Goal: Task Accomplishment & Management: Use online tool/utility

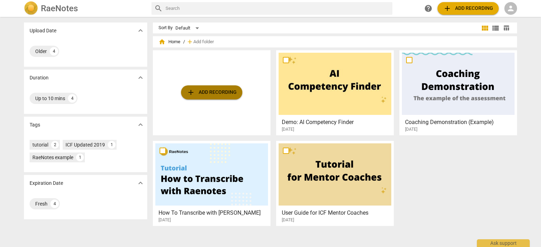
click at [226, 94] on span "add Add recording" at bounding box center [212, 92] width 50 height 8
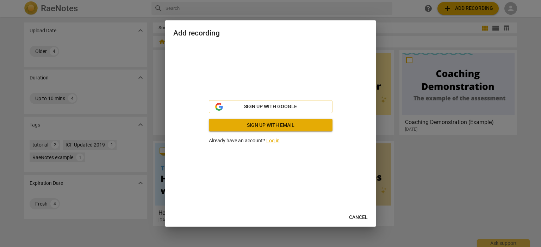
click at [276, 141] on link "Log in" at bounding box center [272, 141] width 13 height 6
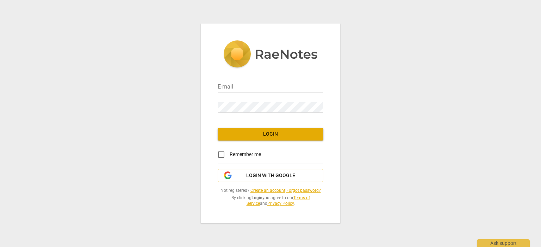
type input "skehrli@tcfoe.com"
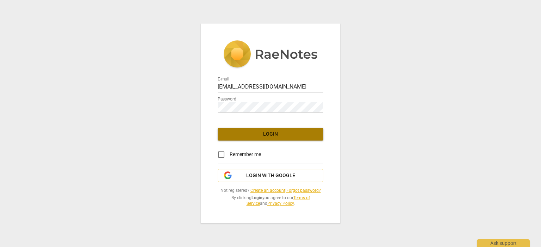
click at [270, 138] on button "Login" at bounding box center [271, 134] width 106 height 13
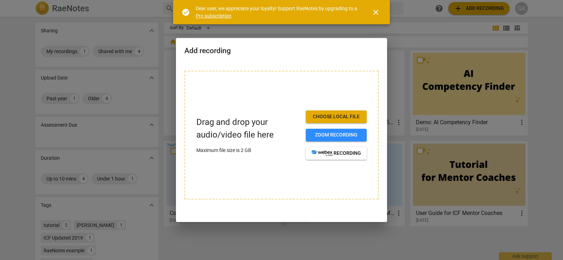
click at [377, 15] on span "close" at bounding box center [376, 12] width 8 height 8
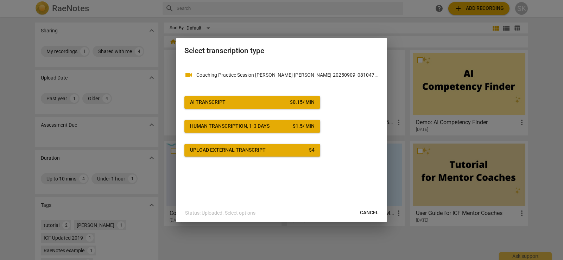
click at [291, 99] on div "$ 0.15 / min" at bounding box center [302, 102] width 25 height 7
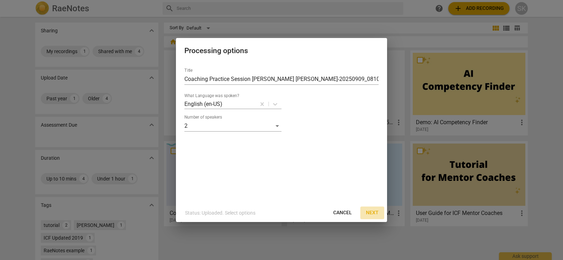
click at [372, 212] on span "Next" at bounding box center [372, 212] width 13 height 7
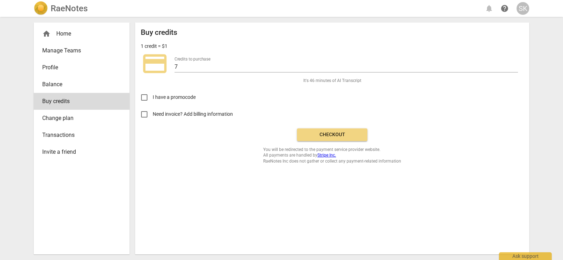
click at [350, 137] on span "Checkout" at bounding box center [332, 134] width 59 height 7
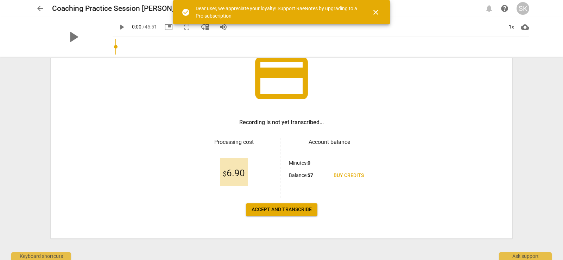
scroll to position [57, 0]
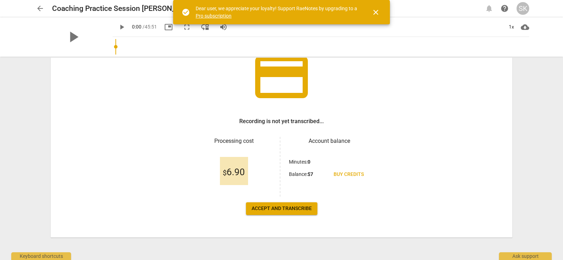
click at [283, 208] on span "Accept and transcribe" at bounding box center [282, 208] width 60 height 7
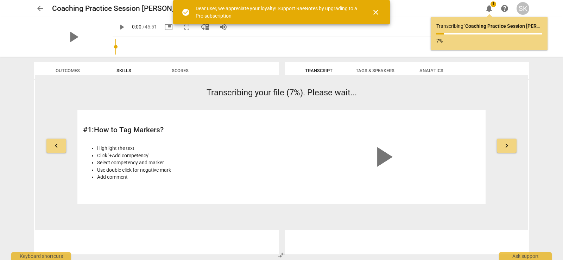
click at [501, 147] on button "keyboard_arrow_right" at bounding box center [507, 146] width 20 height 14
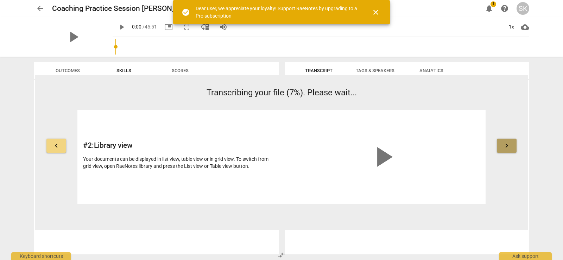
click at [501, 147] on button "keyboard_arrow_right" at bounding box center [507, 146] width 20 height 14
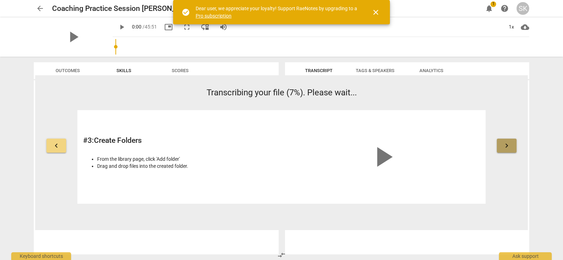
click at [501, 147] on button "keyboard_arrow_right" at bounding box center [507, 146] width 20 height 14
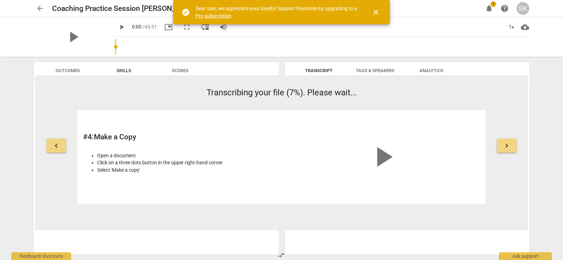
click at [501, 147] on button "keyboard_arrow_right" at bounding box center [507, 146] width 20 height 14
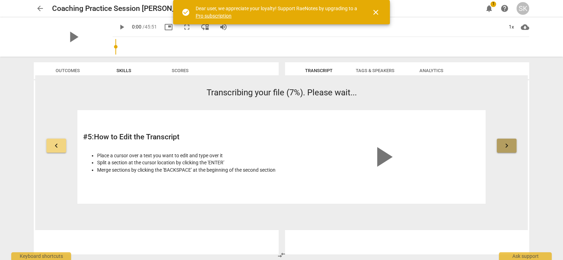
click at [501, 147] on button "keyboard_arrow_right" at bounding box center [507, 146] width 20 height 14
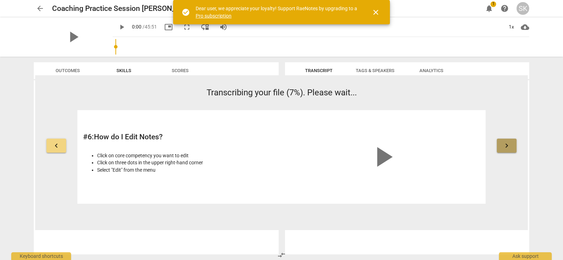
click at [501, 147] on button "keyboard_arrow_right" at bounding box center [507, 146] width 20 height 14
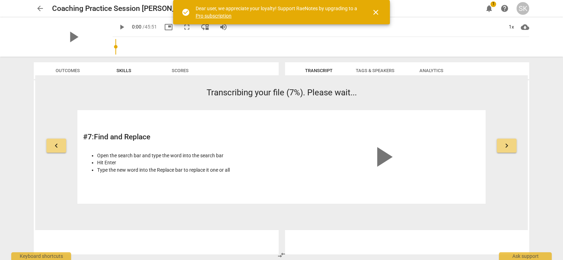
click at [501, 147] on button "keyboard_arrow_right" at bounding box center [507, 146] width 20 height 14
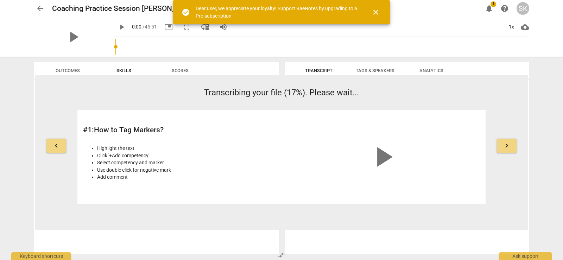
click at [319, 71] on span "Transcript" at bounding box center [318, 70] width 27 height 5
click at [381, 71] on span "Tags & Speakers" at bounding box center [375, 70] width 39 height 5
click at [314, 70] on span "Transcript" at bounding box center [318, 70] width 27 height 5
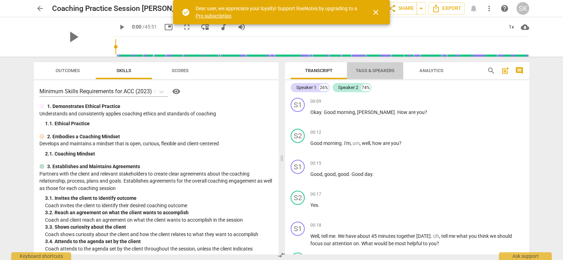
drag, startPoint x: 305, startPoint y: 85, endPoint x: 374, endPoint y: 70, distance: 70.9
click at [374, 70] on span "Tags & Speakers" at bounding box center [375, 70] width 39 height 5
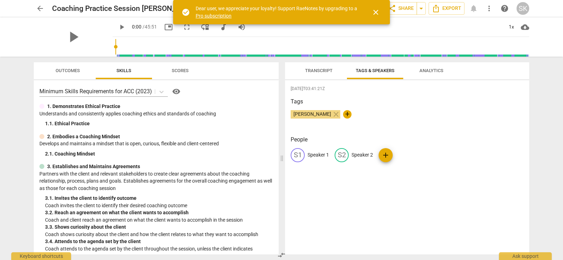
click at [297, 159] on div "S1" at bounding box center [298, 155] width 14 height 14
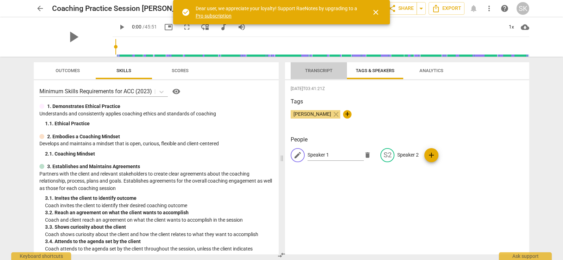
click at [309, 70] on span "Transcript" at bounding box center [318, 70] width 27 height 5
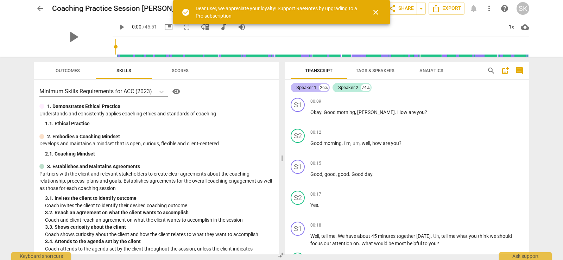
click at [308, 87] on div "Speaker 1" at bounding box center [306, 87] width 20 height 7
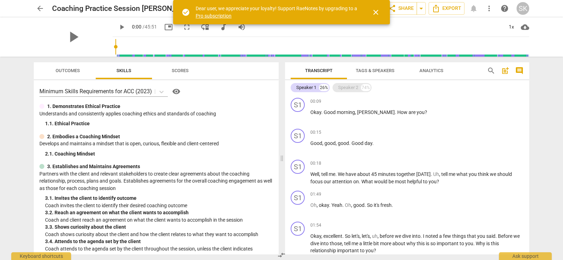
click at [345, 84] on div "Speaker 2" at bounding box center [348, 87] width 20 height 7
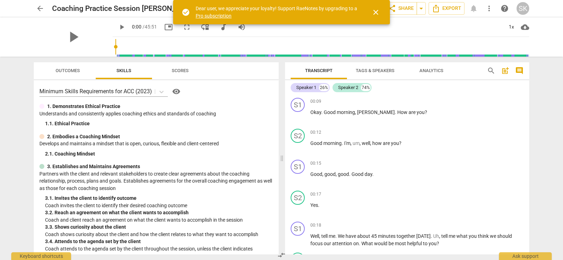
click at [395, 70] on span "Tags & Speakers" at bounding box center [375, 70] width 39 height 5
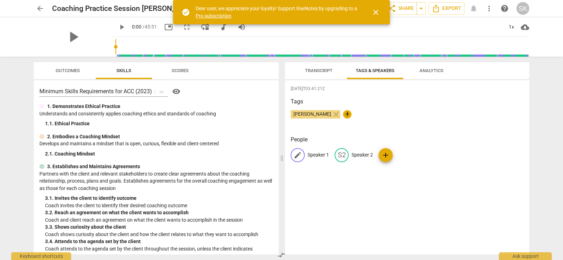
click at [315, 155] on p "Speaker 1" at bounding box center [318, 154] width 21 height 7
type input "[PERSON_NAME]"
click at [404, 153] on p "Speaker 2" at bounding box center [407, 154] width 21 height 7
type input "[PERSON_NAME]"
click at [411, 184] on div "2025-09-16T03:41:21Z Tags Sommer Kehrli close + People SK Sommer Kehrli edit Er…" at bounding box center [407, 167] width 244 height 174
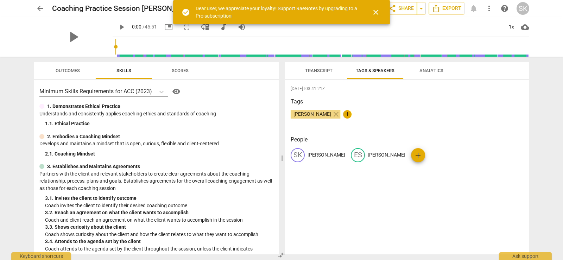
click at [430, 70] on span "Analytics" at bounding box center [432, 70] width 24 height 5
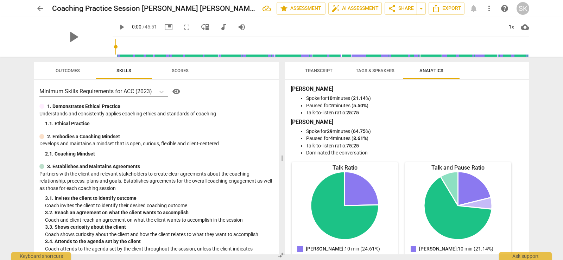
scroll to position [0, 0]
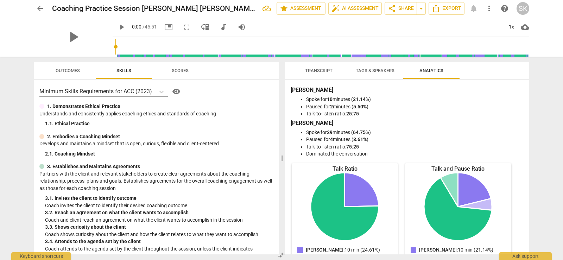
click at [315, 70] on span "Transcript" at bounding box center [318, 70] width 27 height 5
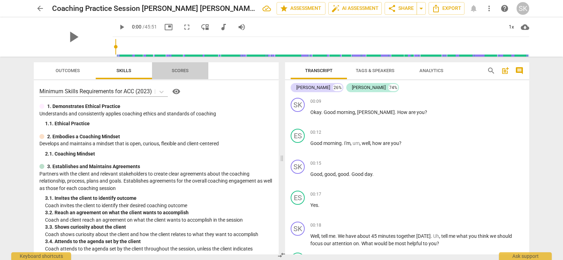
click at [175, 69] on span "Scores" at bounding box center [180, 70] width 17 height 5
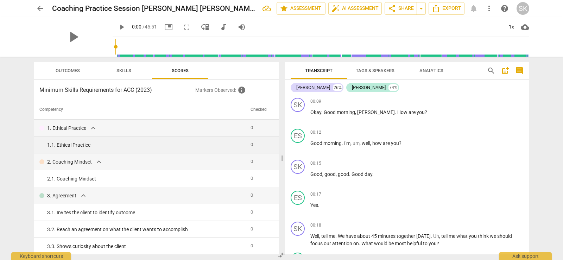
click at [86, 147] on div "1. 1. Ethical Practice" at bounding box center [146, 145] width 198 height 7
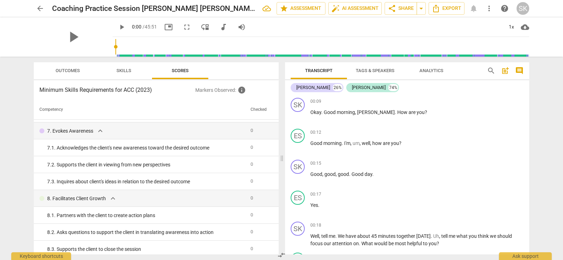
scroll to position [356, 0]
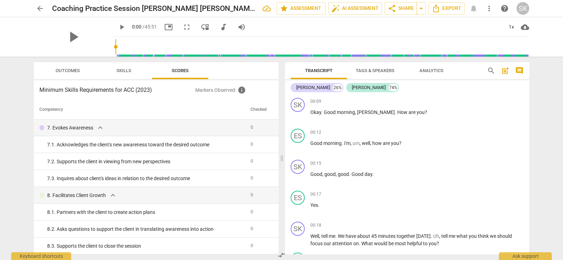
click at [119, 73] on span "Skills" at bounding box center [124, 70] width 15 height 5
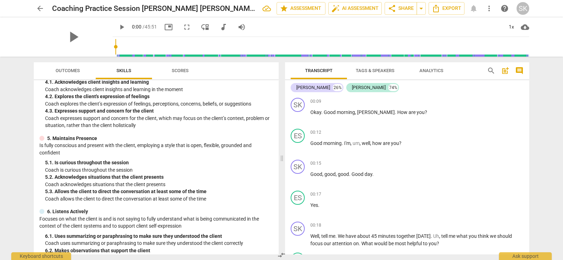
scroll to position [387, 0]
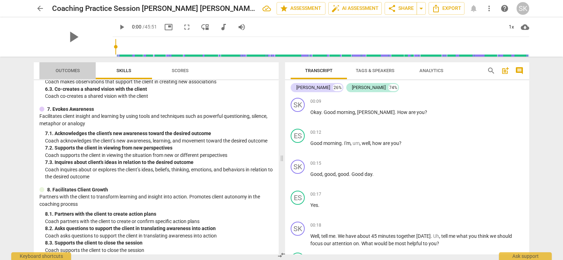
click at [75, 69] on span "Outcomes" at bounding box center [68, 70] width 24 height 5
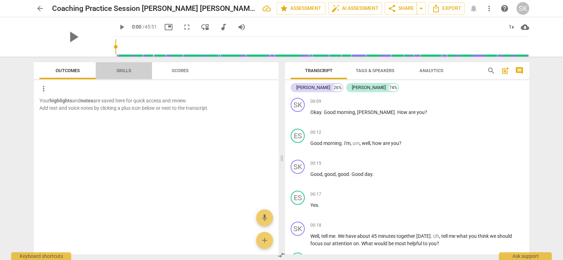
click at [123, 70] on span "Skills" at bounding box center [124, 70] width 15 height 5
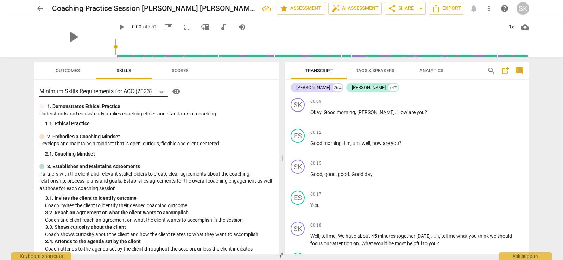
click at [162, 91] on icon at bounding box center [161, 91] width 7 height 7
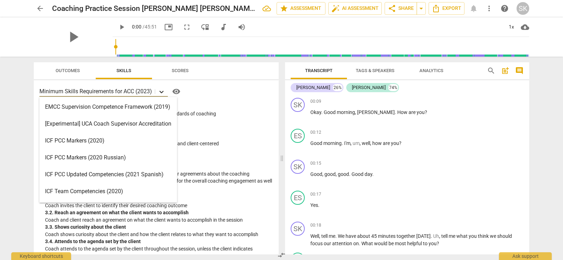
click at [162, 91] on icon at bounding box center [161, 91] width 7 height 7
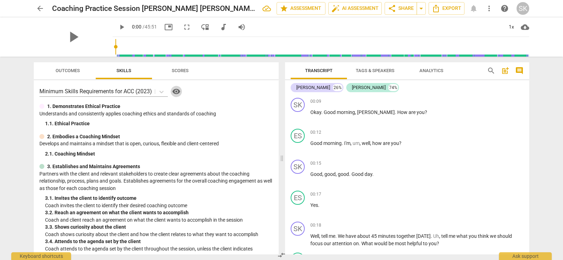
click at [175, 90] on span "visibility" at bounding box center [176, 91] width 8 height 8
click at [400, 139] on div "00:12 + Add competency keyboard_arrow_right Good morning . I'm , um , well , ho…" at bounding box center [416, 141] width 213 height 25
click at [393, 143] on span "you" at bounding box center [395, 143] width 8 height 6
click at [395, 143] on span "you" at bounding box center [395, 143] width 8 height 6
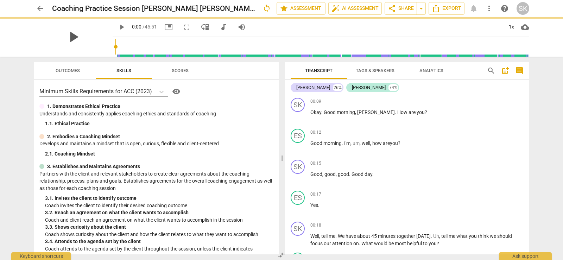
click at [66, 32] on span "play_arrow" at bounding box center [73, 37] width 18 height 18
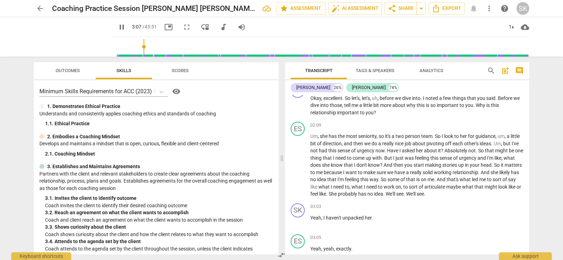
scroll to position [523, 0]
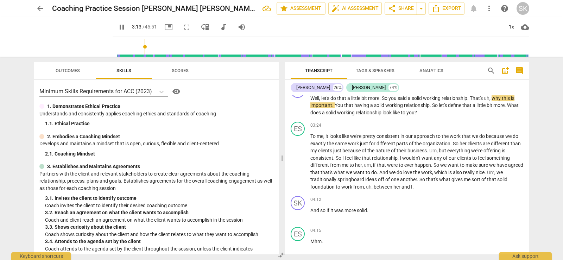
click at [118, 27] on span "pause" at bounding box center [122, 27] width 8 height 8
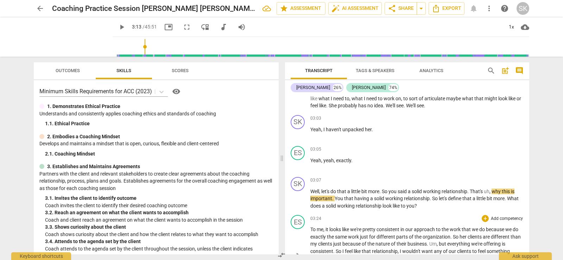
scroll to position [418, 0]
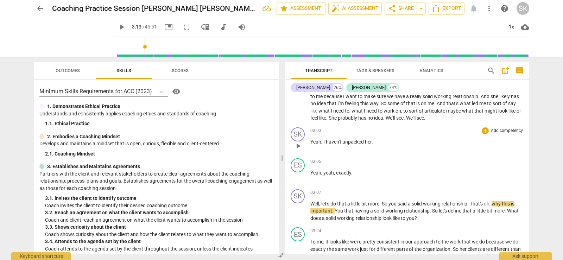
click at [360, 138] on p "Yeah , I haven't unpacked her ." at bounding box center [416, 141] width 213 height 7
click at [134, 46] on input "range" at bounding box center [322, 47] width 414 height 23
click at [118, 28] on span "play_arrow" at bounding box center [122, 27] width 8 height 8
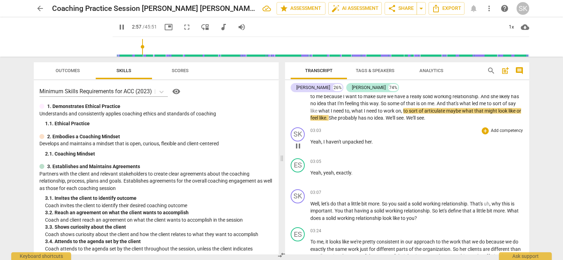
click at [356, 140] on span "unpacked" at bounding box center [354, 142] width 23 height 6
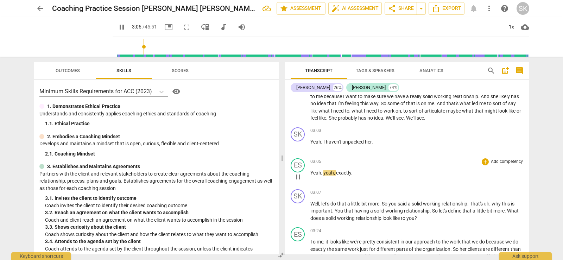
click at [312, 172] on span "Yeah" at bounding box center [315, 173] width 11 height 6
type input "188"
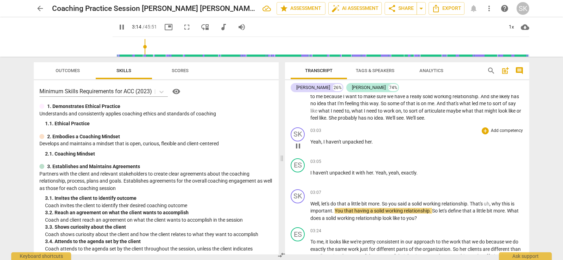
click at [342, 139] on span "haven't" at bounding box center [334, 142] width 17 height 6
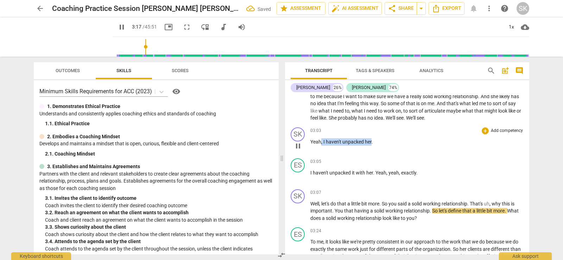
drag, startPoint x: 371, startPoint y: 141, endPoint x: 321, endPoint y: 140, distance: 50.0
click at [321, 140] on p "Yeah , I haven't unpacked her ." at bounding box center [416, 141] width 213 height 7
type input "198"
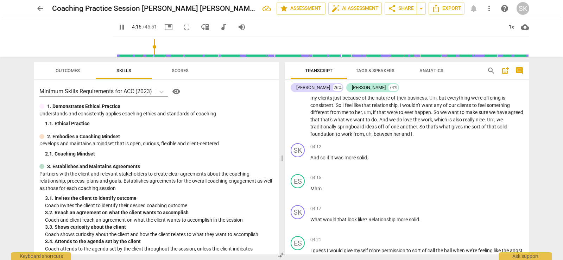
scroll to position [594, 0]
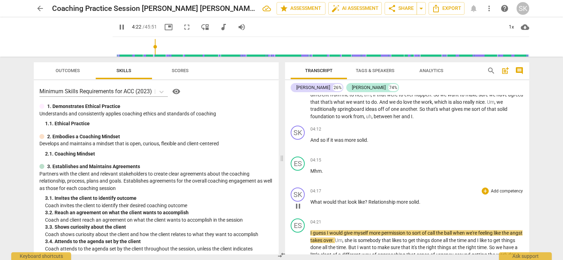
click at [369, 203] on span "Relationship" at bounding box center [383, 202] width 28 height 6
type input "263"
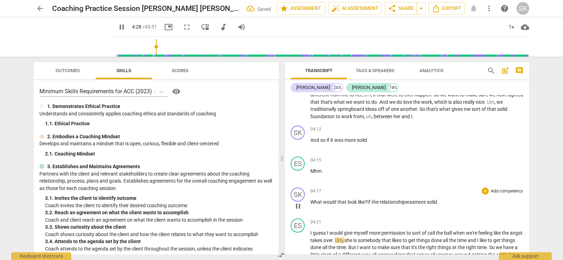
click at [443, 201] on p "What would that look like ? If the r elationship was more solid ." at bounding box center [416, 202] width 213 height 7
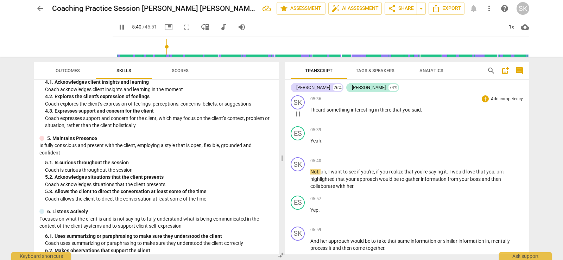
scroll to position [840, 0]
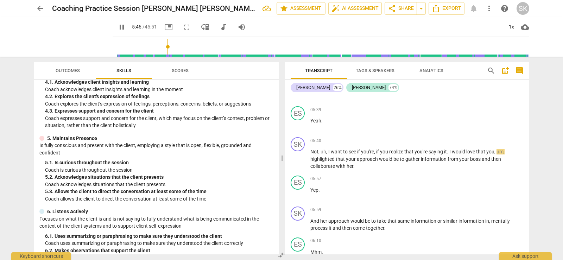
click at [118, 25] on span "pause" at bounding box center [122, 27] width 8 height 8
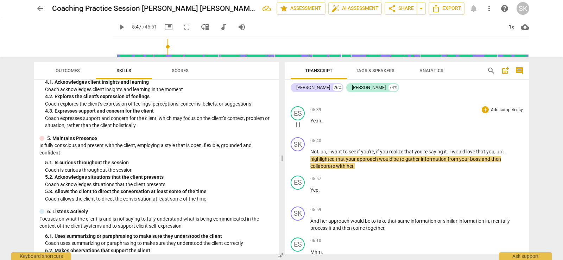
type input "347"
click at [453, 153] on span "would" at bounding box center [459, 152] width 14 height 6
click at [450, 152] on span "I" at bounding box center [451, 152] width 2 height 6
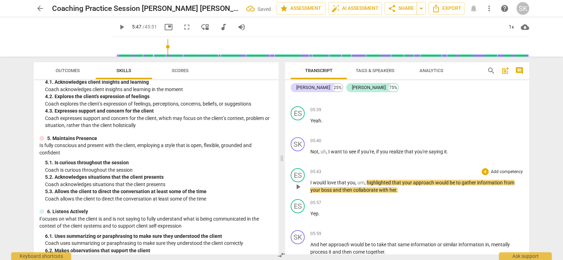
click at [346, 184] on span "that" at bounding box center [342, 183] width 10 height 6
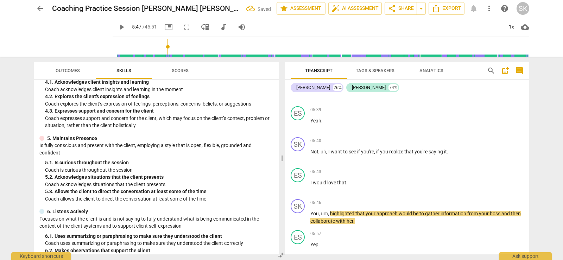
click at [118, 28] on span "play_arrow" at bounding box center [122, 27] width 8 height 8
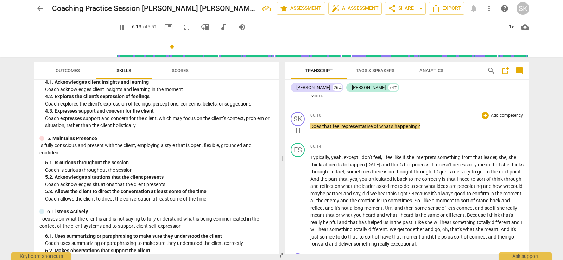
scroll to position [1086, 0]
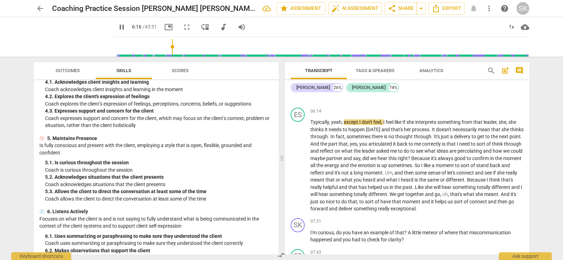
click at [118, 25] on span "pause" at bounding box center [122, 27] width 8 height 8
type input "377"
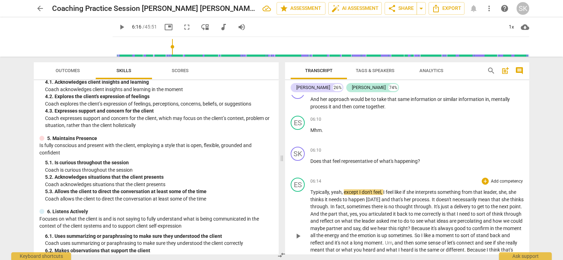
scroll to position [1016, 0]
click at [419, 163] on span "?" at bounding box center [419, 162] width 2 height 6
click at [334, 194] on span "yeah" at bounding box center [336, 193] width 11 height 6
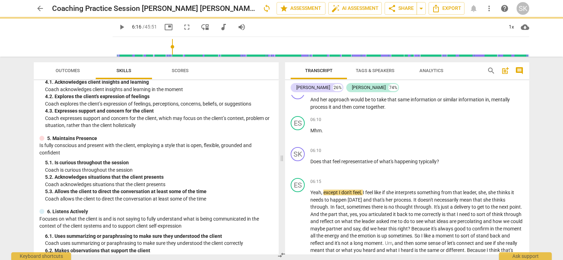
click at [118, 27] on span "play_arrow" at bounding box center [122, 27] width 8 height 8
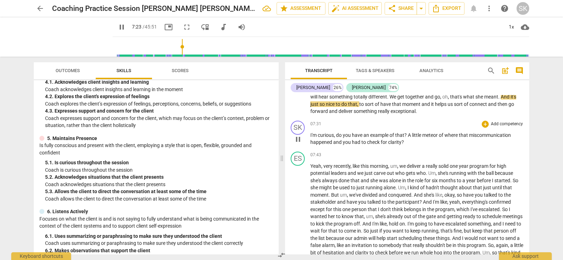
scroll to position [1192, 0]
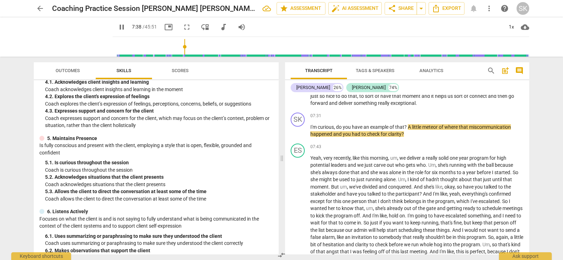
click at [118, 24] on span "pause" at bounding box center [122, 27] width 8 height 8
type input "459"
click at [437, 127] on span "meteor" at bounding box center [430, 127] width 17 height 6
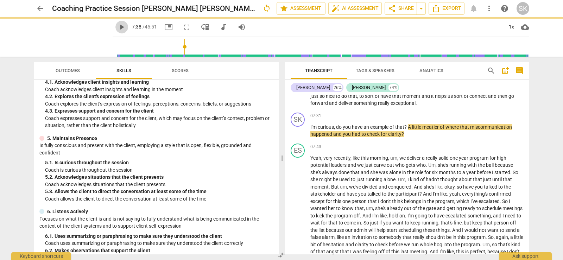
click at [118, 26] on span "play_arrow" at bounding box center [122, 27] width 8 height 8
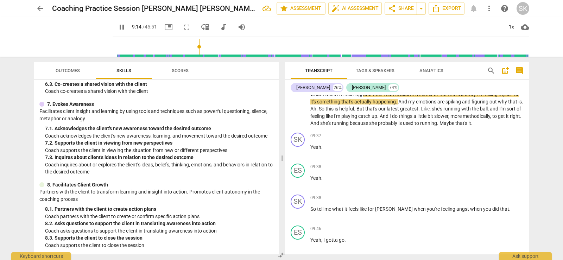
scroll to position [1368, 0]
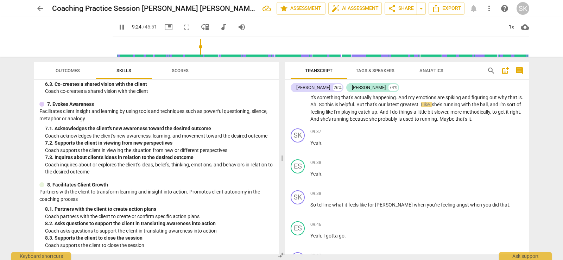
click at [118, 26] on span "pause" at bounding box center [122, 27] width 8 height 8
type input "565"
click at [316, 104] on span "Ah" at bounding box center [313, 105] width 6 height 6
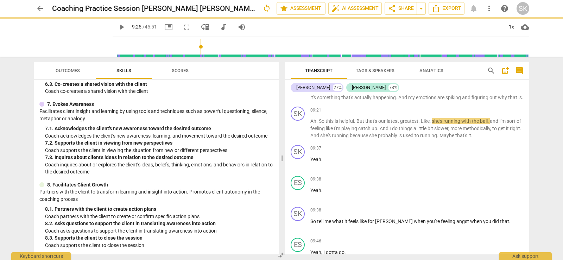
scroll to position [1385, 0]
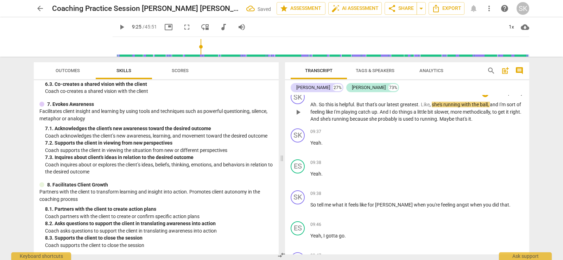
click at [319, 107] on span "So" at bounding box center [322, 105] width 7 height 6
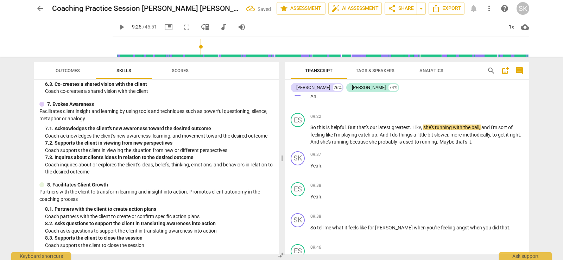
scroll to position [1380, 0]
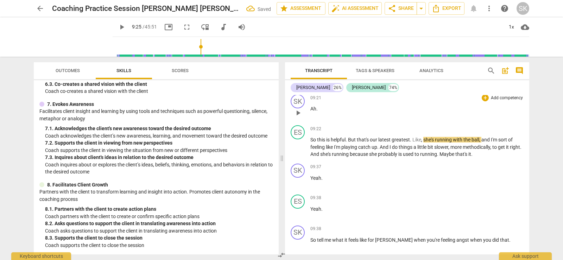
click at [316, 112] on span "Ah" at bounding box center [313, 109] width 6 height 6
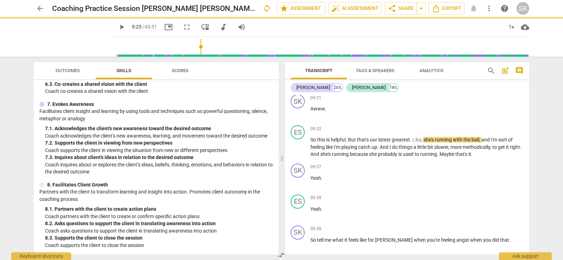
click at [118, 25] on span "play_arrow" at bounding box center [122, 27] width 8 height 8
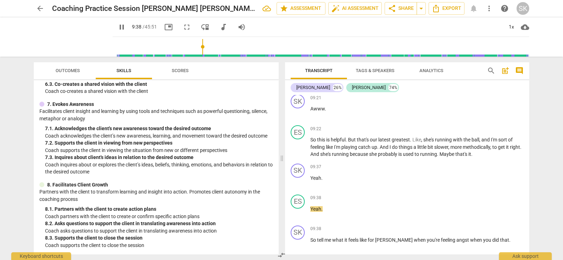
click at [118, 27] on span "pause" at bounding box center [122, 27] width 8 height 8
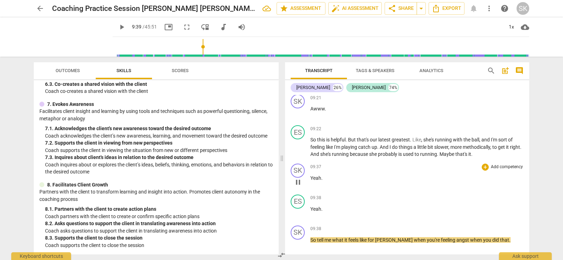
type input "579"
click at [454, 157] on span "Maybe" at bounding box center [448, 154] width 16 height 6
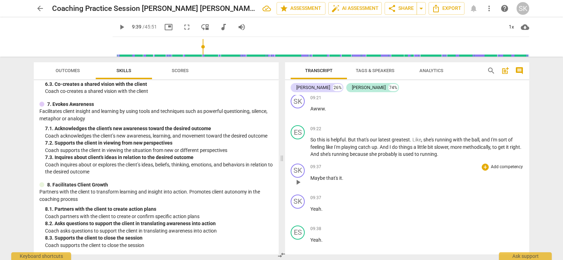
click at [312, 181] on span "Maybe" at bounding box center [318, 178] width 16 height 6
click at [118, 28] on span "play_arrow" at bounding box center [122, 27] width 8 height 8
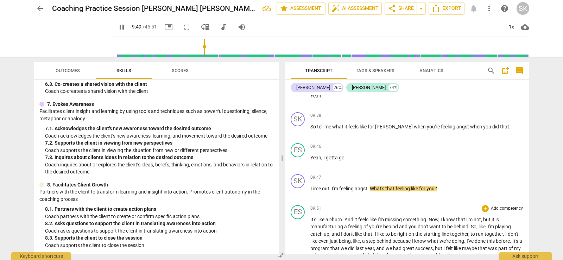
scroll to position [1556, 0]
click at [118, 24] on span "pause" at bounding box center [121, 27] width 13 height 8
type input "592"
click at [324, 160] on span "I" at bounding box center [325, 158] width 2 height 6
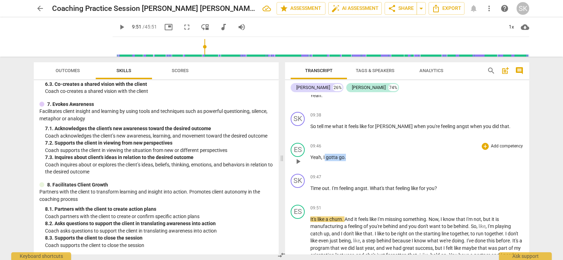
drag, startPoint x: 324, startPoint y: 164, endPoint x: 345, endPoint y: 165, distance: 21.1
click at [345, 161] on p "Yeah , I gotta go ." at bounding box center [416, 157] width 213 height 7
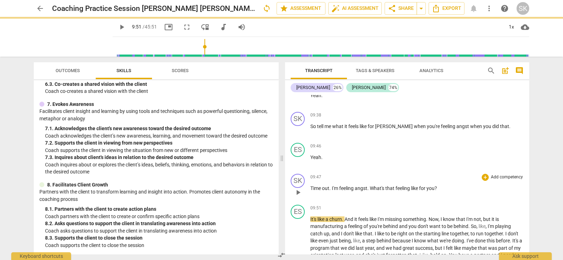
click at [312, 191] on span "Time" at bounding box center [316, 189] width 12 height 6
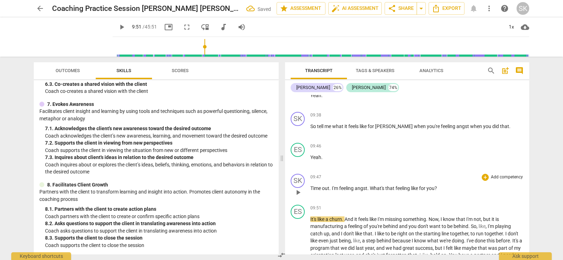
click at [311, 191] on span "Time" at bounding box center [316, 189] width 12 height 6
click at [118, 26] on span "play_arrow" at bounding box center [122, 27] width 8 height 8
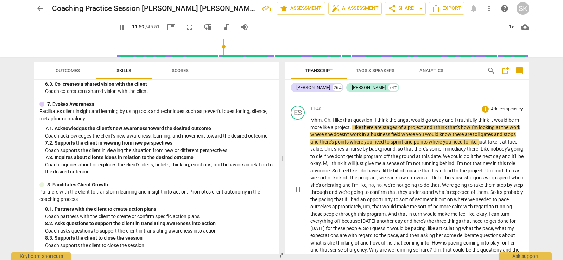
scroll to position [1908, 0]
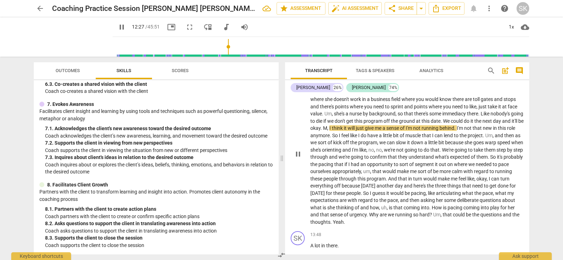
click at [327, 131] on span "M" at bounding box center [325, 128] width 4 height 6
type input "749"
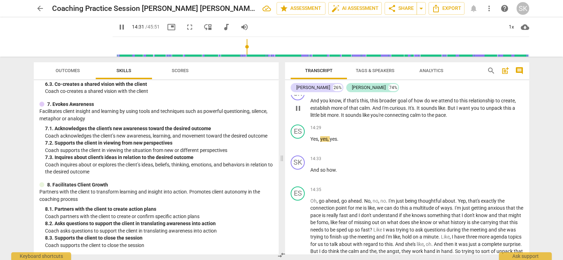
scroll to position [2190, 0]
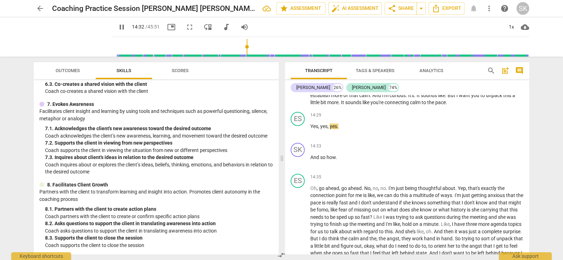
click at [118, 28] on span "pause" at bounding box center [122, 27] width 8 height 8
type input "873"
click at [321, 129] on span "yes" at bounding box center [323, 127] width 7 height 6
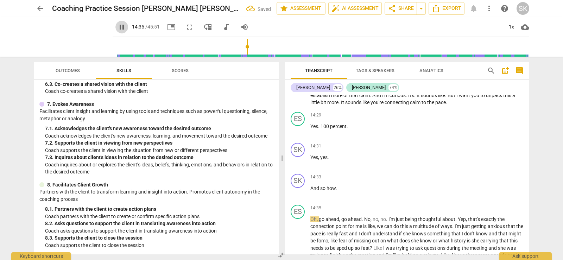
click at [118, 24] on span "pause" at bounding box center [122, 27] width 8 height 8
type input "876"
click at [356, 130] on p "Yes . 100 percent ." at bounding box center [416, 126] width 213 height 7
click at [311, 160] on span "Yes" at bounding box center [314, 158] width 8 height 6
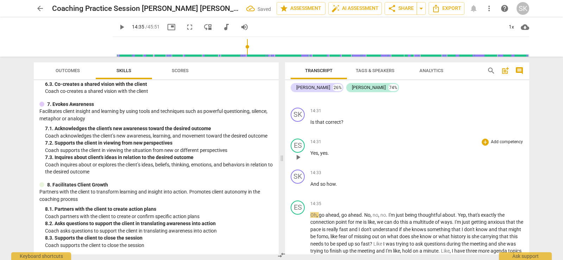
scroll to position [2260, 0]
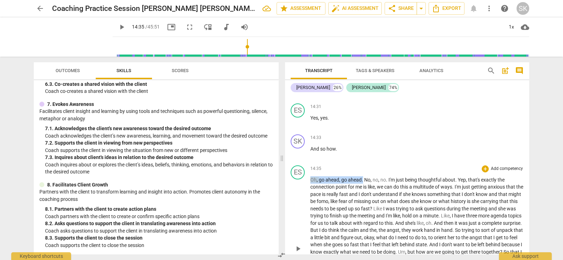
drag, startPoint x: 310, startPoint y: 188, endPoint x: 363, endPoint y: 187, distance: 52.1
click at [363, 187] on p "Oh , go ahead , go ahead . No , no , no . I'm just being thoughtful about . Yep…" at bounding box center [416, 248] width 213 height 144
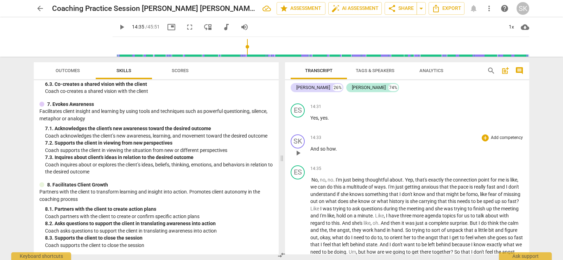
click at [350, 153] on p "And so how ." at bounding box center [416, 148] width 213 height 7
paste p
click at [338, 152] on span ".Oh, go ahead, go ahead." at bounding box center [363, 149] width 54 height 6
click at [239, 47] on input "range" at bounding box center [322, 47] width 414 height 23
click at [118, 27] on span "play_arrow" at bounding box center [122, 27] width 8 height 8
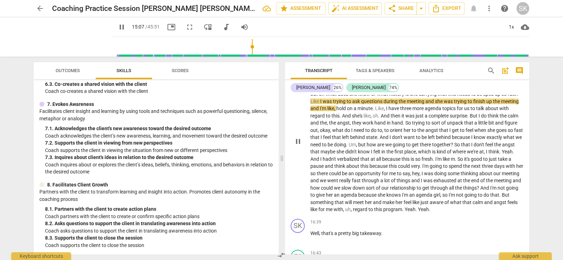
scroll to position [2366, 0]
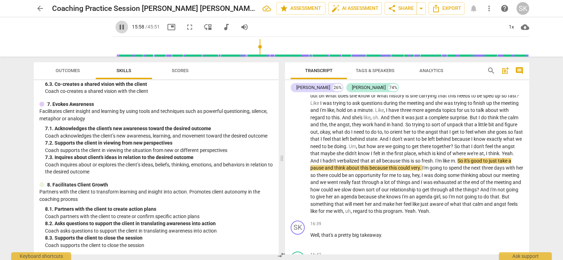
click at [118, 28] on span "pause" at bounding box center [122, 27] width 8 height 8
type input "959"
click at [502, 156] on span "Yeah" at bounding box center [507, 154] width 11 height 6
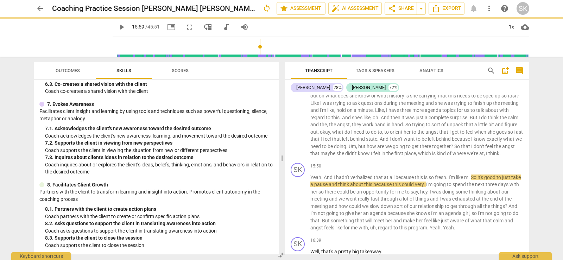
scroll to position [2390, 0]
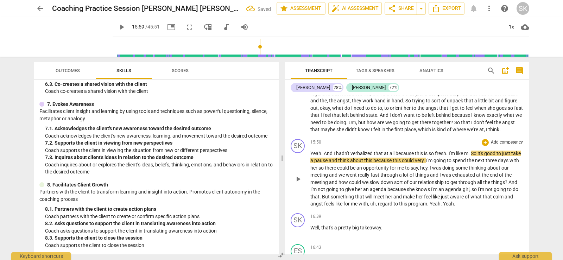
click at [310, 156] on span "Yeah" at bounding box center [315, 154] width 11 height 6
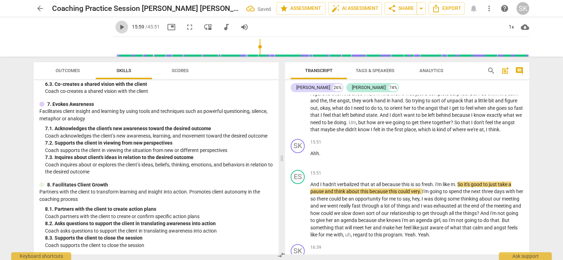
click at [118, 28] on span "play_arrow" at bounding box center [122, 27] width 8 height 8
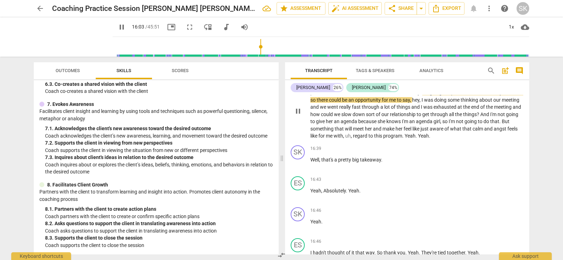
scroll to position [2495, 0]
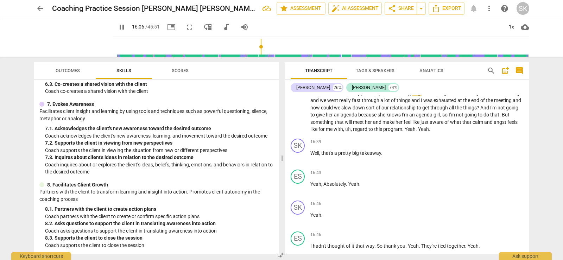
click at [118, 25] on span "pause" at bounding box center [122, 27] width 8 height 8
type input "967"
click at [317, 96] on span "so" at bounding box center [313, 93] width 6 height 6
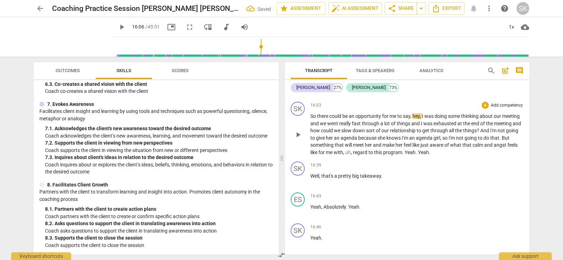
scroll to position [2484, 0]
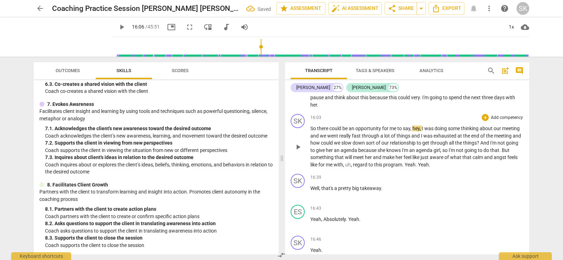
click at [310, 143] on div "play_arrow pause" at bounding box center [302, 147] width 18 height 38
click at [310, 131] on span "So" at bounding box center [313, 129] width 7 height 6
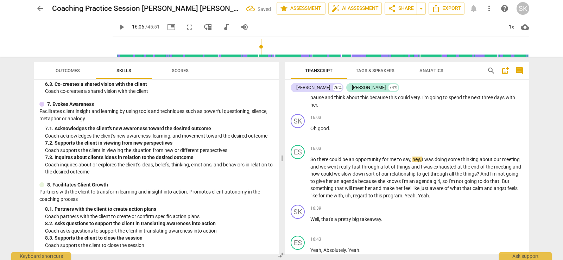
click at [118, 27] on span "play_arrow" at bounding box center [122, 27] width 8 height 8
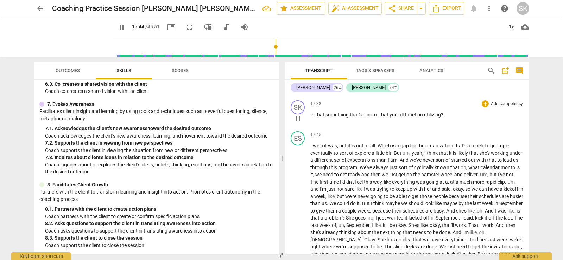
scroll to position [3012, 0]
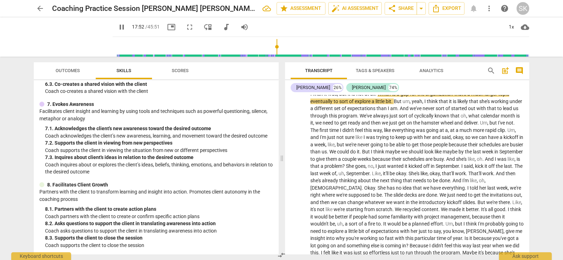
click at [118, 29] on span "pause" at bounding box center [122, 27] width 8 height 8
type input "1073"
click at [379, 97] on span "Which" at bounding box center [385, 94] width 14 height 6
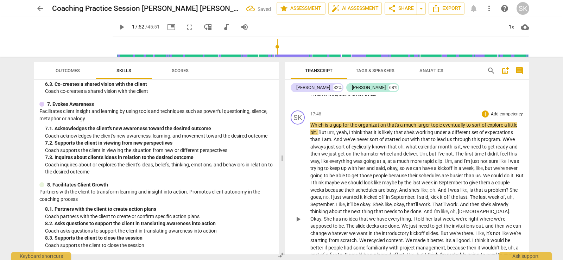
click at [311, 128] on span "Which" at bounding box center [317, 125] width 14 height 6
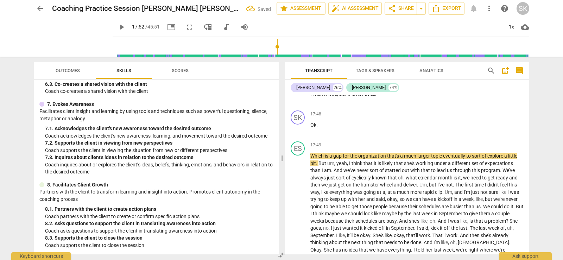
click at [118, 29] on span "play_arrow" at bounding box center [122, 27] width 8 height 8
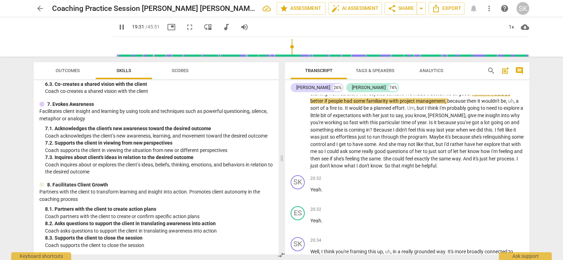
scroll to position [3188, 0]
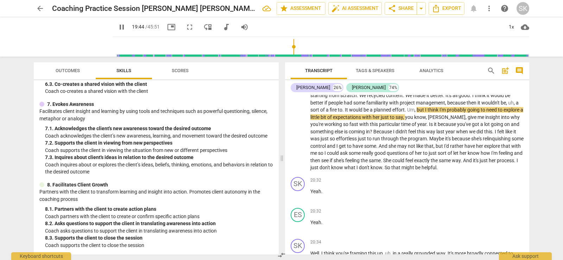
click at [344, 113] on span "." at bounding box center [344, 110] width 2 height 6
type input "1186"
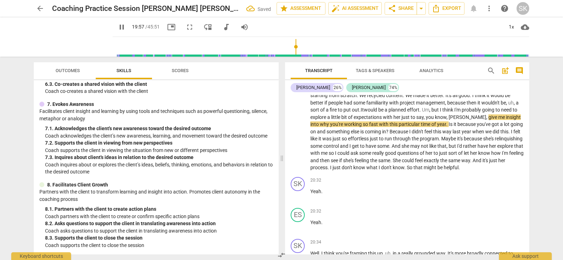
click at [461, 120] on span "Clara" at bounding box center [468, 117] width 38 height 6
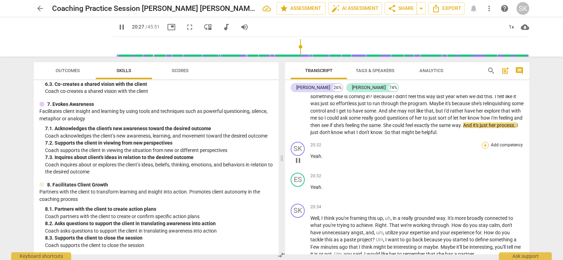
scroll to position [3258, 0]
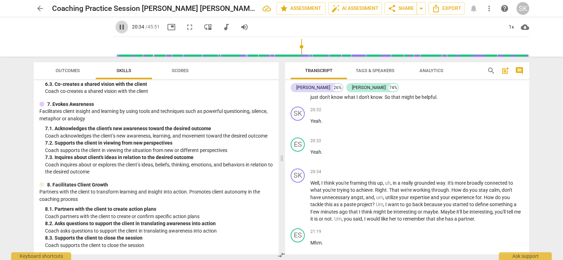
click at [118, 28] on span "pause" at bounding box center [122, 27] width 8 height 8
type input "1234"
click at [473, 93] on span "And" at bounding box center [468, 90] width 10 height 6
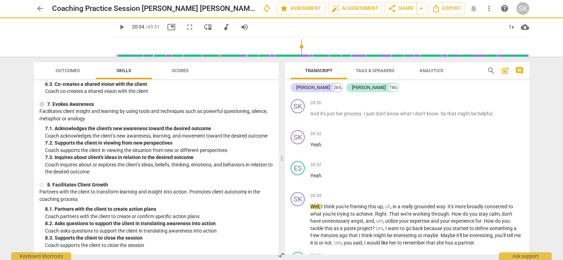
scroll to position [3282, 0]
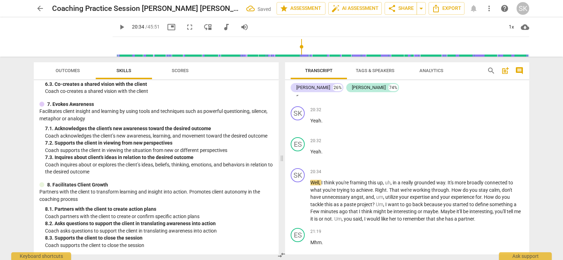
click at [311, 93] on span "And" at bounding box center [315, 90] width 10 height 6
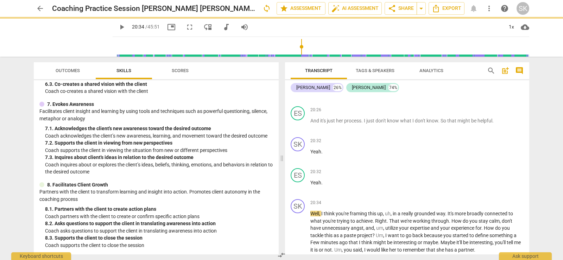
scroll to position [3313, 0]
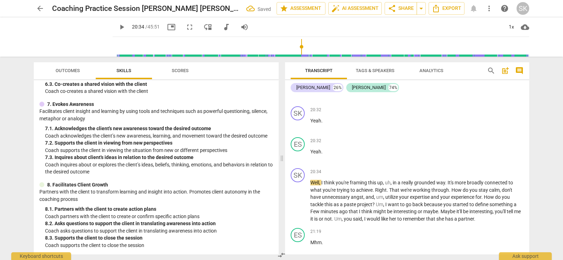
click at [118, 27] on span "play_arrow" at bounding box center [122, 27] width 8 height 8
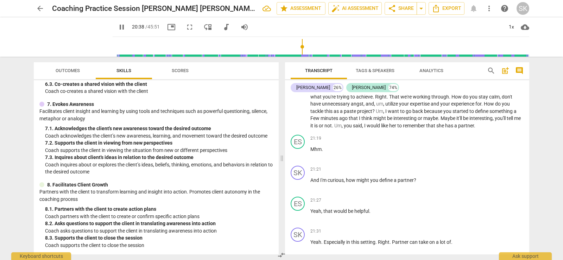
scroll to position [3419, 0]
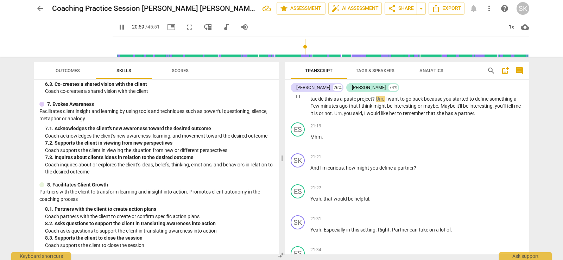
click at [357, 102] on span "paste" at bounding box center [350, 99] width 13 height 6
type input "1261"
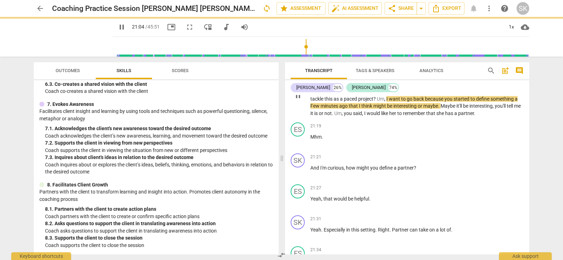
click at [364, 116] on span "," at bounding box center [363, 114] width 2 height 6
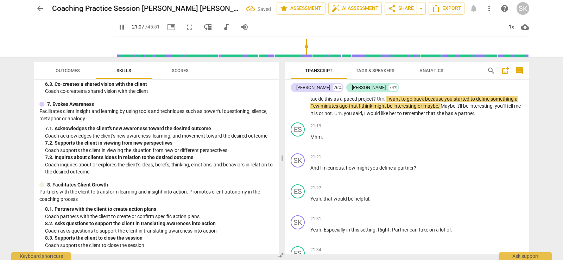
click at [118, 27] on span "pause" at bounding box center [122, 27] width 8 height 8
type input "1268"
click at [520, 117] on p "Well , I think you're framing this up , uh , in a really grounded way . It's mo…" at bounding box center [416, 95] width 213 height 43
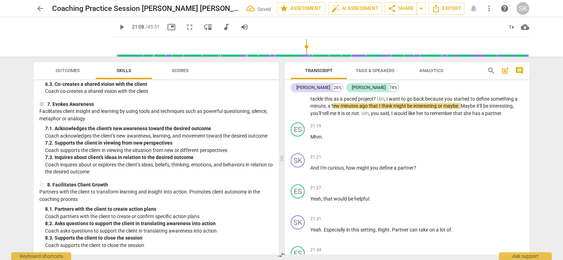
click at [118, 26] on span "play_arrow" at bounding box center [122, 27] width 8 height 8
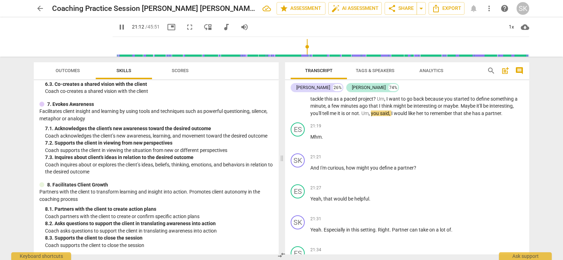
click at [118, 27] on span "pause" at bounding box center [122, 27] width 8 height 8
type input "1273"
click at [339, 116] on span "it" at bounding box center [340, 114] width 4 height 6
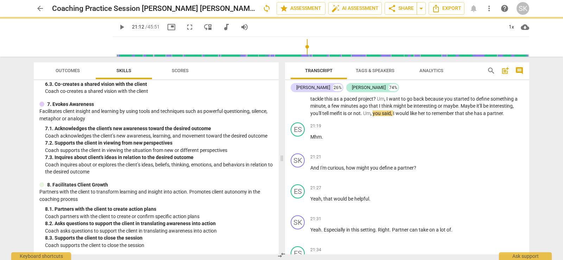
click at [118, 27] on span "play_arrow" at bounding box center [122, 27] width 8 height 8
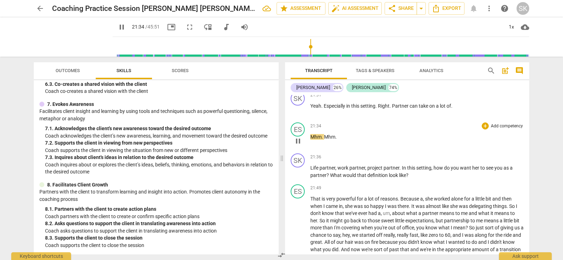
scroll to position [3559, 0]
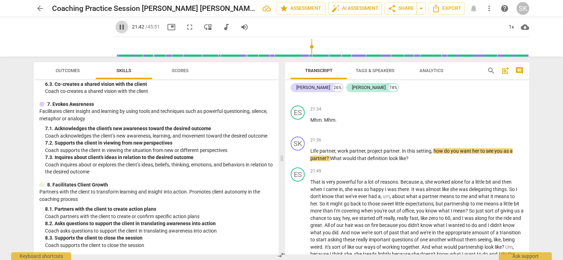
click at [118, 29] on span "pause" at bounding box center [121, 27] width 13 height 8
type input "1302"
click at [434, 154] on span "how" at bounding box center [439, 151] width 11 height 6
click at [118, 26] on span "play_arrow" at bounding box center [122, 27] width 8 height 8
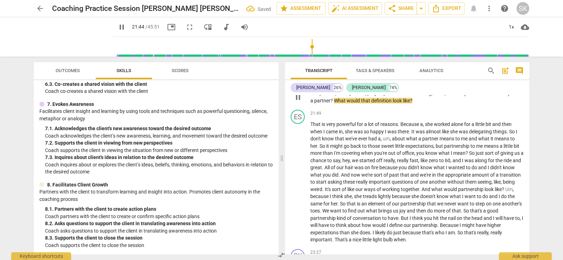
scroll to position [3630, 0]
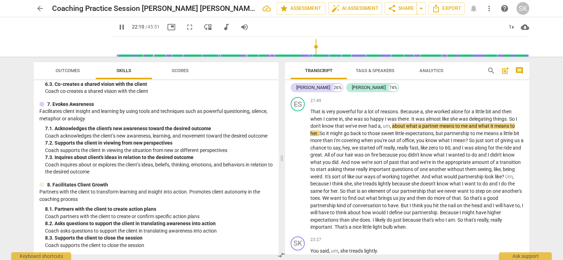
click at [118, 28] on span "pause" at bounding box center [122, 27] width 8 height 8
type input "1331"
click at [379, 129] on span "a" at bounding box center [379, 126] width 3 height 6
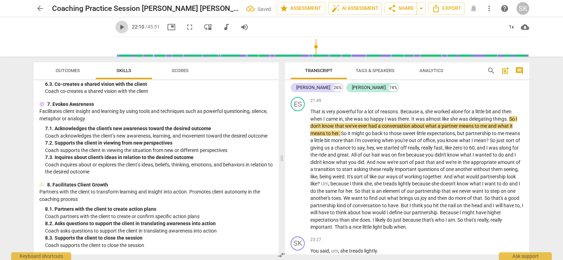
click at [118, 28] on span "play_arrow" at bounding box center [122, 27] width 8 height 8
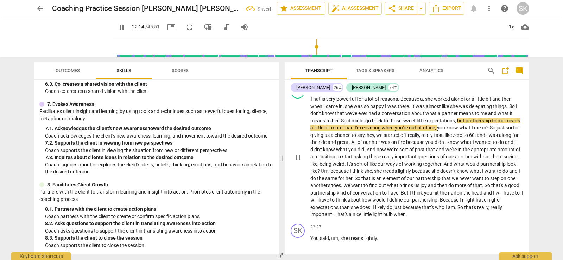
scroll to position [3665, 0]
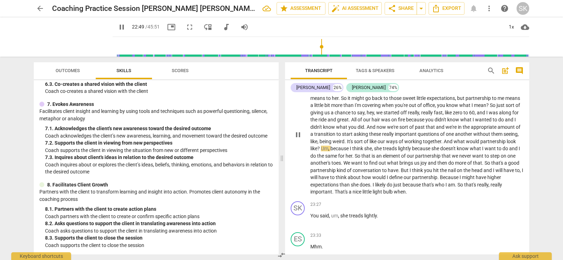
click at [504, 137] on span "seeing" at bounding box center [511, 134] width 14 height 6
type input "1371"
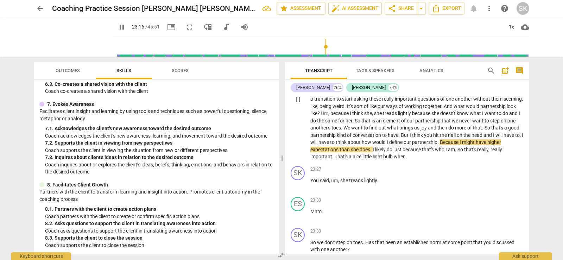
scroll to position [3735, 0]
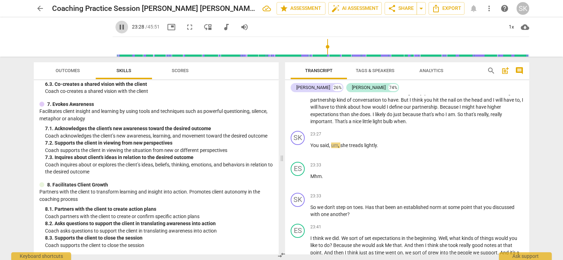
click at [118, 25] on span "pause" at bounding box center [122, 27] width 8 height 8
type input "1409"
click at [406, 124] on span "when" at bounding box center [400, 122] width 12 height 6
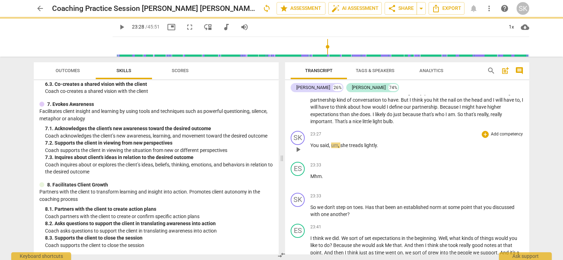
click at [312, 148] on span "You" at bounding box center [315, 146] width 10 height 6
click at [118, 26] on span "play_arrow" at bounding box center [122, 27] width 8 height 8
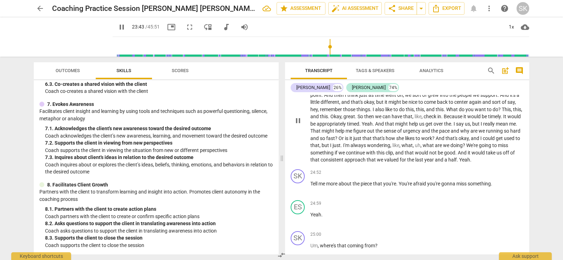
scroll to position [3876, 0]
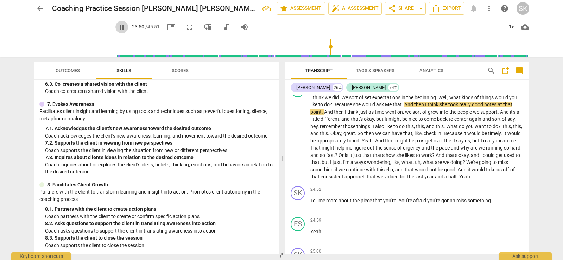
click at [118, 28] on span "pause" at bounding box center [122, 27] width 8 height 8
type input "1430"
click at [334, 107] on span "Because" at bounding box center [343, 105] width 20 height 6
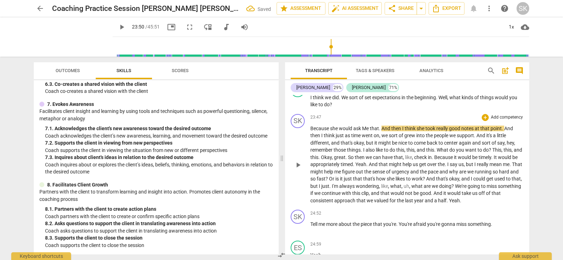
click at [310, 148] on div "SK play_arrow pause" at bounding box center [301, 159] width 20 height 90
click at [311, 131] on span "Because" at bounding box center [320, 129] width 20 height 6
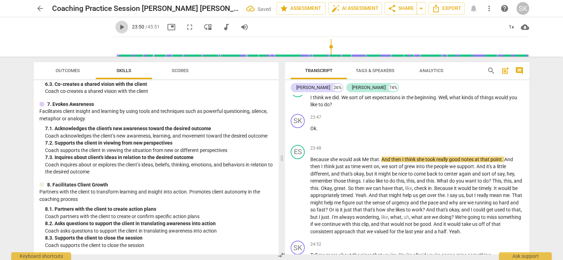
click at [118, 27] on span "play_arrow" at bounding box center [122, 27] width 8 height 8
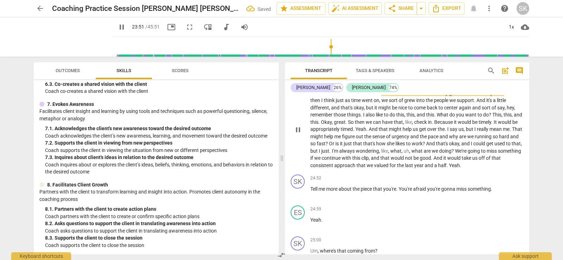
scroll to position [3947, 0]
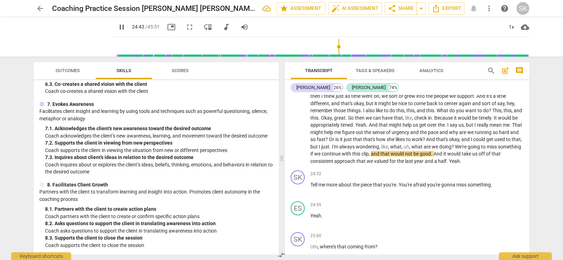
click at [118, 27] on span "pause" at bounding box center [122, 27] width 8 height 8
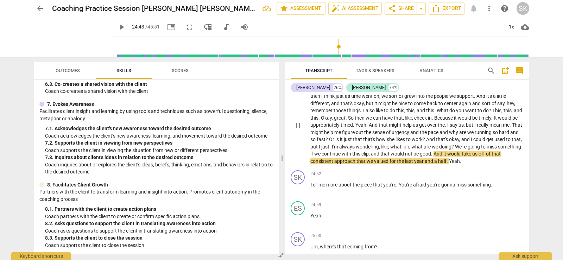
type input "1484"
click at [352, 157] on span "with" at bounding box center [347, 154] width 11 height 6
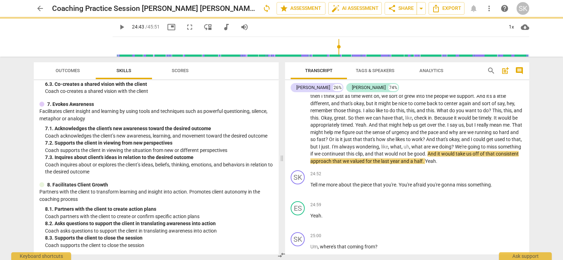
click at [118, 26] on span "play_arrow" at bounding box center [122, 27] width 8 height 8
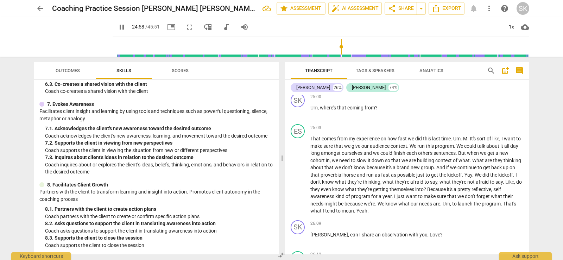
scroll to position [4087, 0]
click at [118, 29] on span "pause" at bounding box center [122, 27] width 8 height 8
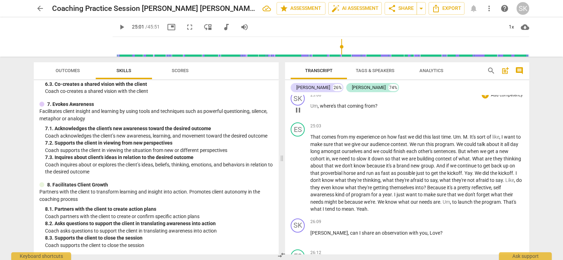
type input "1502"
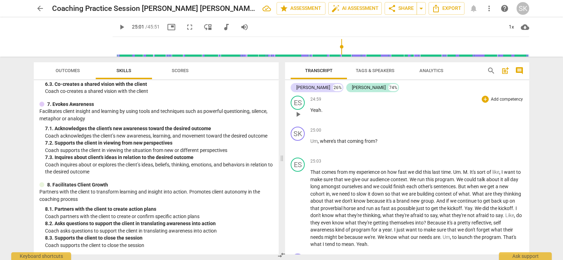
click at [325, 114] on p "Yeah ." at bounding box center [416, 110] width 213 height 7
click at [323, 144] on span "where's" at bounding box center [328, 141] width 17 height 6
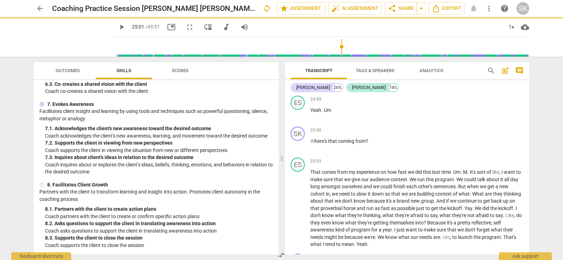
click at [118, 26] on span "play_arrow" at bounding box center [122, 27] width 8 height 8
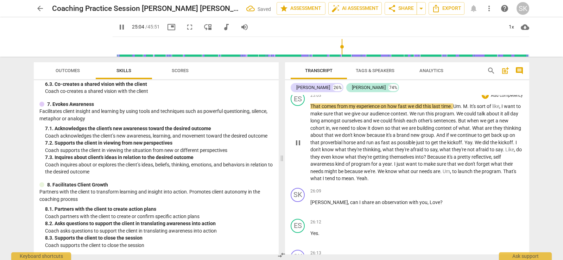
scroll to position [4123, 0]
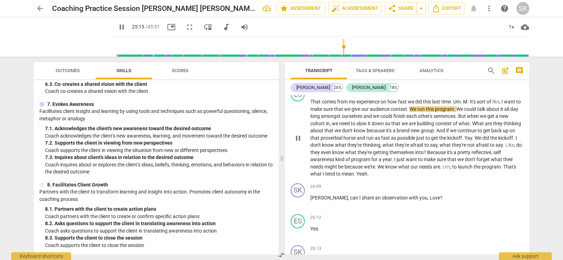
click at [470, 105] on span "." at bounding box center [468, 102] width 2 height 6
type input "1517"
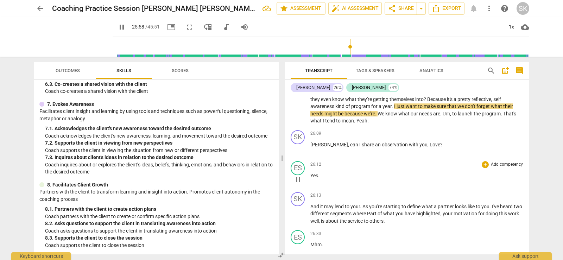
scroll to position [4193, 0]
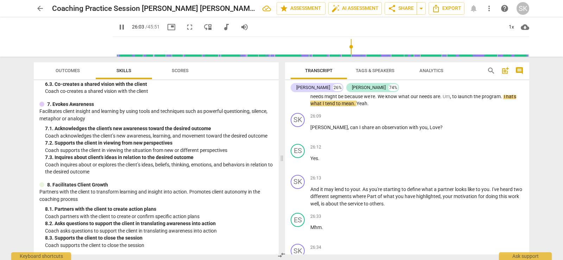
click at [118, 26] on span "pause" at bounding box center [122, 27] width 8 height 8
type input "1564"
drag, startPoint x: 482, startPoint y: 119, endPoint x: 491, endPoint y: 119, distance: 8.8
click at [491, 107] on p "That comes from my experience on how fast we did this last time . Um . it's sor…" at bounding box center [416, 68] width 213 height 80
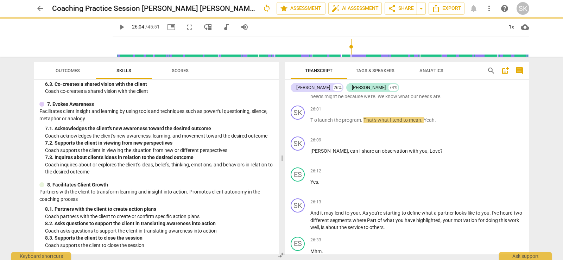
scroll to position [4217, 0]
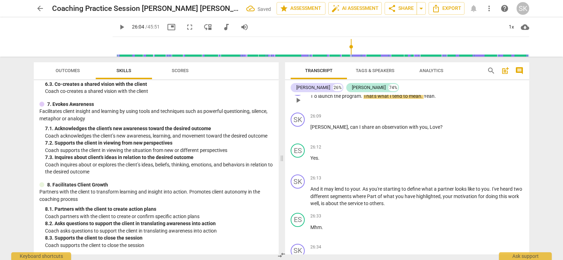
click at [312, 99] on span "T" at bounding box center [312, 96] width 4 height 6
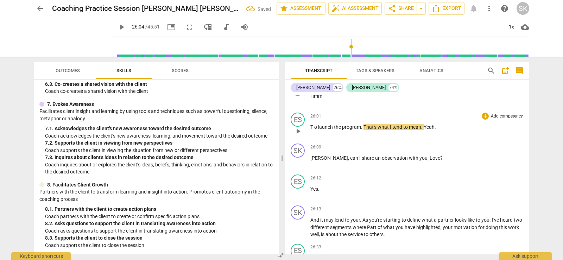
click at [315, 130] on span "o" at bounding box center [316, 127] width 4 height 6
click at [118, 26] on span "play_arrow" at bounding box center [122, 27] width 8 height 8
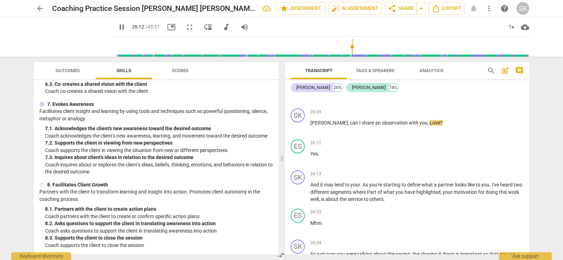
click at [118, 27] on span "pause" at bounding box center [122, 27] width 8 height 8
type input "1573"
drag, startPoint x: 401, startPoint y: 143, endPoint x: 410, endPoint y: 143, distance: 9.5
click at [430, 126] on span "Love" at bounding box center [435, 123] width 11 height 6
click at [311, 157] on span "Yes" at bounding box center [314, 154] width 8 height 6
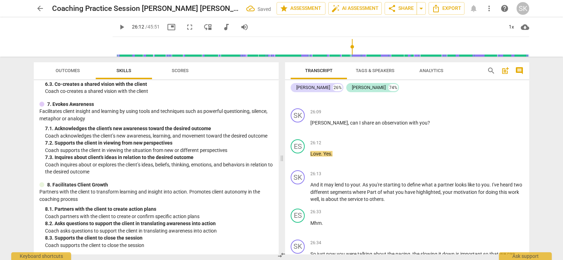
click at [118, 27] on span "play_arrow" at bounding box center [122, 27] width 8 height 8
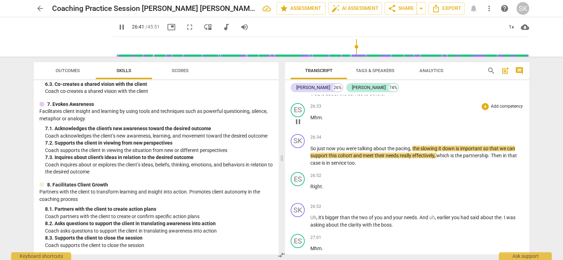
scroll to position [4393, 0]
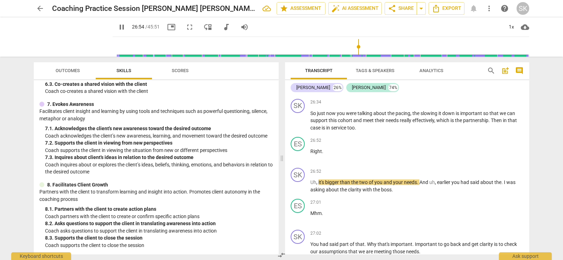
click at [118, 27] on span "pause" at bounding box center [122, 27] width 8 height 8
type input "1615"
click at [370, 132] on p "So just now you were talking about the pacing , the slowing it down is importan…" at bounding box center [416, 121] width 213 height 22
click at [353, 47] on input "range" at bounding box center [322, 47] width 414 height 23
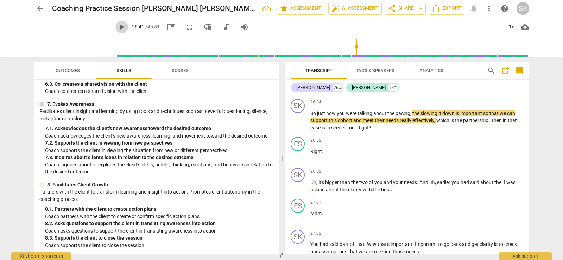
click at [118, 27] on span "play_arrow" at bounding box center [122, 27] width 8 height 8
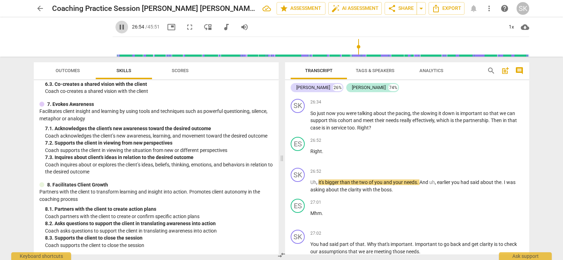
click at [118, 27] on span "pause" at bounding box center [122, 27] width 8 height 8
type input "1615"
drag, startPoint x: 325, startPoint y: 172, endPoint x: 304, endPoint y: 172, distance: 21.1
click at [304, 165] on div "ES play_arrow pause 26:52 + Add competency keyboard_arrow_right Right ." at bounding box center [407, 149] width 244 height 31
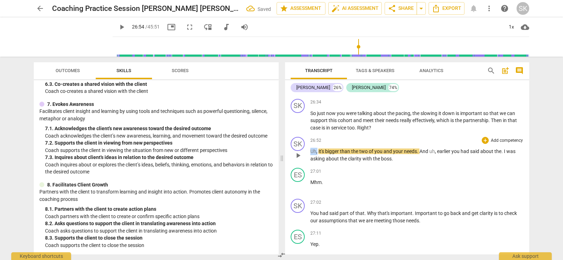
drag, startPoint x: 318, startPoint y: 171, endPoint x: 312, endPoint y: 171, distance: 5.6
click at [312, 162] on p "Uh , it's bigger than the two of you and your needs . And uh , earlier you had …" at bounding box center [416, 155] width 213 height 14
click at [344, 154] on span "the" at bounding box center [348, 152] width 8 height 6
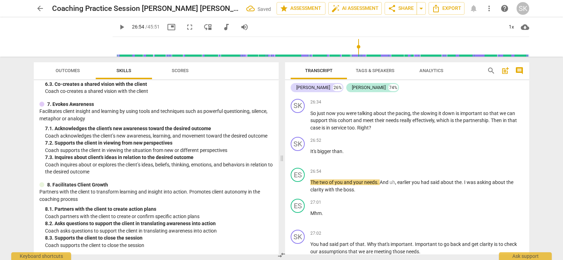
click at [353, 48] on input "range" at bounding box center [322, 47] width 414 height 23
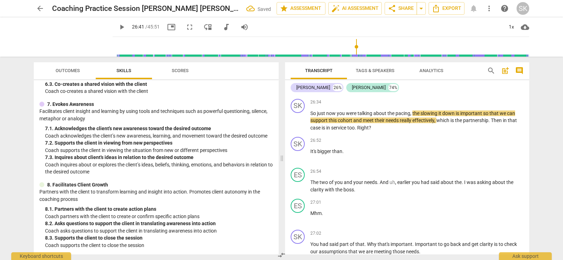
click at [118, 25] on span "play_arrow" at bounding box center [122, 27] width 8 height 8
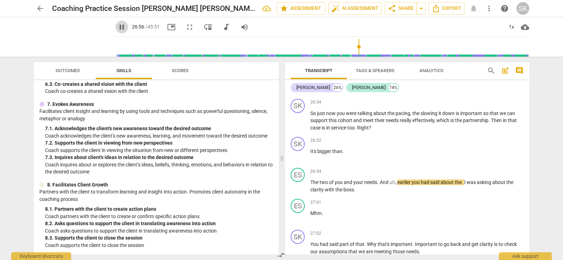
click at [118, 29] on span "pause" at bounding box center [122, 27] width 8 height 8
click at [353, 47] on input "range" at bounding box center [322, 47] width 414 height 23
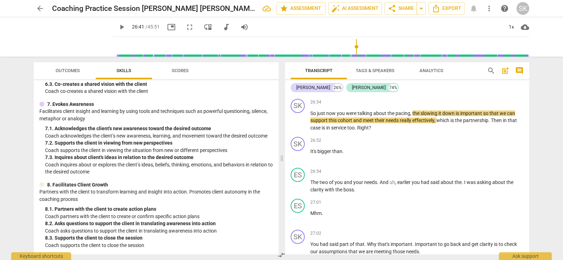
click at [118, 29] on span "play_arrow" at bounding box center [122, 27] width 8 height 8
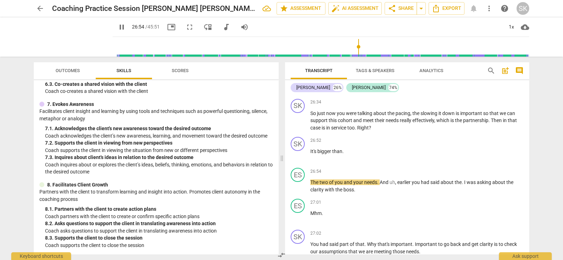
click at [118, 25] on span "pause" at bounding box center [122, 27] width 8 height 8
type input "1615"
click at [309, 160] on div "play_arrow pause" at bounding box center [302, 155] width 18 height 9
drag, startPoint x: 348, startPoint y: 172, endPoint x: 309, endPoint y: 172, distance: 38.7
click at [309, 165] on div "SK play_arrow pause 26:52 + Add competency keyboard_arrow_right It's bigger tha…" at bounding box center [407, 149] width 244 height 31
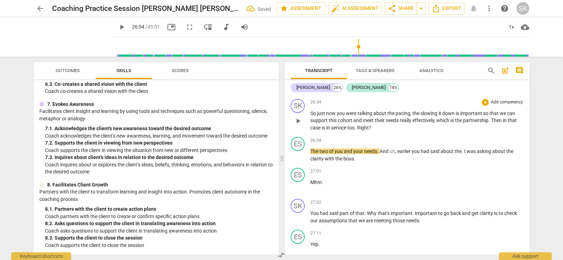
click at [377, 132] on p "So just now you were talking about the pacing , the slowing it down is importan…" at bounding box center [416, 121] width 213 height 22
click at [312, 154] on span "The" at bounding box center [314, 152] width 9 height 6
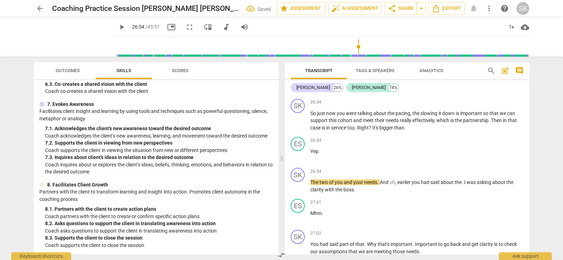
click at [118, 29] on span "play_arrow" at bounding box center [122, 27] width 8 height 8
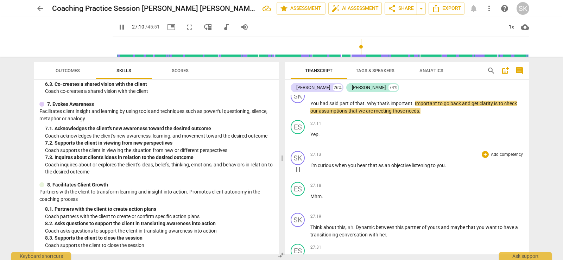
scroll to position [4569, 0]
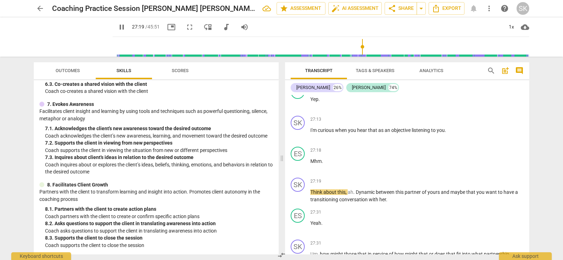
click at [118, 25] on span "pause" at bounding box center [122, 27] width 8 height 8
type input "1639"
click at [388, 133] on span "an" at bounding box center [388, 130] width 7 height 6
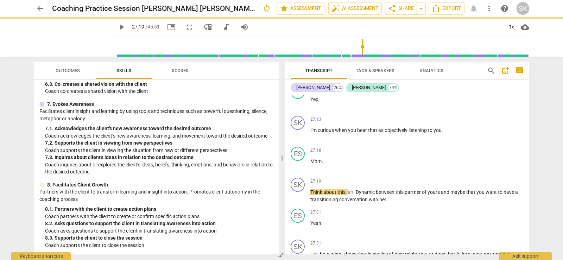
click at [118, 28] on span "play_arrow" at bounding box center [122, 27] width 8 height 8
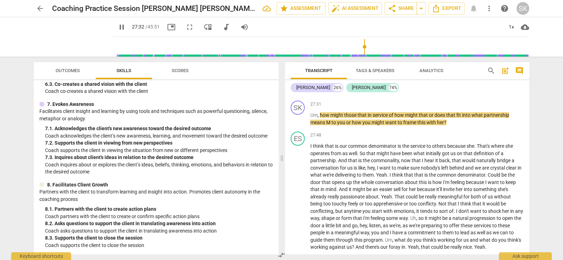
scroll to position [4710, 0]
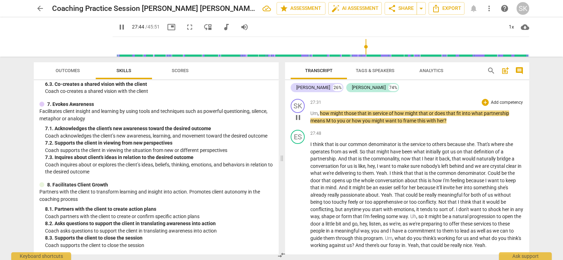
click at [331, 124] on span "M" at bounding box center [328, 121] width 5 height 6
type input "1665"
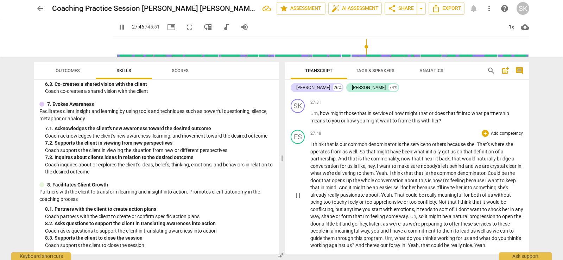
click at [367, 147] on span "common" at bounding box center [358, 145] width 20 height 6
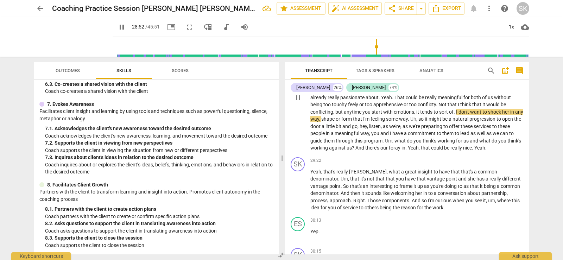
scroll to position [4815, 0]
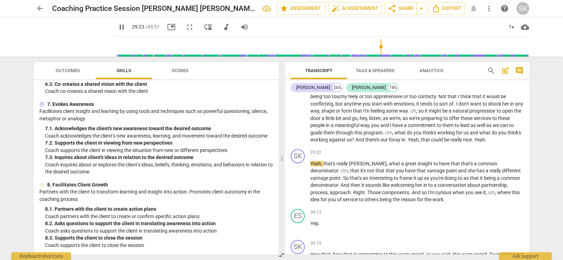
click at [118, 27] on span "pause" at bounding box center [122, 27] width 8 height 8
type input "1763"
click at [419, 143] on span "Yeah" at bounding box center [413, 140] width 11 height 6
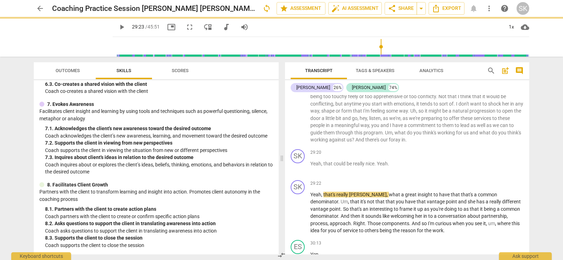
scroll to position [4846, 0]
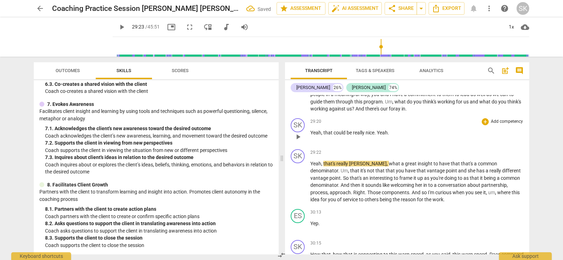
click at [325, 136] on span "that" at bounding box center [329, 133] width 10 height 6
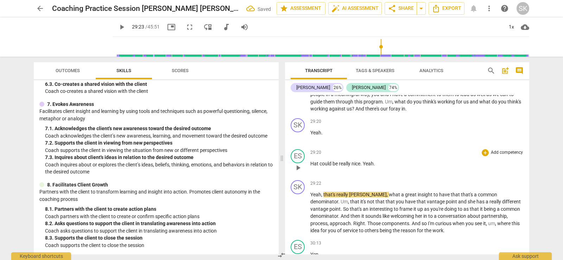
click at [313, 167] on span "Hat" at bounding box center [314, 164] width 9 height 6
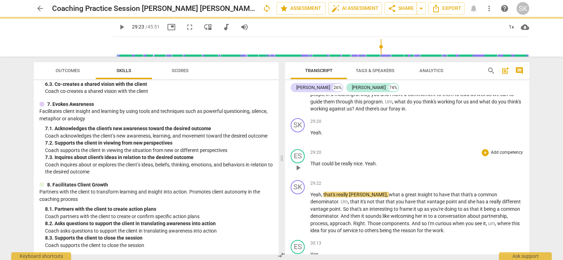
click at [367, 167] on span "Yeah" at bounding box center [370, 164] width 11 height 6
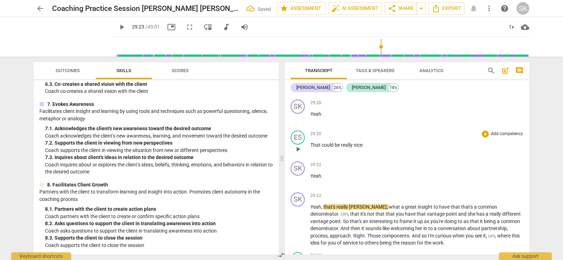
scroll to position [4917, 0]
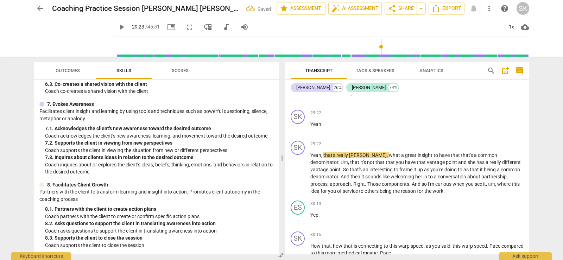
click at [118, 26] on span "play_arrow" at bounding box center [122, 27] width 8 height 8
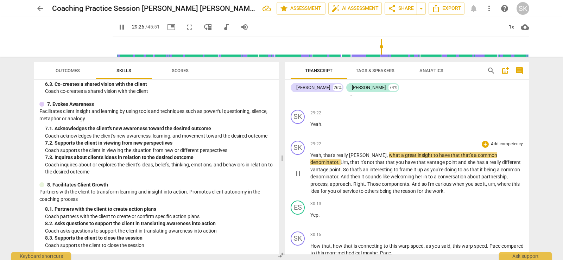
click at [322, 158] on span "," at bounding box center [322, 155] width 2 height 6
drag, startPoint x: 349, startPoint y: 177, endPoint x: 362, endPoint y: 176, distance: 12.3
click at [362, 176] on p "Yeah , that's really Aaron , what a great insight to have that that's a common …" at bounding box center [416, 173] width 213 height 43
type input "1770"
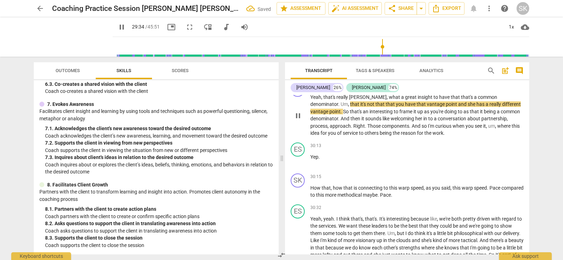
scroll to position [4987, 0]
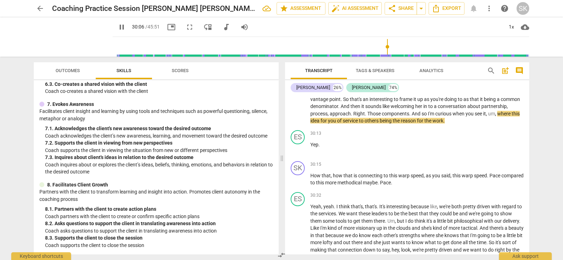
click at [115, 31] on button "pause" at bounding box center [121, 27] width 13 height 13
type input "1806"
click at [486, 117] on span "," at bounding box center [487, 114] width 2 height 6
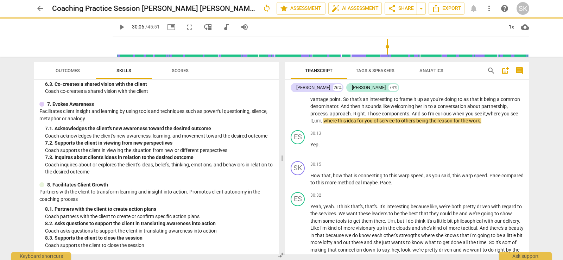
click at [118, 27] on span "play_arrow" at bounding box center [122, 27] width 8 height 8
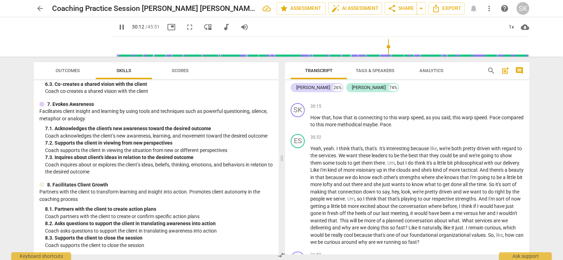
scroll to position [5058, 0]
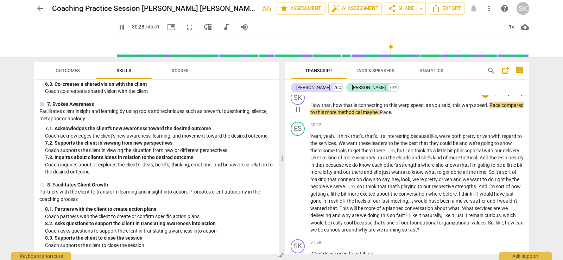
click at [491, 108] on span "Pace" at bounding box center [496, 105] width 12 height 6
type input "1829"
click at [391, 115] on span "Pace" at bounding box center [385, 112] width 11 height 6
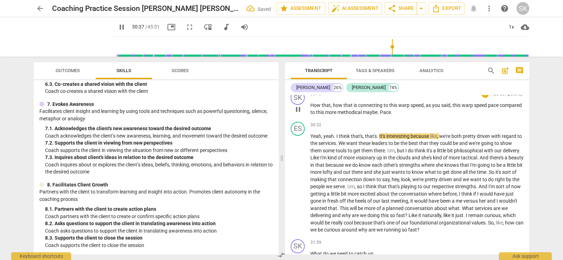
type input "1838"
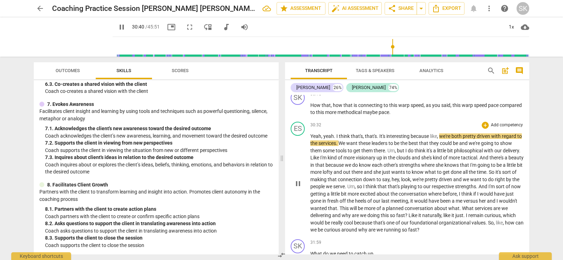
click at [384, 168] on span "each" at bounding box center [378, 165] width 12 height 6
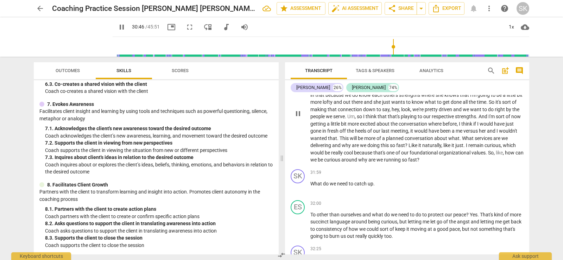
scroll to position [5128, 0]
click at [328, 141] on span "wanted" at bounding box center [319, 138] width 18 height 6
type input "1901"
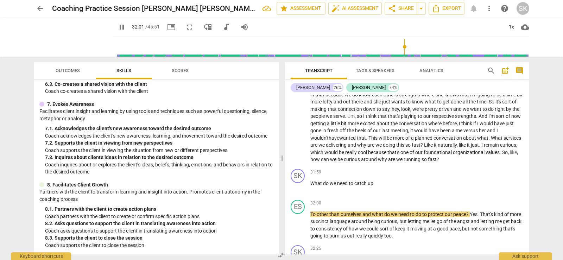
click at [118, 28] on span "pause" at bounding box center [122, 27] width 8 height 8
type input "1922"
click at [311, 186] on span "What" at bounding box center [316, 184] width 13 height 6
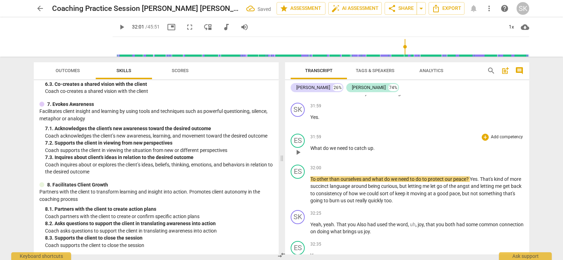
scroll to position [5198, 0]
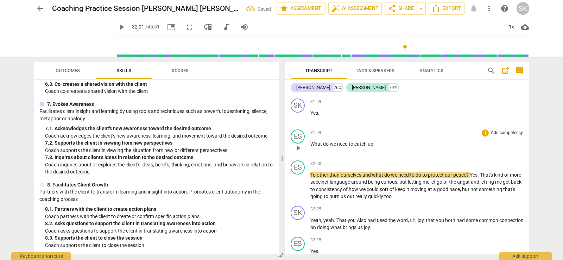
click at [376, 148] on p "What do we need to catch up ." at bounding box center [416, 143] width 213 height 7
drag, startPoint x: 311, startPoint y: 174, endPoint x: 379, endPoint y: 176, distance: 67.6
click at [379, 148] on p "What do we need to catch up ." at bounding box center [416, 143] width 213 height 7
click at [312, 178] on span "To" at bounding box center [313, 175] width 6 height 6
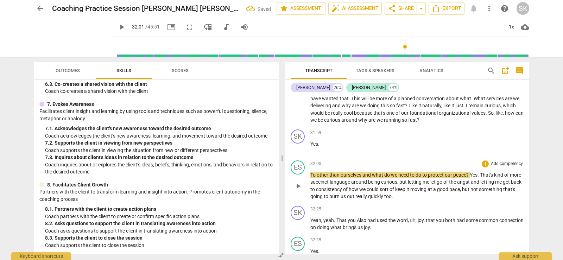
paste p
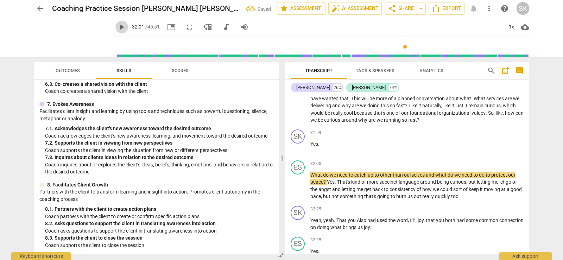
click at [118, 28] on span "play_arrow" at bounding box center [122, 27] width 8 height 8
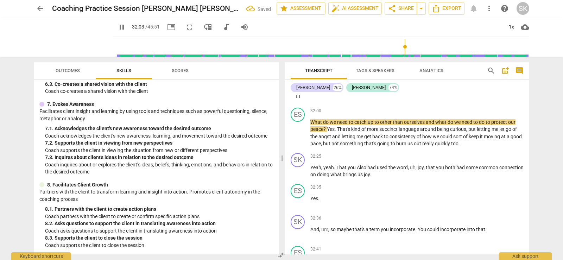
scroll to position [5238, 0]
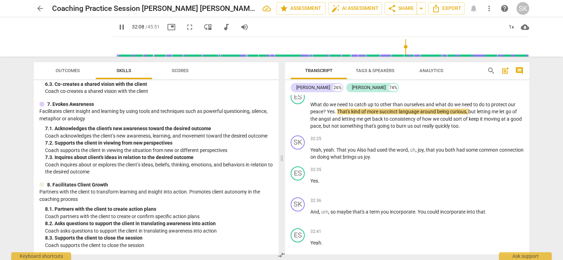
click at [118, 28] on span "pause" at bounding box center [122, 27] width 8 height 8
click at [328, 114] on span "Yes" at bounding box center [331, 112] width 8 height 6
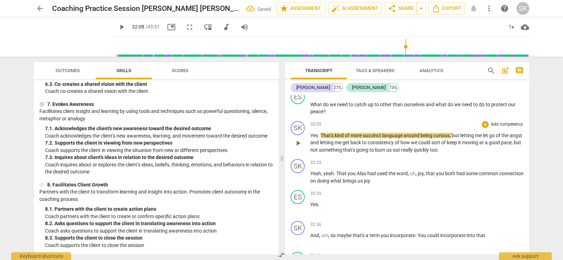
click at [321, 138] on span "." at bounding box center [319, 136] width 2 height 6
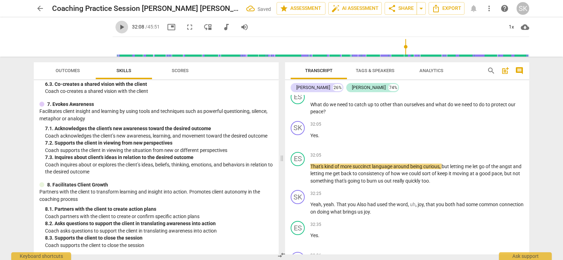
click at [118, 26] on span "play_arrow" at bounding box center [122, 27] width 8 height 8
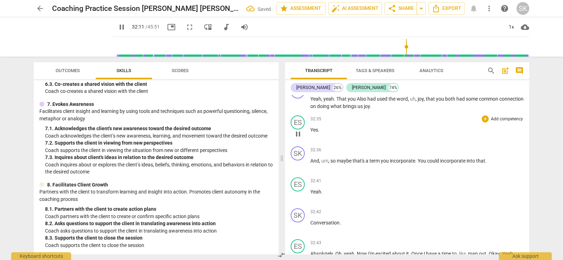
scroll to position [5308, 0]
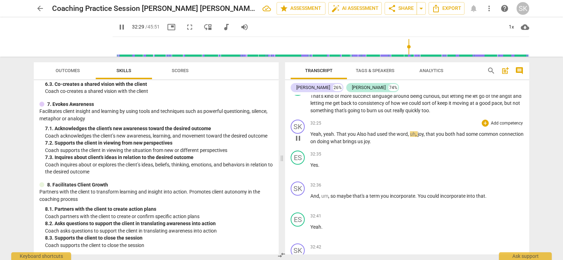
click at [359, 137] on span "Also" at bounding box center [362, 134] width 11 height 6
type input "1951"
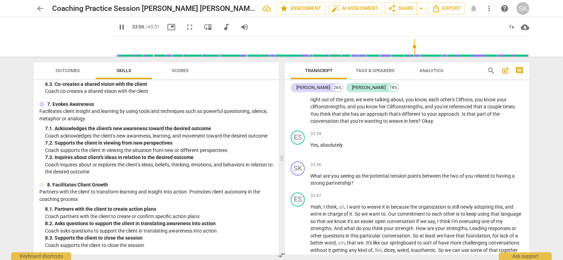
scroll to position [5625, 0]
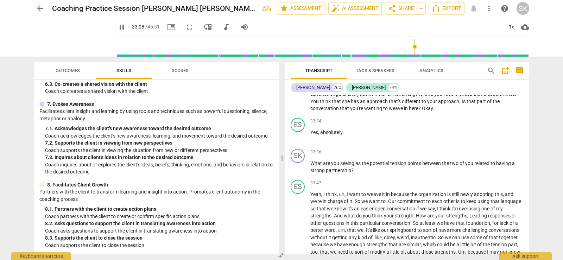
click at [118, 26] on span "pause" at bounding box center [122, 27] width 8 height 8
type input "1989"
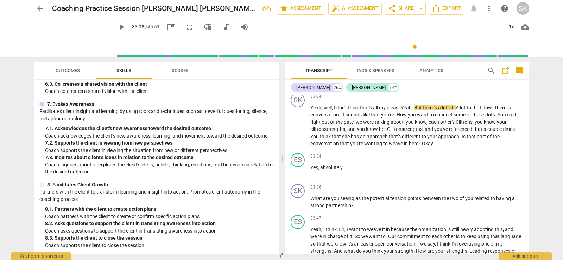
click at [472, 88] on p "Reflect upon our coaching session and then figure out what my next steps will b…" at bounding box center [416, 77] width 213 height 22
click at [310, 111] on span "Yeah" at bounding box center [315, 108] width 11 height 6
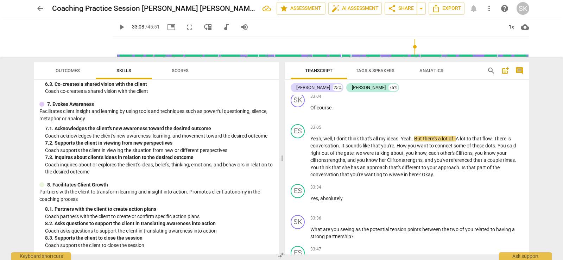
click at [410, 48] on input "range" at bounding box center [322, 47] width 414 height 23
click at [118, 25] on span "play_arrow" at bounding box center [122, 27] width 8 height 8
click at [118, 26] on span "pause" at bounding box center [122, 27] width 8 height 8
type input "1985"
click at [336, 112] on p "Of course ." at bounding box center [416, 107] width 213 height 7
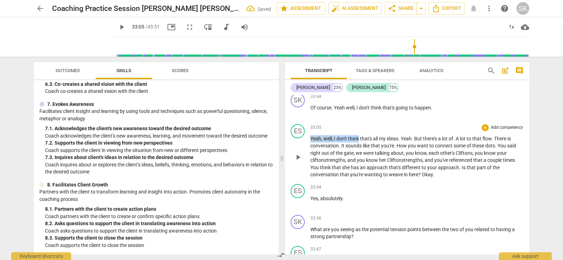
drag, startPoint x: 311, startPoint y: 169, endPoint x: 359, endPoint y: 166, distance: 48.0
click at [359, 166] on p "Yeah , well , I don't think that's all my ideas . Yeah . But there's a lot of .…" at bounding box center [416, 156] width 213 height 43
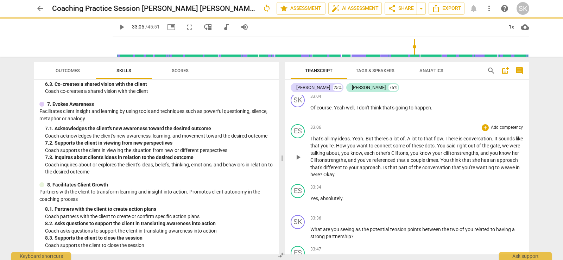
click at [118, 29] on span "play_arrow" at bounding box center [122, 27] width 8 height 8
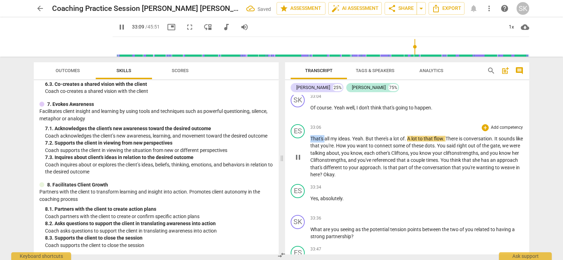
drag, startPoint x: 311, startPoint y: 167, endPoint x: 326, endPoint y: 167, distance: 14.4
click at [326, 167] on p "That's all my ideas . Yeah . But there's a lot of . A lot to that flow . There …" at bounding box center [416, 156] width 213 height 43
type input "1991"
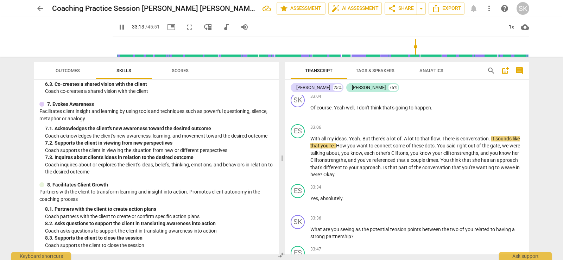
click at [118, 26] on span "pause" at bounding box center [122, 27] width 8 height 8
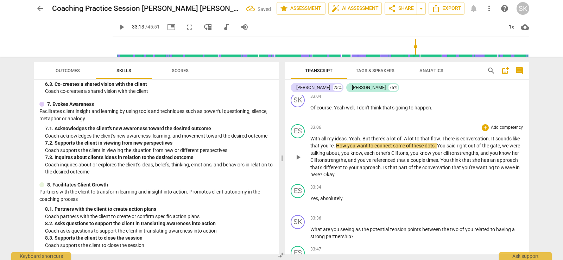
click at [350, 142] on span "Yeah" at bounding box center [354, 139] width 11 height 6
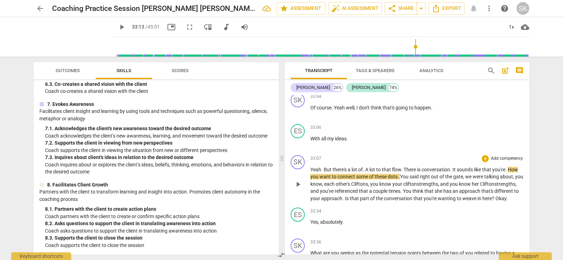
click at [404, 172] on span "There" at bounding box center [410, 170] width 13 height 6
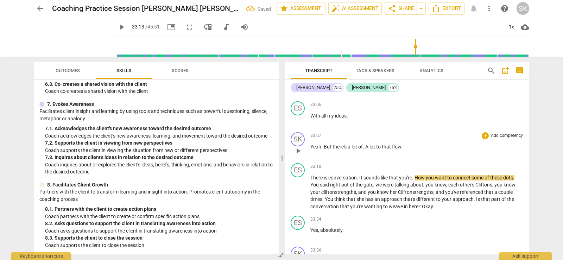
scroll to position [5625, 0]
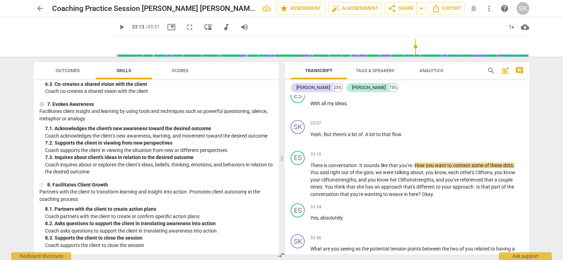
click at [411, 47] on input "range" at bounding box center [322, 47] width 414 height 23
click at [118, 27] on span "play_arrow" at bounding box center [122, 27] width 8 height 8
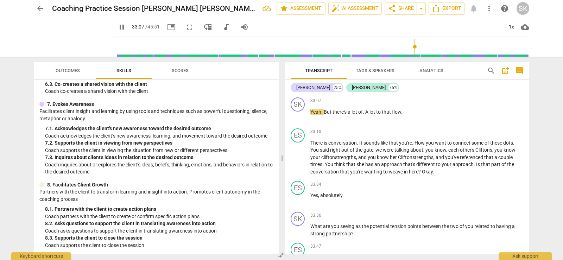
scroll to position [5660, 0]
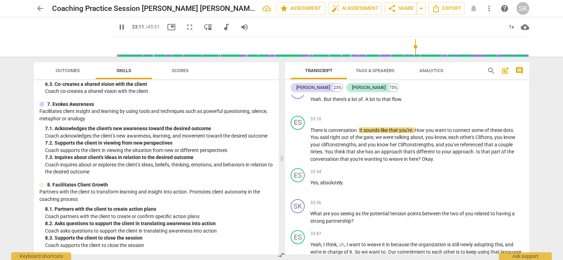
click at [118, 28] on span "pause" at bounding box center [122, 27] width 8 height 8
click at [328, 133] on span "is" at bounding box center [326, 130] width 5 height 6
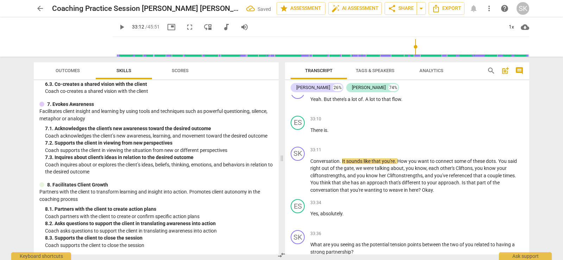
click at [118, 27] on span "play_arrow" at bounding box center [122, 27] width 8 height 8
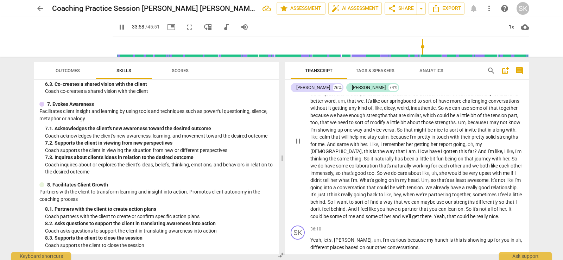
scroll to position [5871, 0]
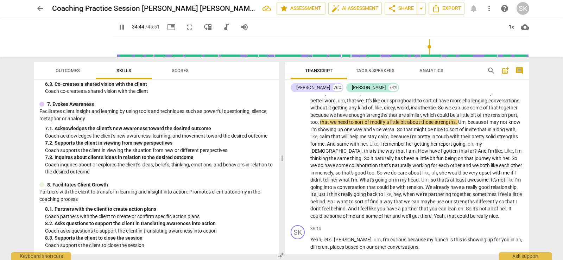
click at [118, 27] on span "pause" at bounding box center [122, 27] width 8 height 8
type input "2085"
click at [437, 118] on span "which" at bounding box center [430, 115] width 14 height 6
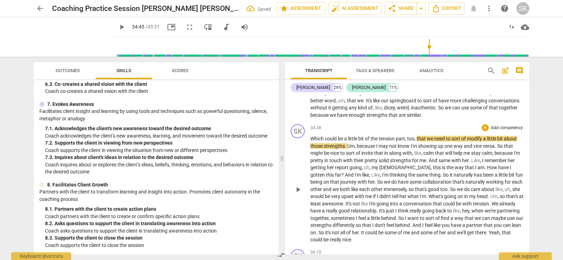
click at [311, 142] on span "Which" at bounding box center [317, 139] width 14 height 6
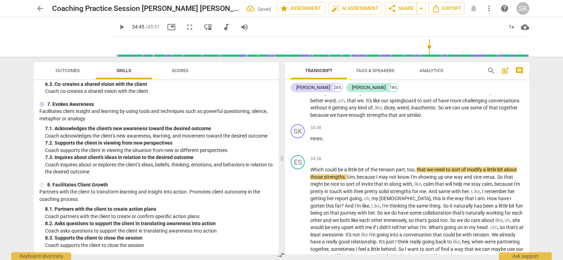
click at [118, 25] on span "play_arrow" at bounding box center [122, 27] width 8 height 8
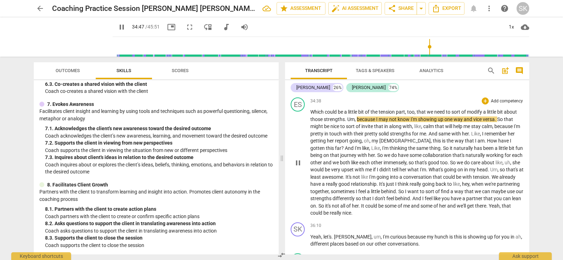
scroll to position [5942, 0]
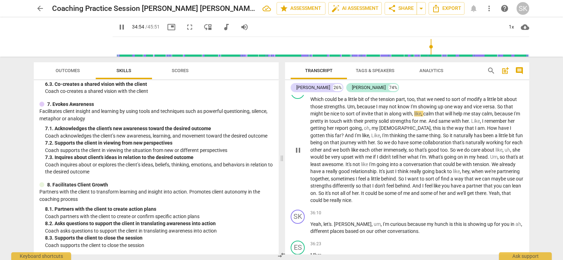
click at [499, 109] on span "So" at bounding box center [500, 107] width 7 height 6
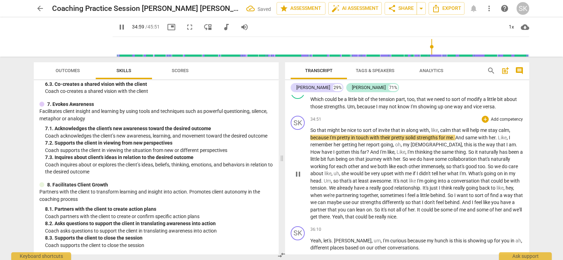
click at [312, 133] on span "So" at bounding box center [313, 130] width 7 height 6
type input "2101"
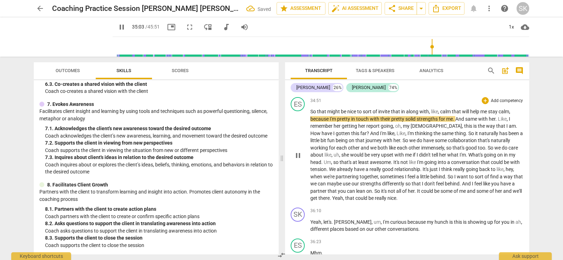
scroll to position [6012, 0]
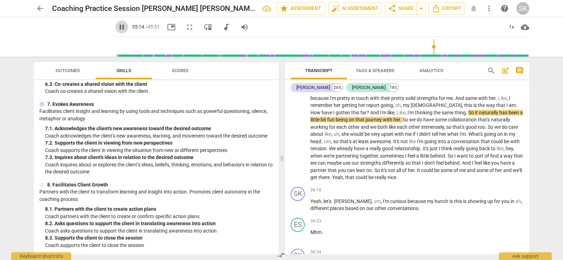
click at [118, 29] on span "pause" at bounding box center [122, 27] width 8 height 8
type input "2115"
click at [516, 108] on span "." at bounding box center [516, 105] width 1 height 6
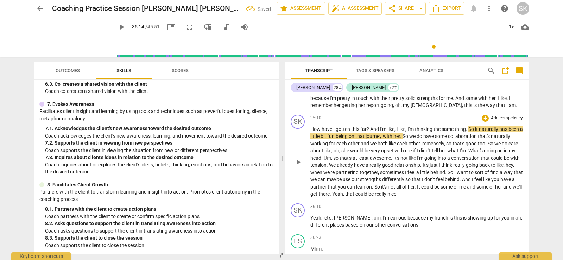
click at [311, 132] on span "How" at bounding box center [315, 129] width 11 height 6
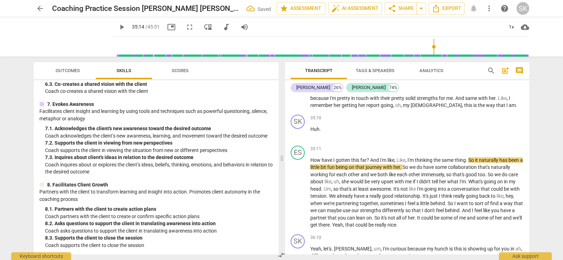
click at [118, 26] on span "play_arrow" at bounding box center [122, 27] width 8 height 8
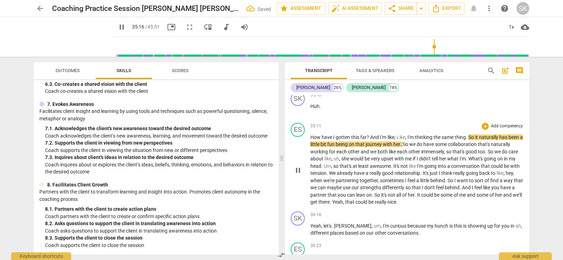
scroll to position [6047, 0]
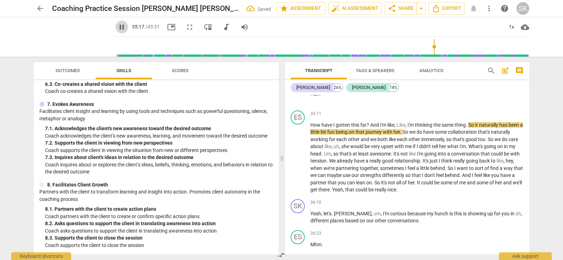
click at [118, 27] on span "pause" at bounding box center [122, 27] width 8 height 8
type input "2118"
click at [470, 128] on span "So" at bounding box center [472, 125] width 7 height 6
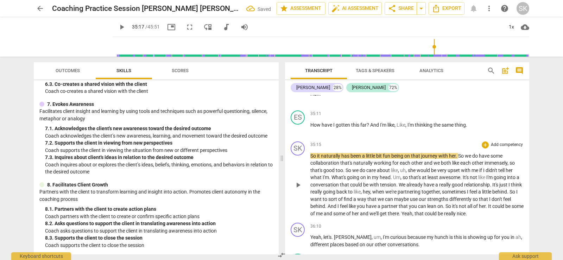
click at [310, 159] on span "So" at bounding box center [313, 156] width 7 height 6
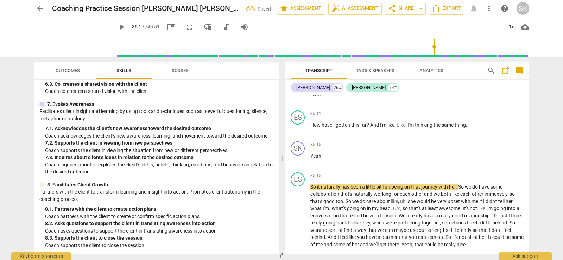
click at [118, 29] on span "play_arrow" at bounding box center [122, 27] width 8 height 8
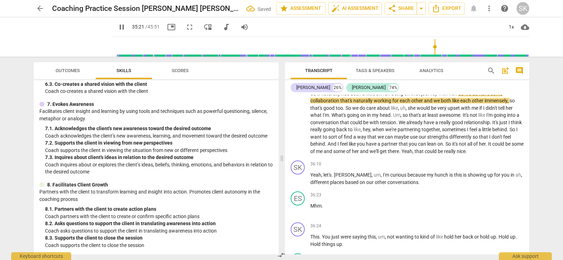
scroll to position [6153, 0]
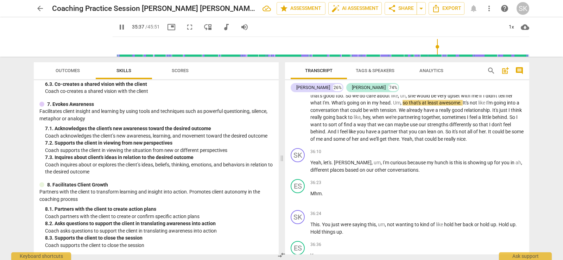
click at [118, 28] on span "pause" at bounding box center [122, 27] width 8 height 8
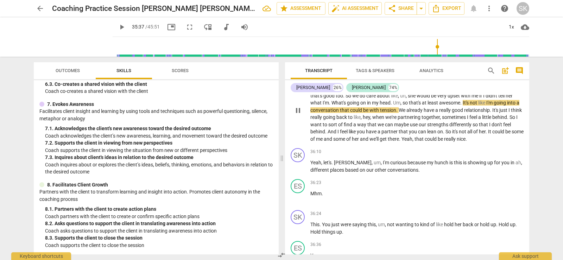
type input "2137"
drag, startPoint x: 403, startPoint y: 131, endPoint x: 395, endPoint y: 133, distance: 8.6
click at [395, 133] on p "So it naturally has been a little bit fun being on that journey with her . So w…" at bounding box center [416, 110] width 213 height 65
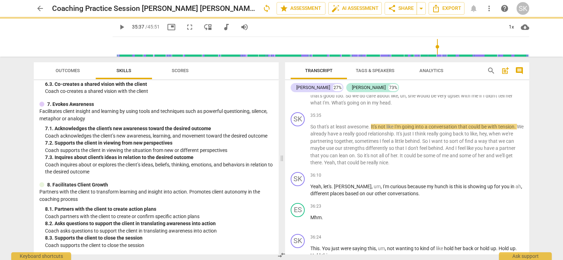
scroll to position [6177, 0]
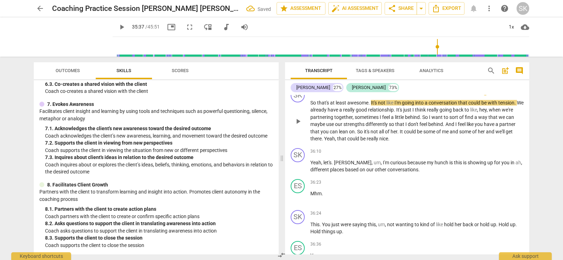
click at [311, 106] on span "So" at bounding box center [313, 103] width 7 height 6
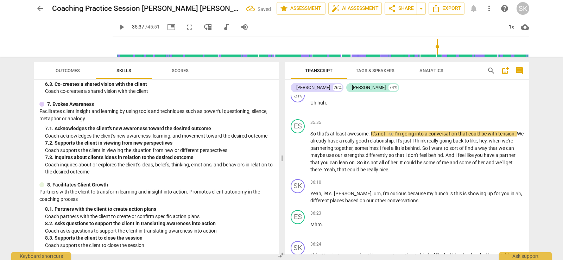
click at [118, 26] on span "play_arrow" at bounding box center [122, 27] width 8 height 8
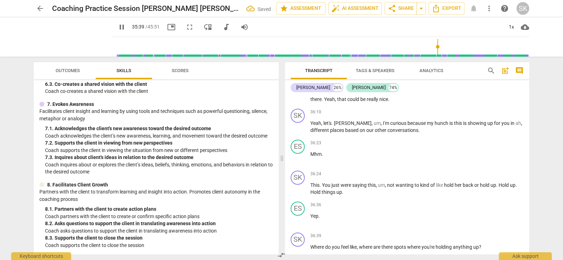
scroll to position [6212, 0]
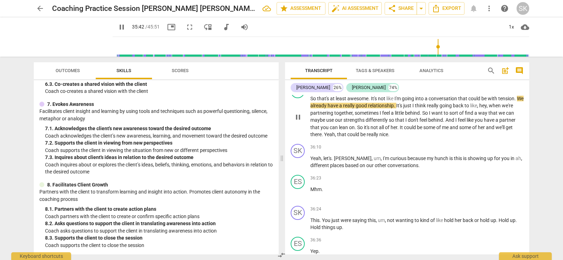
click at [490, 101] on span "with" at bounding box center [493, 99] width 11 height 6
type input "2144"
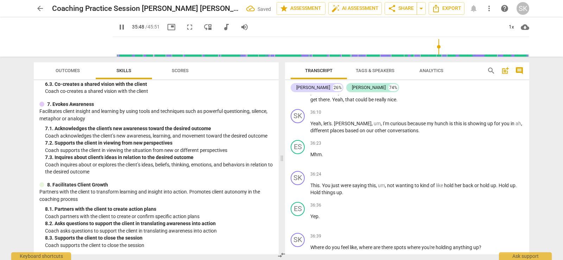
scroll to position [6247, 0]
click at [118, 31] on span "pause" at bounding box center [122, 27] width 8 height 8
type input "2175"
drag, startPoint x: 323, startPoint y: 153, endPoint x: 334, endPoint y: 152, distance: 10.6
click at [334, 134] on p "Yeah , let's . Erin , um , I'm curious because my hunch is this is showing up f…" at bounding box center [416, 127] width 213 height 14
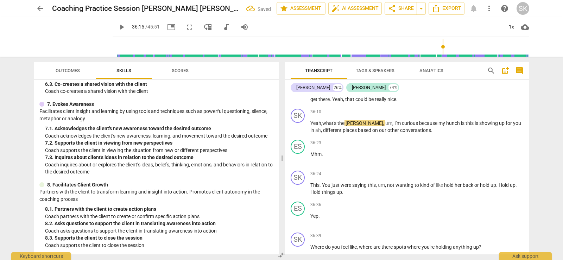
click at [118, 24] on span "play_arrow" at bounding box center [122, 27] width 8 height 8
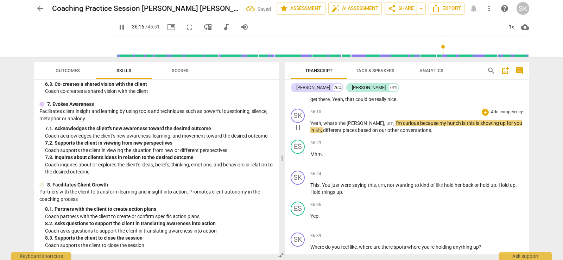
click at [345, 126] on span "the" at bounding box center [343, 123] width 8 height 6
type input "2177"
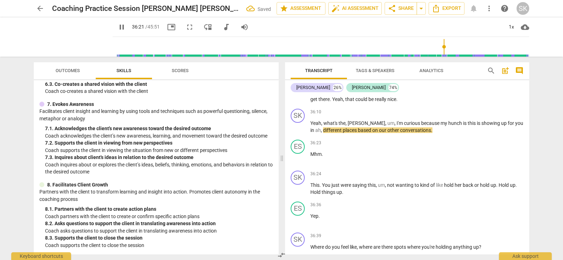
click at [115, 27] on span "pause" at bounding box center [121, 27] width 13 height 8
type input "2182"
click at [315, 133] on span "in" at bounding box center [312, 130] width 5 height 6
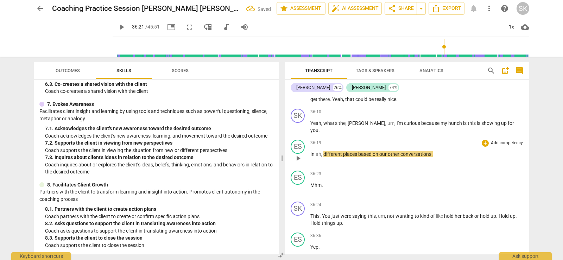
click at [310, 163] on div "play_arrow pause" at bounding box center [302, 158] width 18 height 9
click at [312, 157] on span "In" at bounding box center [312, 154] width 5 height 6
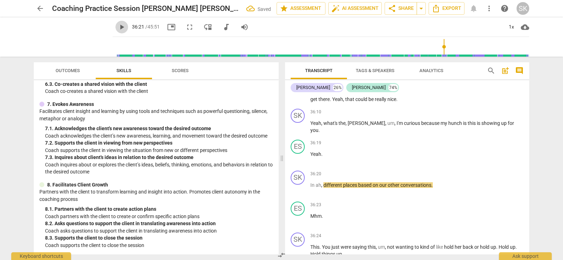
click at [118, 30] on span "play_arrow" at bounding box center [122, 27] width 8 height 8
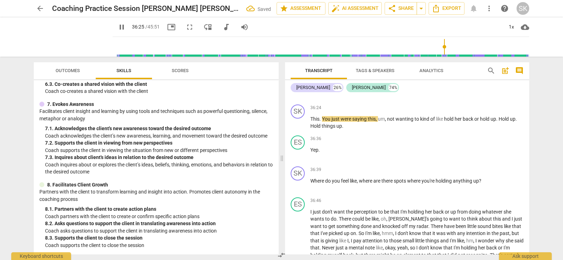
scroll to position [6388, 0]
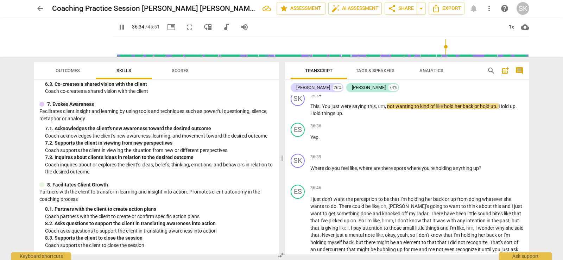
click at [118, 25] on span "pause" at bounding box center [122, 27] width 8 height 8
type input "2195"
click at [477, 109] on span "or" at bounding box center [478, 106] width 6 height 6
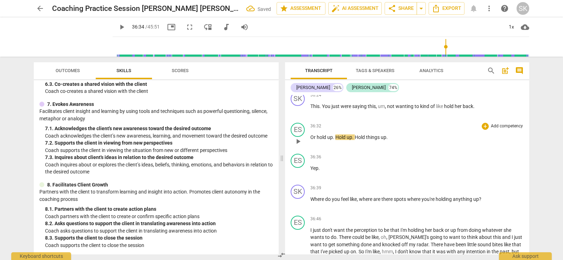
click at [312, 140] on span "Or" at bounding box center [313, 137] width 6 height 6
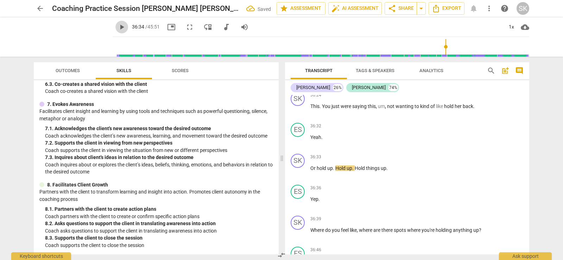
click at [118, 29] on span "play_arrow" at bounding box center [122, 27] width 8 height 8
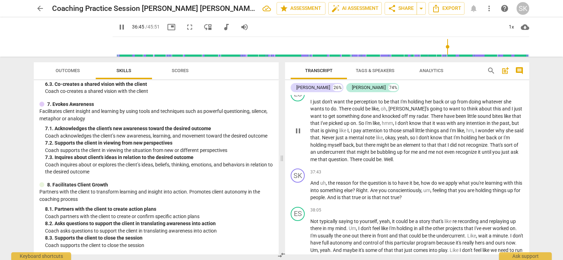
scroll to position [6564, 0]
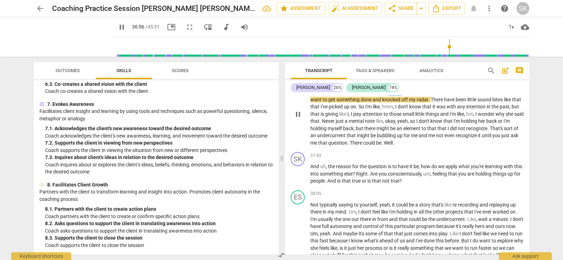
drag, startPoint x: 390, startPoint y: 121, endPoint x: 402, endPoint y: 119, distance: 11.8
click at [402, 95] on span "Aaron's" at bounding box center [410, 92] width 42 height 6
type input "2218"
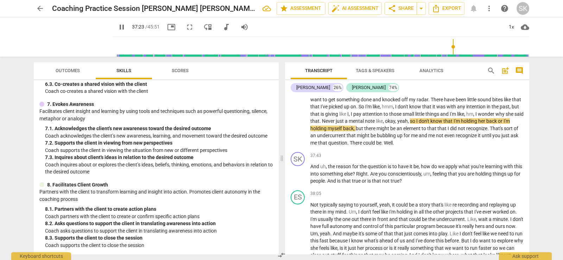
click at [118, 28] on span "pause" at bounding box center [122, 27] width 8 height 8
type input "2244"
click at [386, 124] on span "okay" at bounding box center [390, 121] width 10 height 6
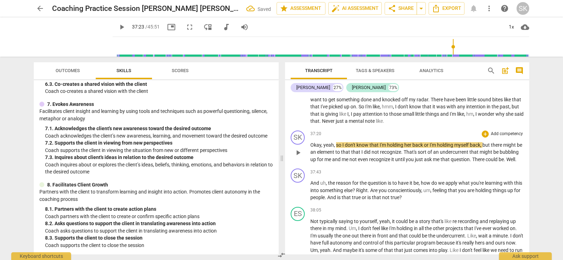
click at [311, 148] on span "Okay" at bounding box center [315, 145] width 11 height 6
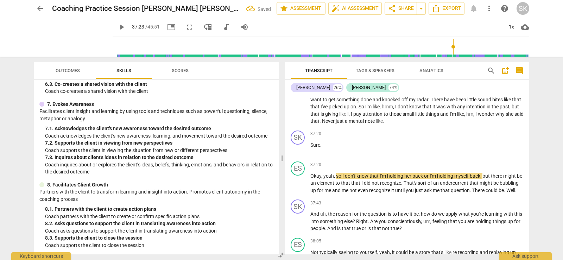
click at [118, 30] on span "play_arrow" at bounding box center [122, 27] width 8 height 8
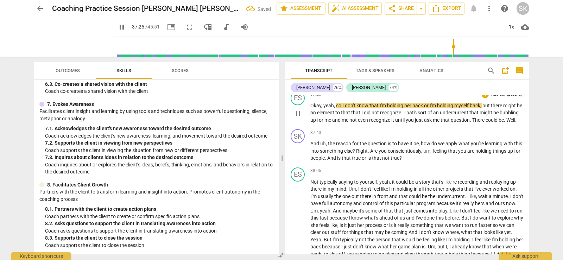
scroll to position [6670, 0]
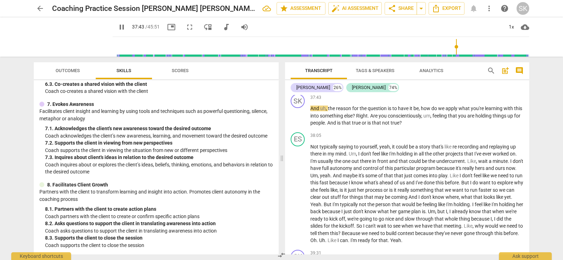
click at [118, 28] on span "pause" at bounding box center [122, 27] width 8 height 8
type input "2264"
drag, startPoint x: 320, startPoint y: 120, endPoint x: 329, endPoint y: 119, distance: 9.9
click at [329, 89] on p "Okay , yeah , so I don't know that I'm holding her back or I'm holding myself b…" at bounding box center [416, 78] width 213 height 22
click at [311, 111] on span "And" at bounding box center [315, 109] width 10 height 6
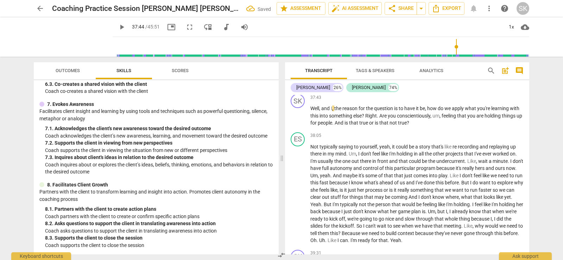
click at [115, 26] on span "play_arrow" at bounding box center [121, 27] width 13 height 8
click at [118, 29] on span "pause" at bounding box center [122, 27] width 8 height 8
type input "2275"
click at [381, 119] on span "Are" at bounding box center [383, 116] width 8 height 6
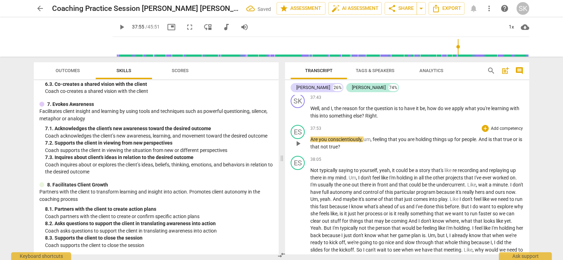
click at [312, 142] on span "Are" at bounding box center [314, 140] width 8 height 6
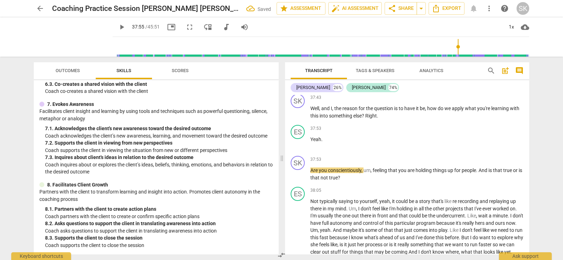
click at [118, 29] on span "play_arrow" at bounding box center [122, 27] width 8 height 8
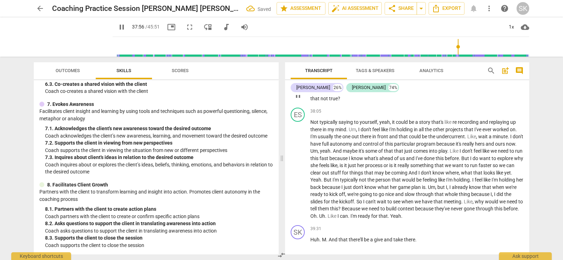
scroll to position [6775, 0]
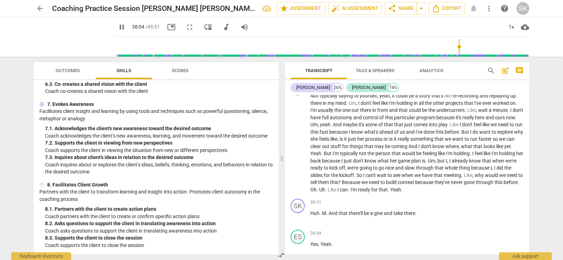
click at [118, 27] on span "pause" at bounding box center [122, 27] width 8 height 8
type input "2285"
click at [480, 68] on span "And" at bounding box center [484, 65] width 10 height 6
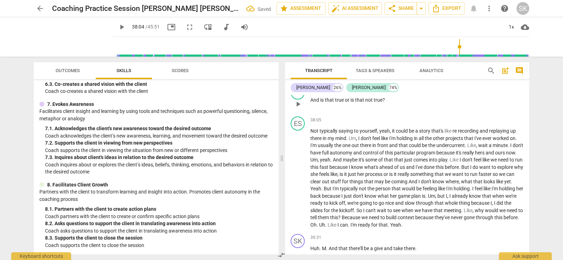
click at [311, 103] on span "And" at bounding box center [315, 100] width 10 height 6
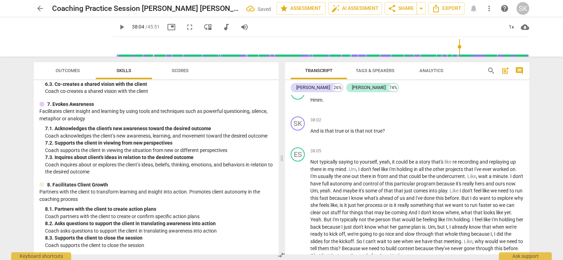
click at [118, 28] on span "play_arrow" at bounding box center [122, 27] width 8 height 8
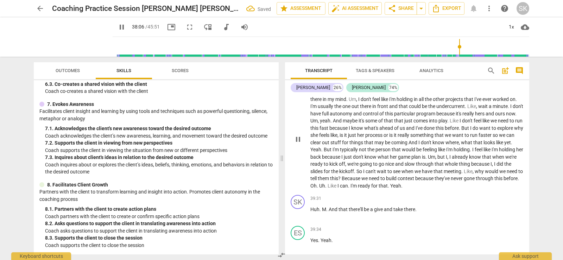
scroll to position [6842, 0]
click at [118, 25] on span "pause" at bounding box center [122, 27] width 8 height 8
type input "2288"
click at [339, 94] on span "saying" at bounding box center [346, 92] width 15 height 6
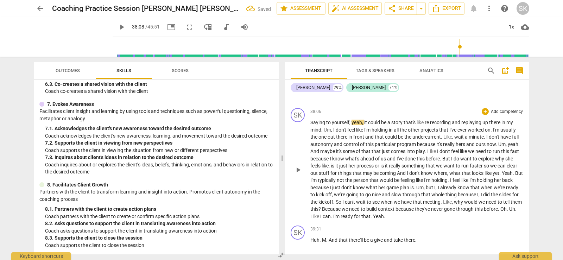
click at [311, 125] on span "Saying" at bounding box center [318, 123] width 16 height 6
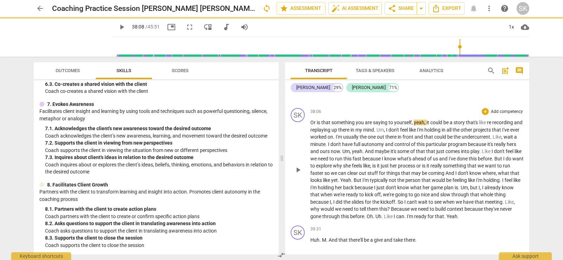
click at [415, 125] on span "yeah" at bounding box center [419, 123] width 11 height 6
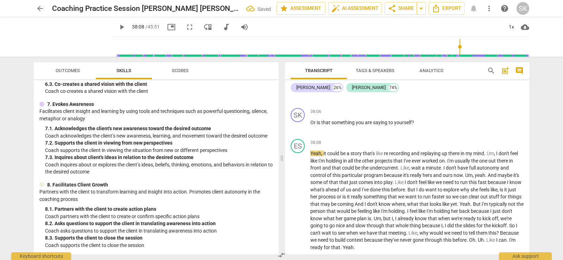
click at [118, 27] on span "play_arrow" at bounding box center [122, 27] width 8 height 8
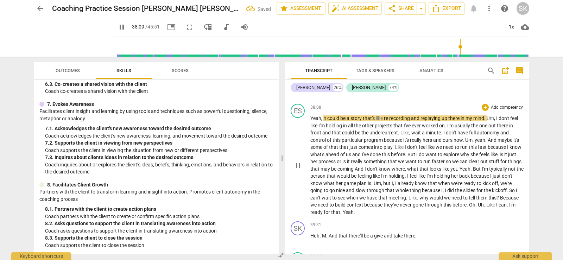
scroll to position [6912, 0]
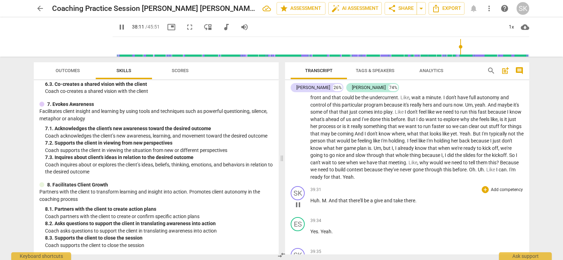
type input "2292"
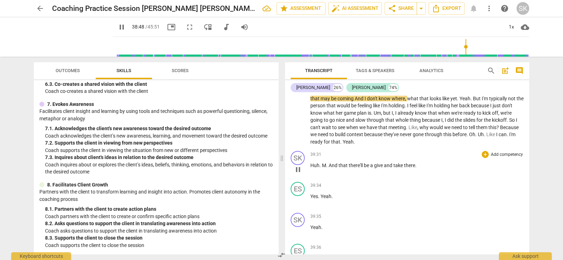
scroll to position [6982, 0]
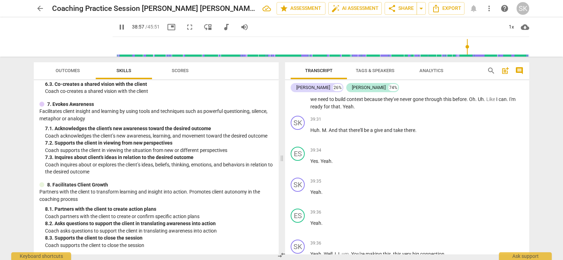
click at [365, 66] on span "And" at bounding box center [360, 64] width 10 height 6
type input "2339"
click at [118, 26] on span "pause" at bounding box center [122, 27] width 8 height 8
type input "2359"
click at [441, 88] on span "because" at bounding box center [431, 85] width 19 height 6
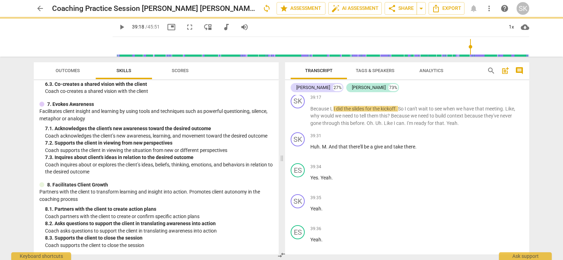
scroll to position [6999, 0]
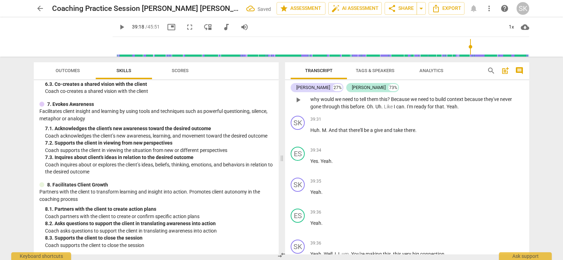
click at [311, 95] on span "Because" at bounding box center [320, 92] width 20 height 6
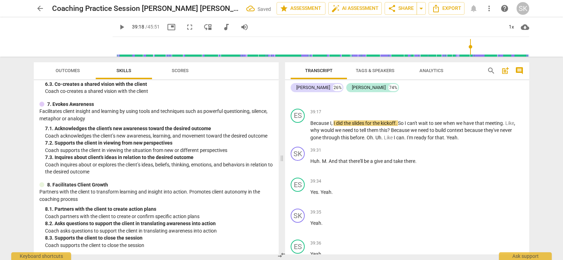
click at [118, 29] on span "play_arrow" at bounding box center [122, 27] width 8 height 8
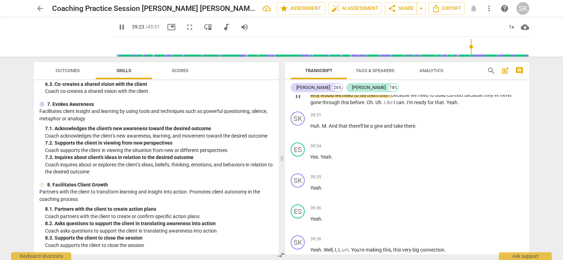
scroll to position [7069, 0]
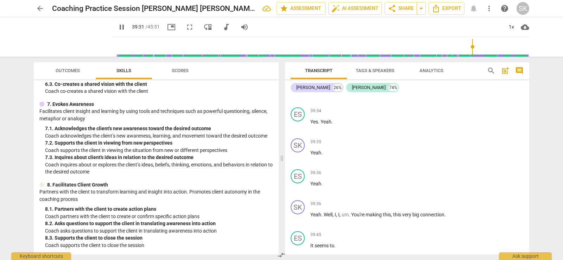
click at [118, 29] on span "pause" at bounding box center [122, 27] width 8 height 8
click at [118, 29] on span "play_arrow" at bounding box center [122, 27] width 8 height 8
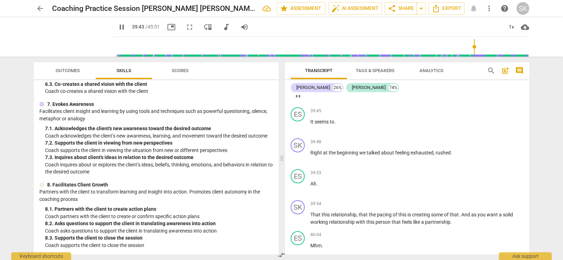
scroll to position [7210, 0]
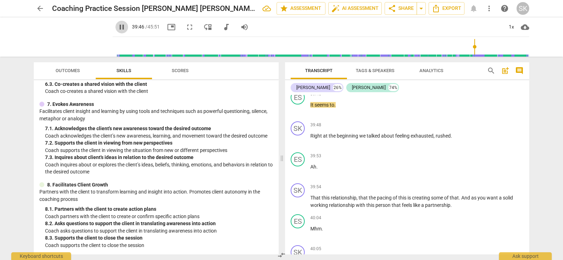
click at [118, 29] on span "pause" at bounding box center [122, 27] width 8 height 8
type input "2387"
click at [448, 78] on p "Yeah . Well , I , I , um . You're making this , this very big connection ." at bounding box center [416, 73] width 213 height 7
click at [311, 108] on span "It" at bounding box center [312, 105] width 4 height 6
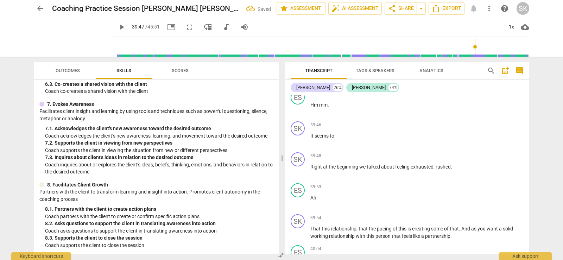
click at [118, 27] on span "play_arrow" at bounding box center [122, 27] width 8 height 8
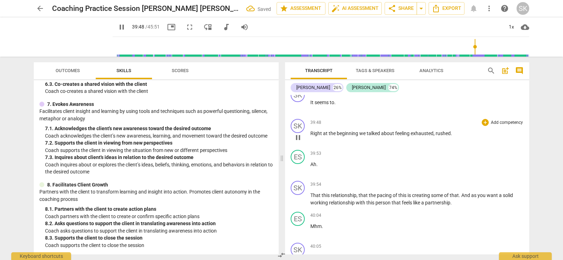
scroll to position [7245, 0]
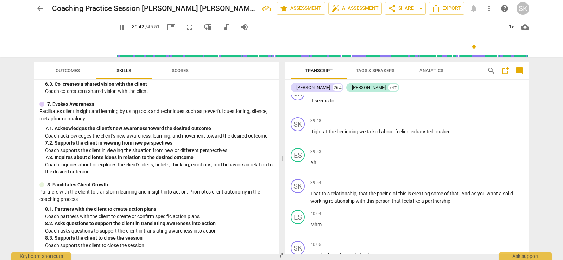
click at [472, 46] on input "range" at bounding box center [322, 47] width 414 height 23
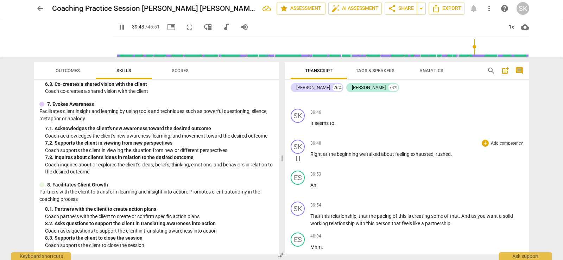
scroll to position [7210, 0]
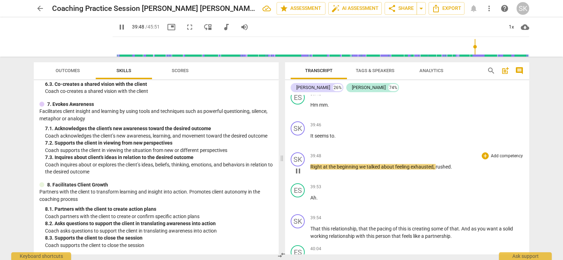
click at [312, 170] on span "Right" at bounding box center [316, 167] width 13 height 6
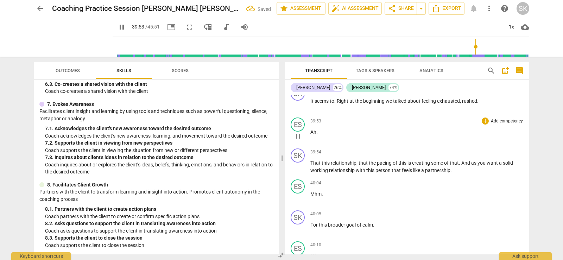
scroll to position [7245, 0]
click at [118, 29] on span "pause" at bounding box center [122, 27] width 8 height 8
type input "2395"
click at [317, 134] on span "." at bounding box center [316, 132] width 1 height 6
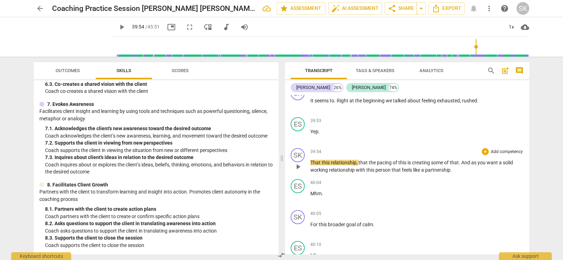
click at [312, 165] on span "That" at bounding box center [315, 163] width 11 height 6
click at [118, 24] on span "play_arrow" at bounding box center [122, 27] width 8 height 8
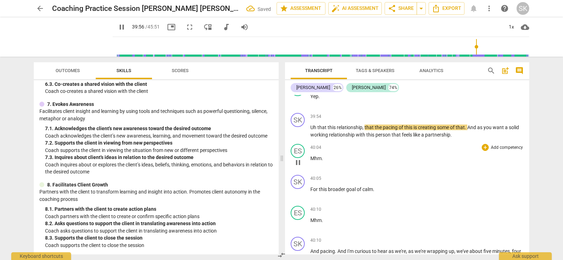
scroll to position [7316, 0]
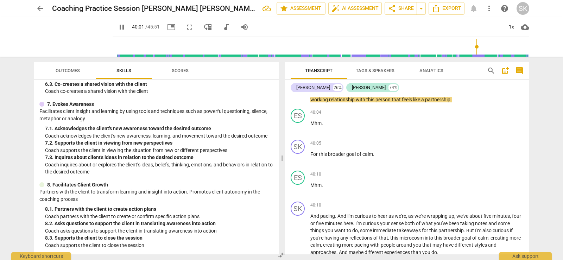
click at [118, 28] on span "pause" at bounding box center [122, 27] width 8 height 8
type input "2402"
click at [469, 95] on span "And" at bounding box center [472, 92] width 10 height 6
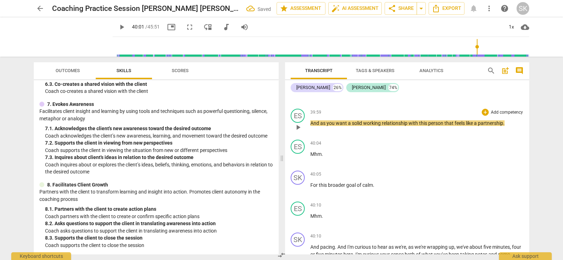
click at [310, 126] on span "And" at bounding box center [315, 123] width 10 height 6
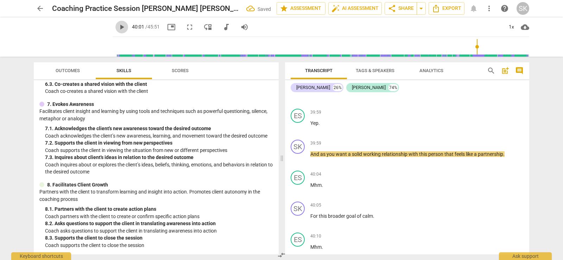
click at [118, 26] on span "play_arrow" at bounding box center [122, 27] width 8 height 8
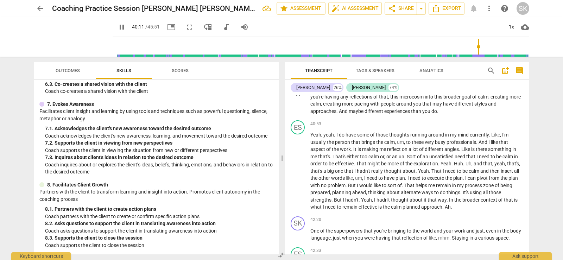
scroll to position [7527, 0]
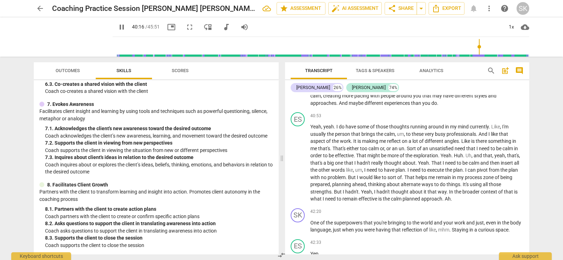
click at [118, 30] on span "pause" at bounding box center [122, 27] width 8 height 8
type input "2417"
click at [336, 70] on span "." at bounding box center [336, 67] width 2 height 6
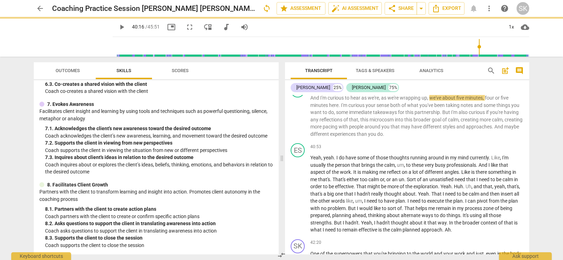
scroll to position [7558, 0]
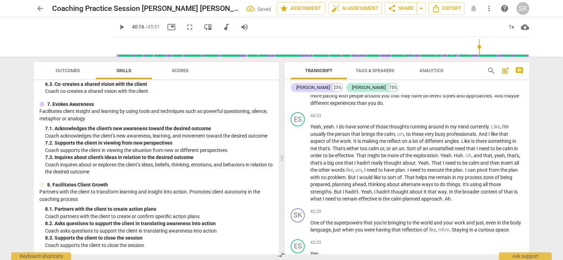
click at [311, 70] on span "And" at bounding box center [315, 67] width 10 height 6
click at [118, 28] on span "play_arrow" at bounding box center [122, 27] width 8 height 8
click at [118, 28] on span "pause" at bounding box center [122, 27] width 8 height 8
type input "2433"
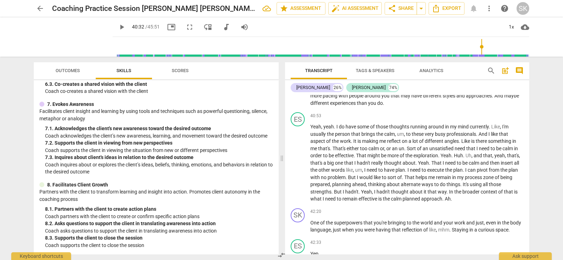
click at [443, 84] on span "But" at bounding box center [446, 82] width 9 height 6
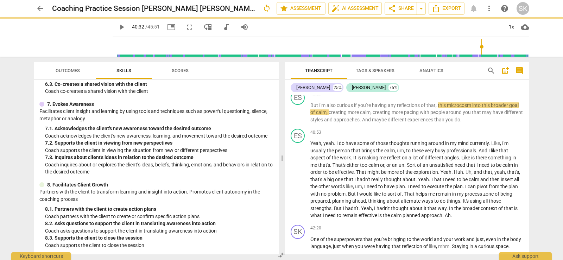
scroll to position [7606, 0]
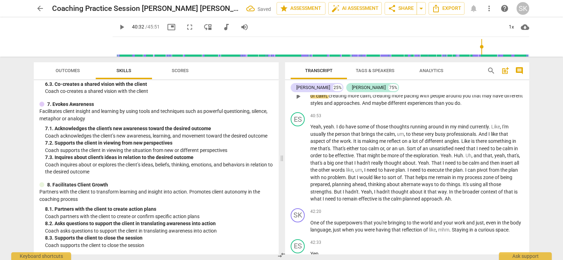
click at [311, 92] on span "But" at bounding box center [314, 89] width 9 height 6
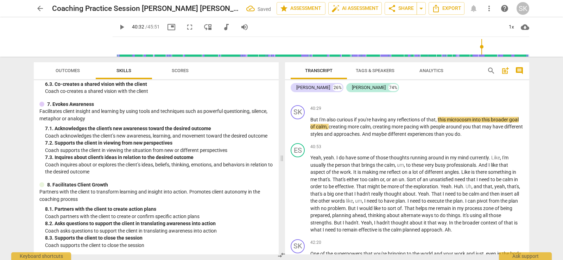
click at [118, 24] on span "play_arrow" at bounding box center [122, 27] width 8 height 8
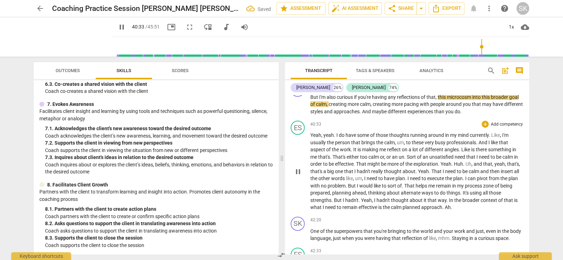
scroll to position [7641, 0]
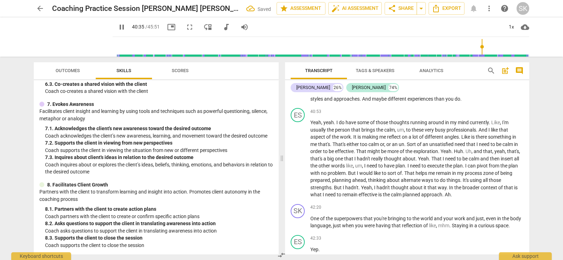
click at [118, 26] on span "pause" at bounding box center [122, 27] width 8 height 8
type input "2436"
click at [438, 87] on span "," at bounding box center [437, 85] width 2 height 6
click at [118, 29] on span "play_arrow" at bounding box center [122, 27] width 8 height 8
click at [118, 28] on span "pause" at bounding box center [122, 27] width 8 height 8
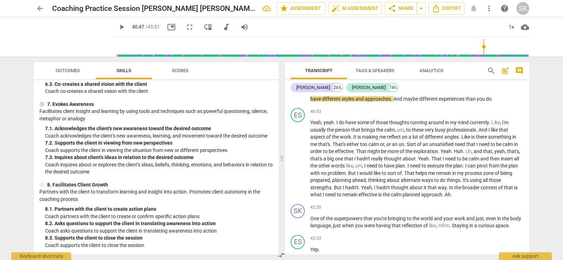
type input "2447"
click at [503, 94] on span "that" at bounding box center [506, 92] width 10 height 6
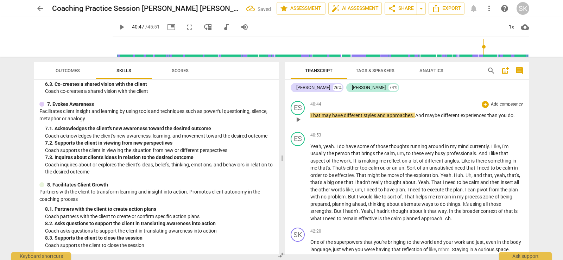
click at [310, 124] on div "play_arrow pause" at bounding box center [302, 119] width 18 height 9
click at [311, 118] on span "That" at bounding box center [315, 116] width 11 height 6
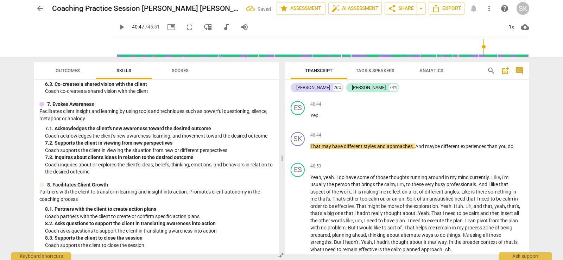
click at [118, 27] on span "play_arrow" at bounding box center [122, 27] width 8 height 8
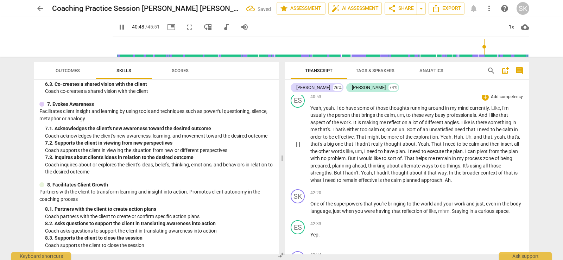
scroll to position [7711, 0]
drag, startPoint x: 113, startPoint y: 28, endPoint x: 354, endPoint y: 63, distance: 242.9
click at [118, 28] on span "pause" at bounding box center [122, 27] width 8 height 8
type input "2451"
click at [416, 79] on span "And" at bounding box center [420, 76] width 10 height 6
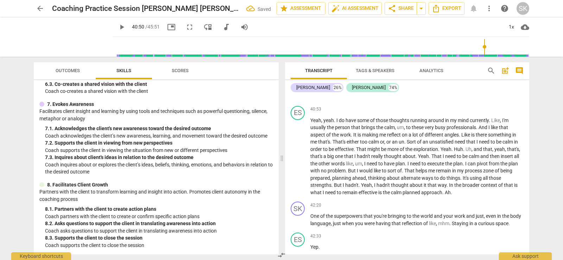
scroll to position [7728, 0]
click at [310, 99] on div "play_arrow pause" at bounding box center [302, 94] width 18 height 9
click at [311, 93] on span "And" at bounding box center [315, 90] width 10 height 6
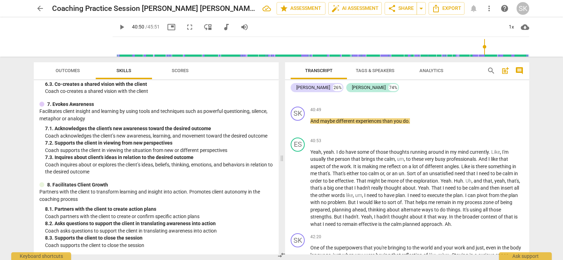
click at [118, 27] on span "play_arrow" at bounding box center [122, 27] width 8 height 8
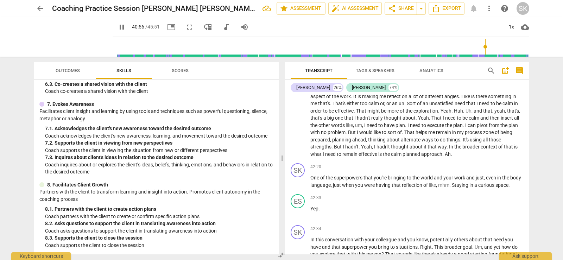
scroll to position [7798, 0]
click at [118, 29] on span "pause" at bounding box center [122, 27] width 8 height 8
type input "2467"
click at [406, 92] on span "," at bounding box center [405, 89] width 2 height 6
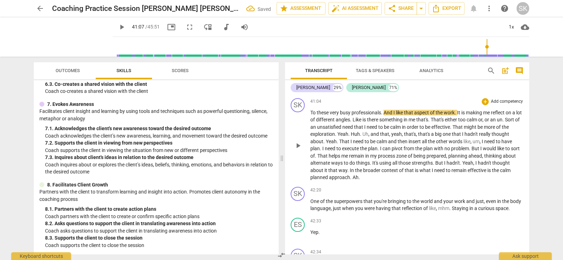
click at [311, 115] on span "To" at bounding box center [313, 113] width 6 height 6
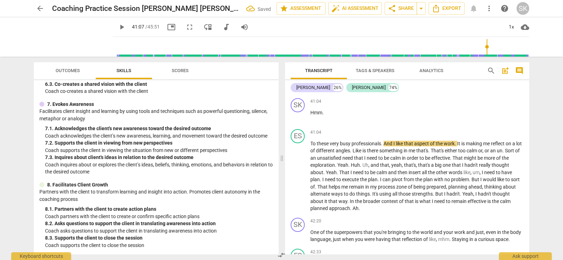
click at [118, 25] on span "play_arrow" at bounding box center [122, 27] width 8 height 8
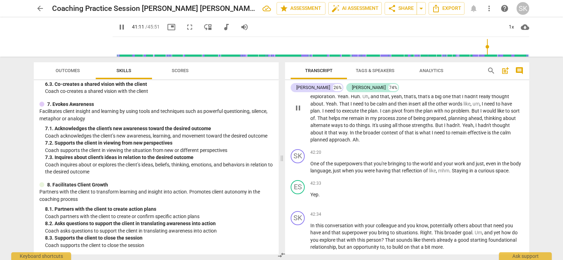
scroll to position [7869, 0]
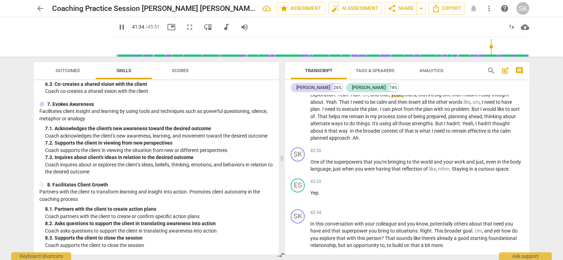
click at [118, 26] on span "pause" at bounding box center [122, 27] width 8 height 8
click at [369, 98] on span "Uh" at bounding box center [366, 95] width 6 height 6
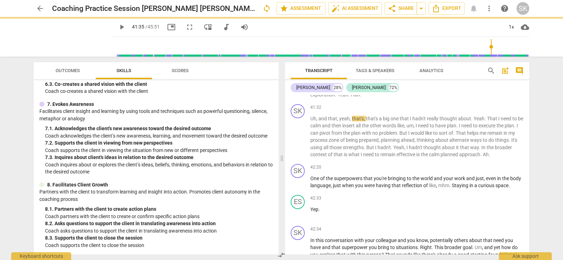
scroll to position [7885, 0]
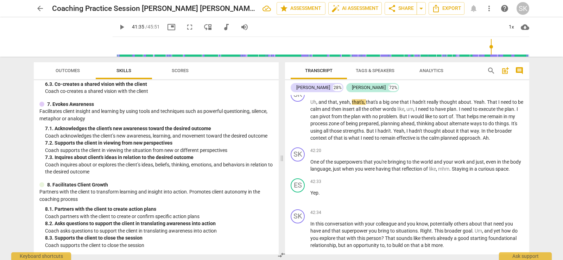
click at [488, 46] on input "range" at bounding box center [322, 47] width 414 height 23
click at [115, 21] on button "play_arrow" at bounding box center [121, 27] width 13 height 13
click at [118, 27] on span "pause" at bounding box center [122, 27] width 8 height 8
type input "2494"
click at [369, 82] on p "To these very busy professionals . And I like that aspect of the work . It is m…" at bounding box center [416, 67] width 213 height 29
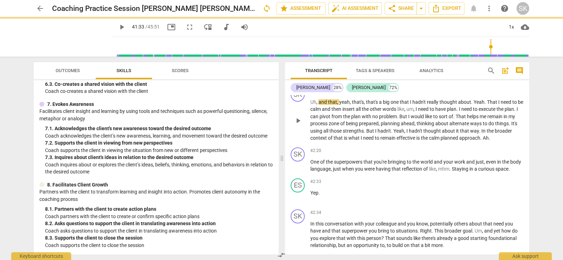
click at [314, 105] on span "Uh" at bounding box center [313, 102] width 6 height 6
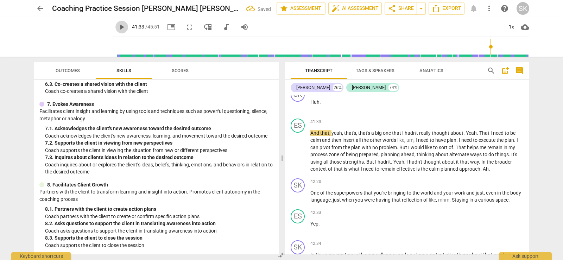
click at [118, 27] on span "play_arrow" at bounding box center [122, 27] width 8 height 8
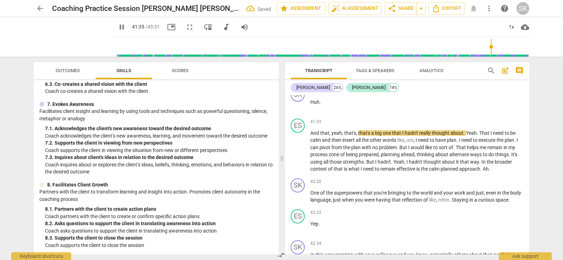
click at [118, 27] on span "pause" at bounding box center [122, 27] width 8 height 8
type input "2496"
click at [332, 169] on p "And that , yeah , that's , that's a big one that I hadn't really thought about …" at bounding box center [416, 151] width 213 height 43
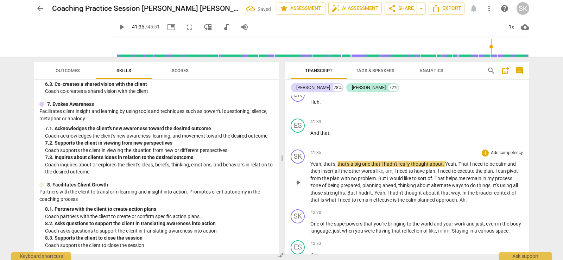
click at [324, 167] on span "that's" at bounding box center [330, 164] width 12 height 6
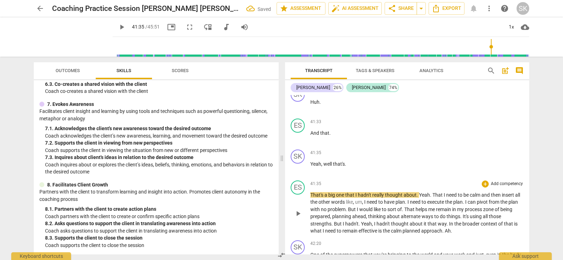
click at [310, 198] on span "That's" at bounding box center [317, 195] width 14 height 6
click at [118, 26] on span "play_arrow" at bounding box center [122, 27] width 8 height 8
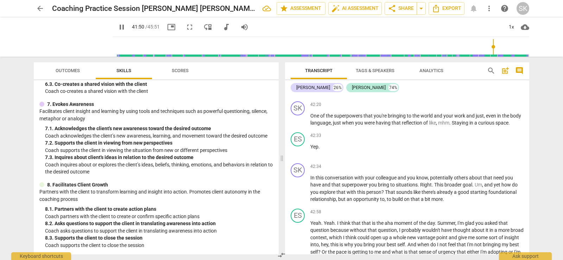
scroll to position [8026, 0]
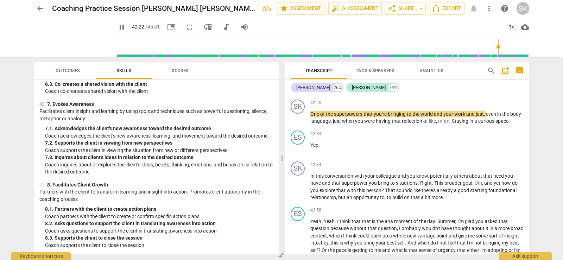
click at [118, 28] on span "pause" at bounding box center [122, 27] width 8 height 8
type input "2543"
drag, startPoint x: 310, startPoint y: 150, endPoint x: 318, endPoint y: 150, distance: 7.0
click at [312, 117] on span "One" at bounding box center [315, 114] width 10 height 6
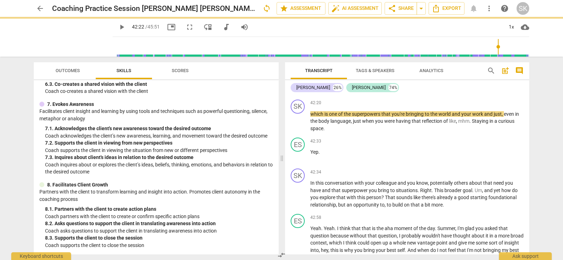
click at [455, 94] on p "Yeah , that's a big one that I hadn't really thought about . Yeah . That I need…" at bounding box center [416, 72] width 213 height 43
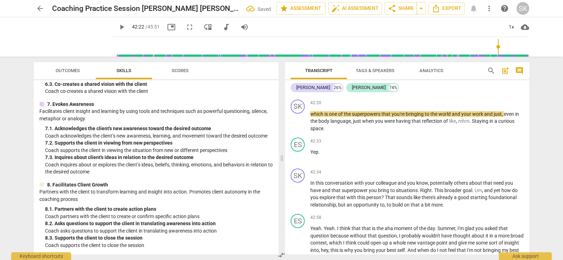
click at [118, 30] on span "play_arrow" at bounding box center [122, 27] width 8 height 8
click at [118, 29] on span "pause" at bounding box center [122, 27] width 8 height 8
type input "2546"
click at [453, 117] on span "and" at bounding box center [457, 114] width 10 height 6
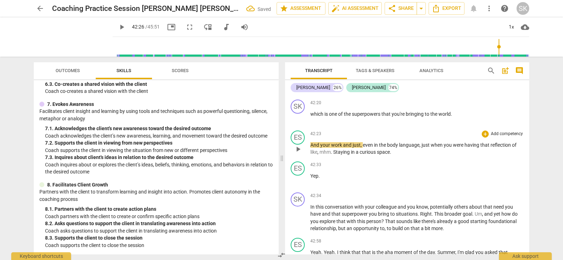
click at [311, 148] on span "And" at bounding box center [315, 145] width 10 height 6
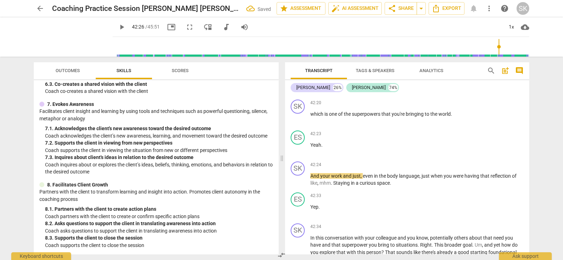
click at [118, 28] on span "play_arrow" at bounding box center [122, 27] width 8 height 8
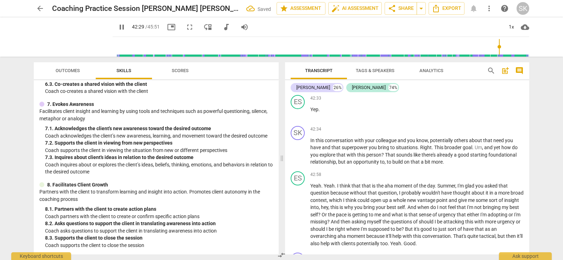
scroll to position [8132, 0]
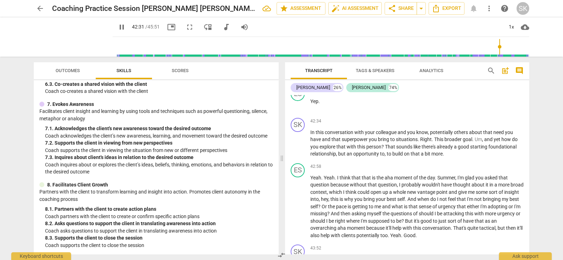
click at [118, 27] on span "pause" at bounding box center [122, 27] width 8 height 8
click at [320, 80] on span "mhm" at bounding box center [325, 78] width 11 height 6
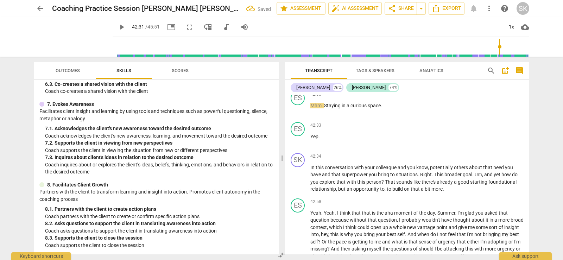
scroll to position [8092, 0]
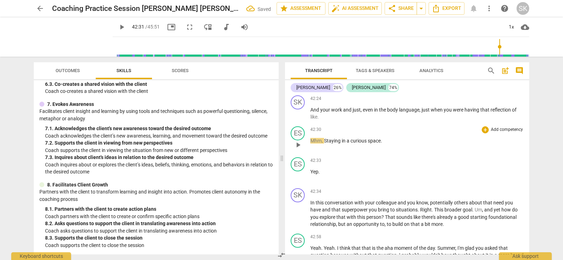
click at [326, 144] on span "Staying" at bounding box center [333, 141] width 18 height 6
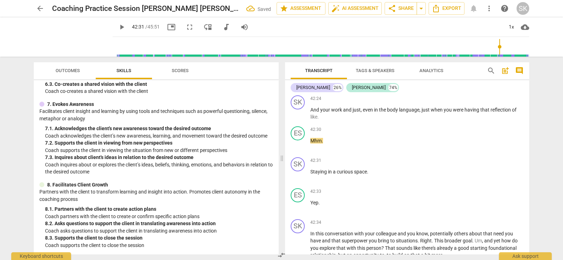
click at [118, 26] on span "play_arrow" at bounding box center [122, 27] width 8 height 8
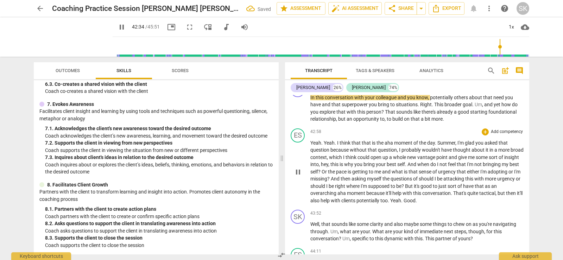
scroll to position [8233, 0]
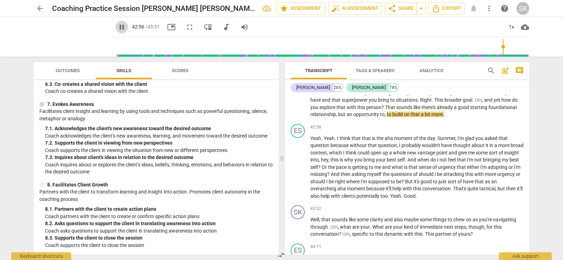
click at [118, 30] on span "pause" at bounding box center [122, 27] width 8 height 8
type input "2577"
click at [339, 117] on span "but" at bounding box center [342, 115] width 8 height 6
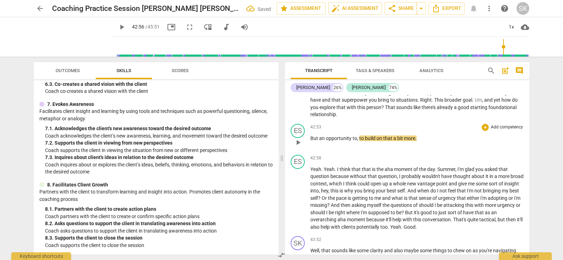
click at [312, 141] on span "But" at bounding box center [314, 139] width 9 height 6
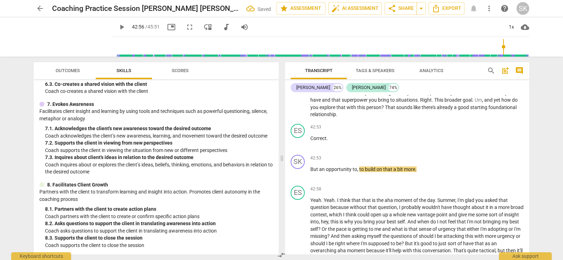
click at [118, 28] on span "play_arrow" at bounding box center [122, 27] width 8 height 8
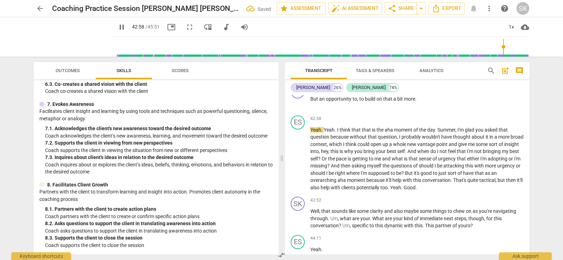
scroll to position [8339, 0]
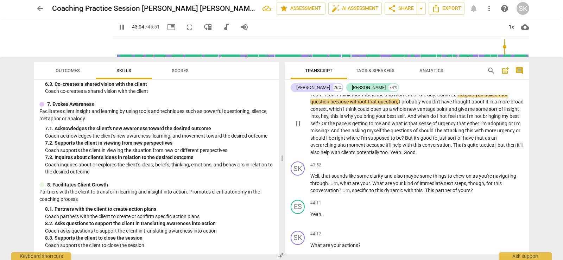
click at [442, 98] on span "Summer" at bounding box center [447, 95] width 18 height 6
type input "2585"
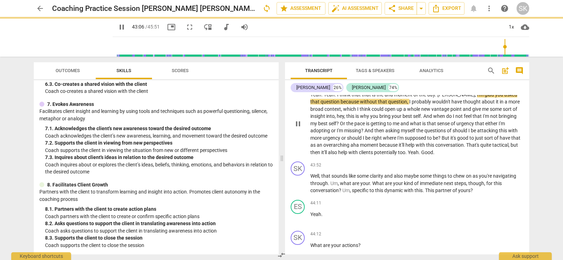
click at [475, 98] on span "," at bounding box center [476, 95] width 2 height 6
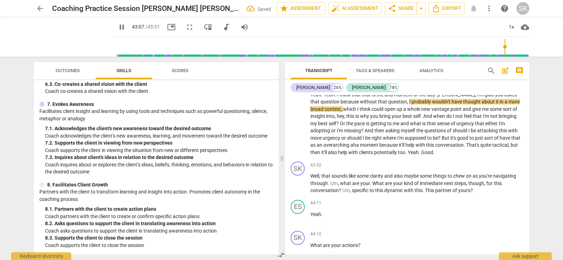
click at [118, 23] on span "pause" at bounding box center [122, 27] width 8 height 8
type input "2588"
click at [475, 98] on span "," at bounding box center [476, 95] width 2 height 6
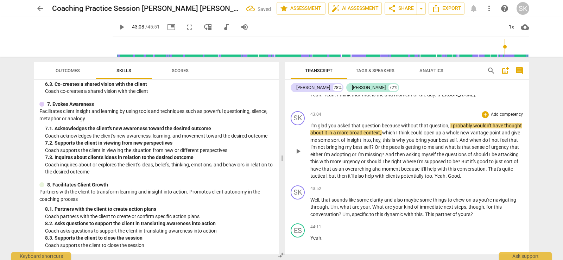
click at [310, 160] on div "SK play_arrow pause" at bounding box center [301, 145] width 20 height 69
click at [311, 128] on span "I'm" at bounding box center [313, 126] width 7 height 6
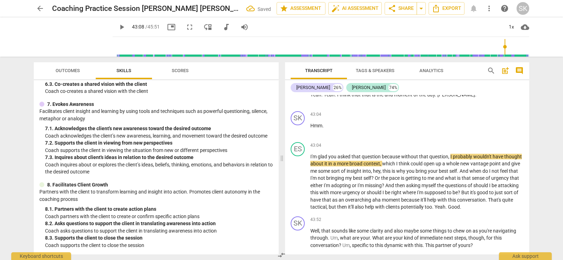
click at [118, 27] on span "play_arrow" at bounding box center [122, 27] width 8 height 8
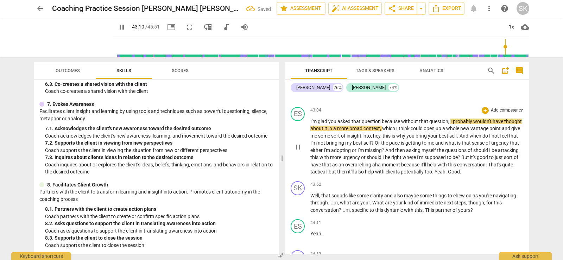
scroll to position [8409, 0]
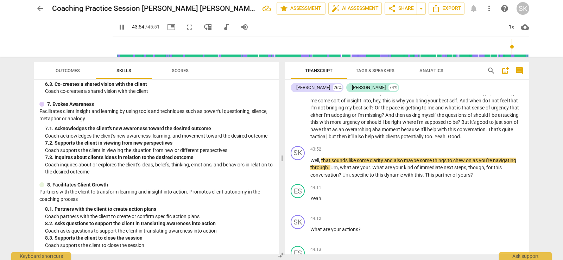
click at [118, 31] on span "pause" at bounding box center [122, 27] width 8 height 8
type input "2635"
click at [450, 139] on span "Good" at bounding box center [454, 137] width 12 height 6
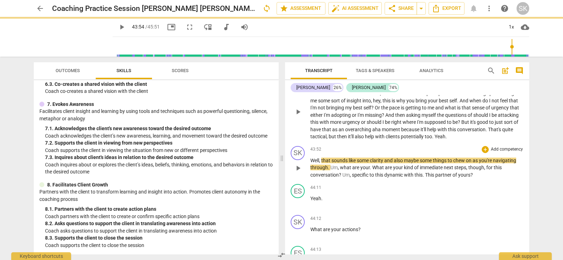
click at [312, 163] on span "Well" at bounding box center [314, 161] width 9 height 6
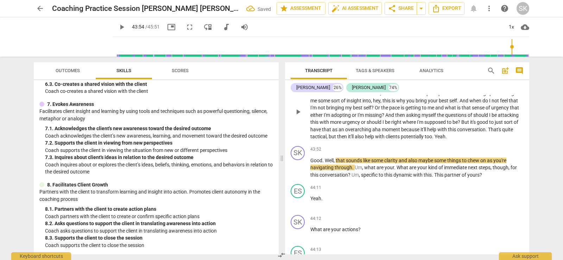
click at [118, 27] on span "play_arrow" at bounding box center [122, 27] width 8 height 8
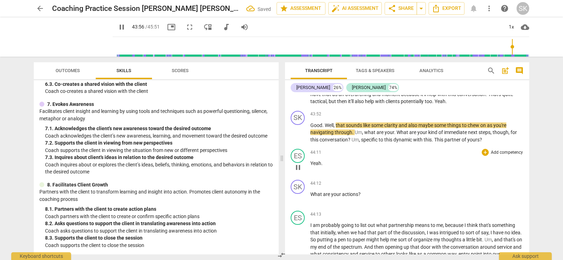
scroll to position [8480, 0]
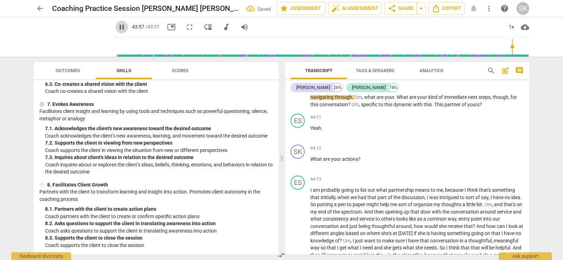
click at [118, 25] on span "pause" at bounding box center [122, 27] width 8 height 8
type input "2637"
click at [401, 93] on span "and" at bounding box center [404, 90] width 10 height 6
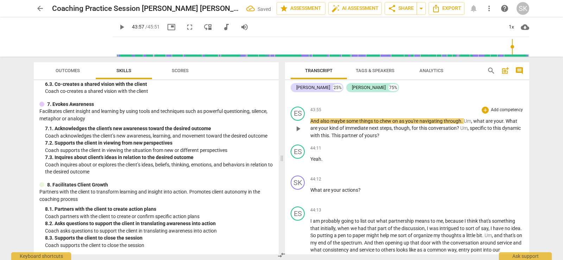
click at [312, 124] on span "And" at bounding box center [315, 121] width 10 height 6
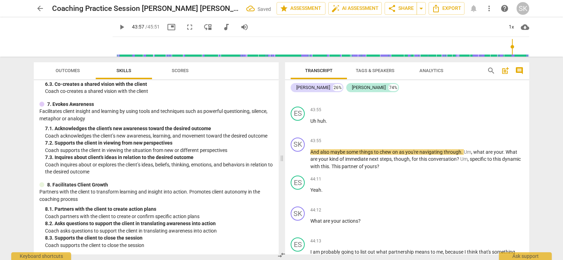
click at [118, 26] on span "play_arrow" at bounding box center [122, 27] width 8 height 8
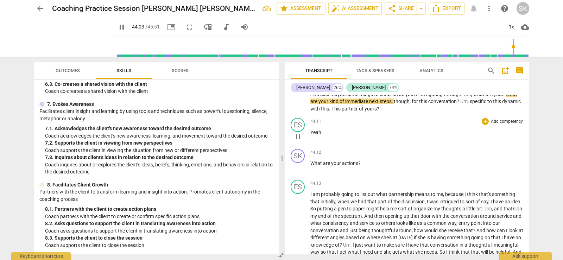
scroll to position [8550, 0]
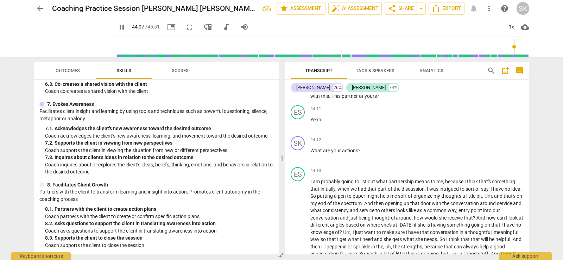
click at [118, 27] on span "pause" at bounding box center [122, 27] width 8 height 8
type input "2647"
click at [460, 92] on span "?" at bounding box center [459, 89] width 4 height 6
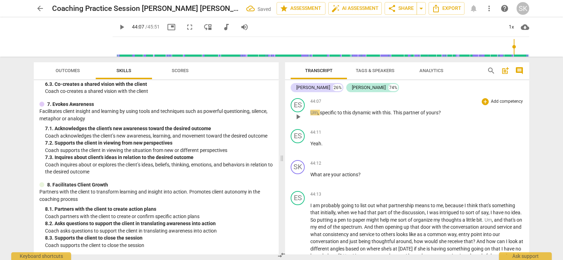
click at [312, 115] on span "Um" at bounding box center [313, 113] width 7 height 6
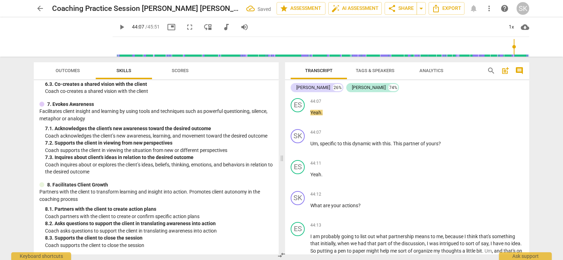
click at [118, 26] on span "play_arrow" at bounding box center [122, 27] width 8 height 8
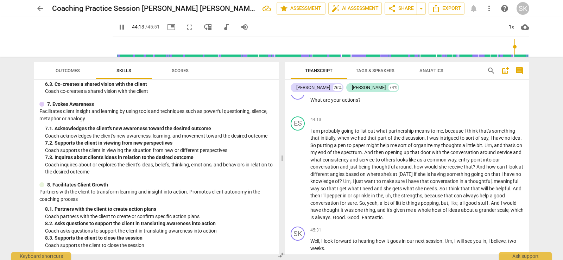
scroll to position [8691, 0]
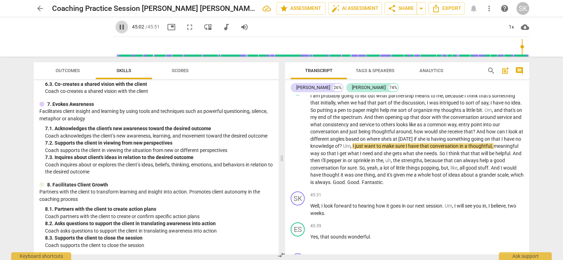
click at [118, 27] on span "pause" at bounding box center [122, 27] width 8 height 8
type input "2702"
click at [516, 142] on span "no" at bounding box center [519, 139] width 6 height 6
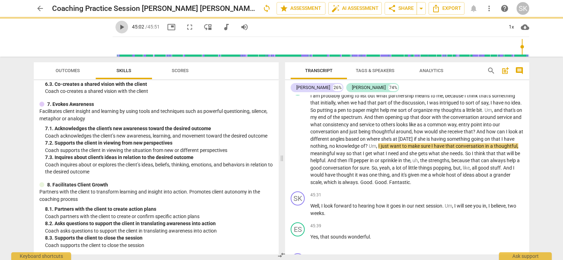
click at [115, 22] on button "play_arrow" at bounding box center [121, 27] width 13 height 13
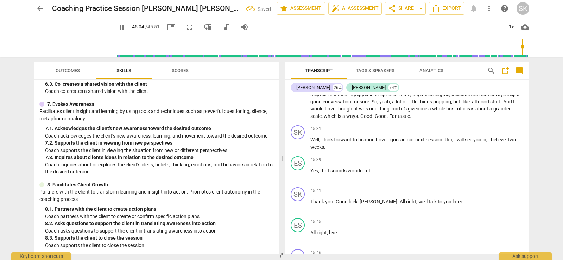
scroll to position [8761, 0]
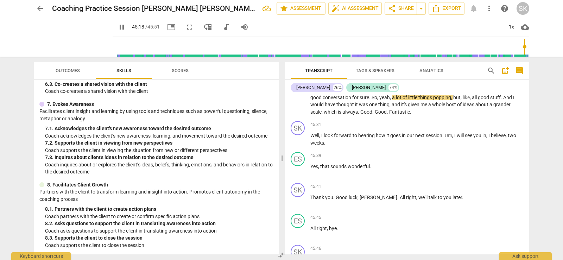
click at [118, 25] on span "pause" at bounding box center [122, 27] width 8 height 8
type input "2719"
click at [377, 100] on span "So" at bounding box center [375, 98] width 6 height 6
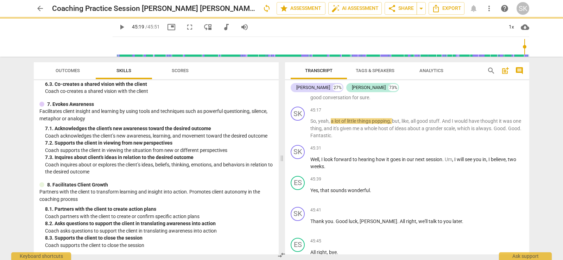
scroll to position [8785, 0]
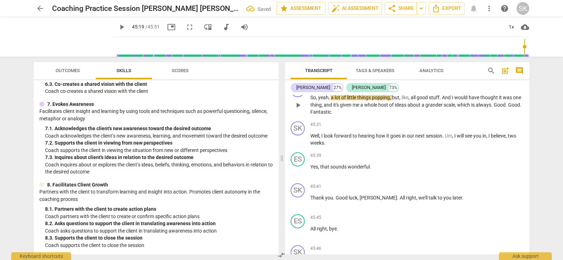
click at [312, 100] on span "So" at bounding box center [313, 98] width 6 height 6
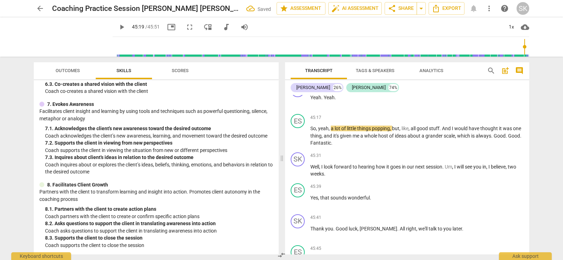
click at [118, 25] on span "play_arrow" at bounding box center [122, 27] width 8 height 8
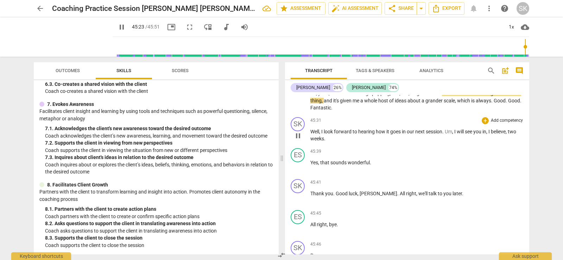
scroll to position [8855, 0]
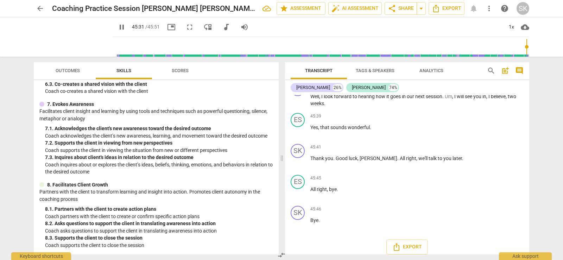
click at [118, 27] on span "pause" at bounding box center [122, 27] width 8 height 8
click at [508, 68] on span "Good" at bounding box center [514, 66] width 12 height 6
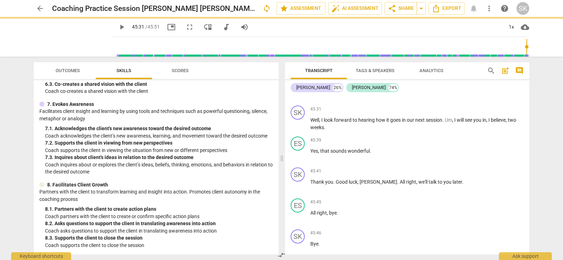
scroll to position [8879, 0]
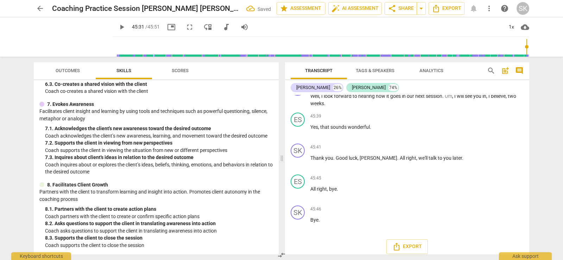
click at [118, 28] on span "play_arrow" at bounding box center [122, 27] width 8 height 8
click at [312, 99] on span "Well" at bounding box center [314, 96] width 9 height 6
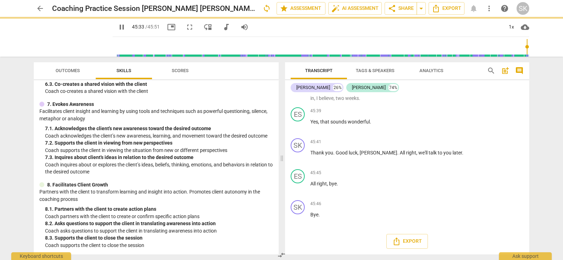
scroll to position [8848, 0]
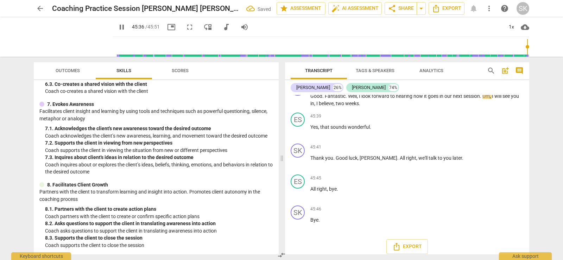
click at [118, 28] on span "pause" at bounding box center [122, 27] width 8 height 8
type input "2736"
click at [440, 99] on span "in" at bounding box center [442, 96] width 5 height 6
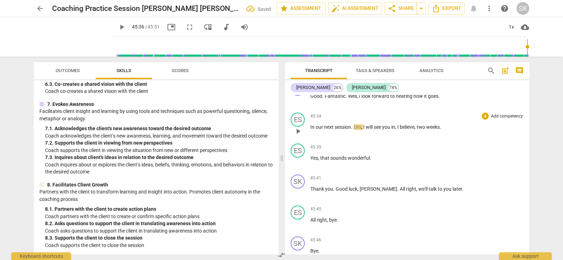
click at [310, 130] on span "In" at bounding box center [312, 127] width 5 height 6
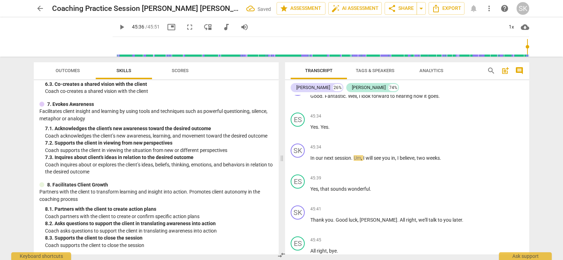
click at [118, 26] on span "play_arrow" at bounding box center [122, 27] width 8 height 8
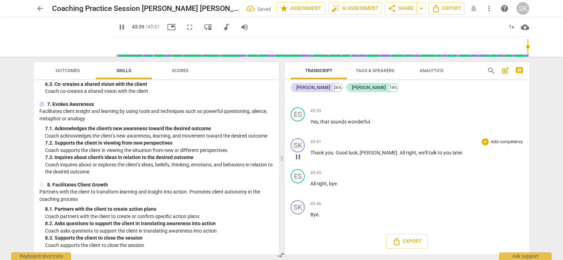
scroll to position [8952, 0]
click at [118, 28] on span "pause" at bounding box center [122, 27] width 8 height 8
type input "2744"
click at [379, 124] on p "Yes , that sounds wonderful ." at bounding box center [416, 121] width 213 height 7
drag, startPoint x: 311, startPoint y: 151, endPoint x: 335, endPoint y: 153, distance: 24.4
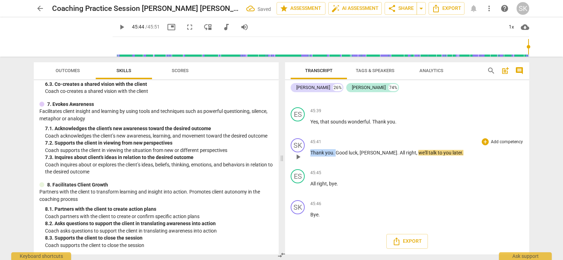
click at [335, 153] on p "Thank you . Good luck , [PERSON_NAME] . All right , we'll talk to you later ." at bounding box center [416, 152] width 213 height 7
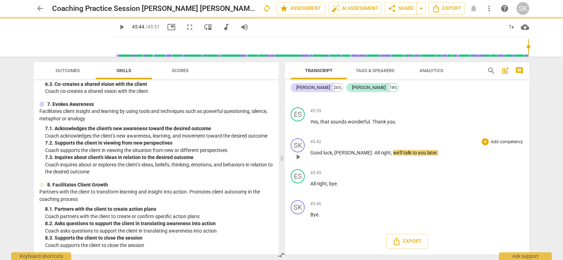
click at [118, 25] on span "play_arrow" at bounding box center [122, 27] width 8 height 8
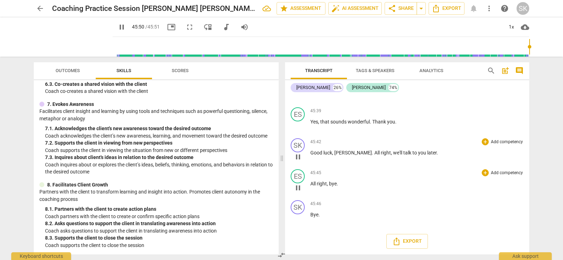
type input "2751"
click at [408, 243] on span "Export" at bounding box center [408, 241] width 30 height 8
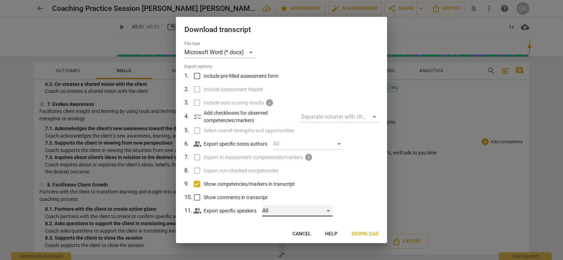
click at [329, 212] on div "All" at bounding box center [297, 210] width 70 height 11
click at [348, 208] on div at bounding box center [281, 130] width 563 height 260
click at [368, 233] on span "Download" at bounding box center [365, 234] width 27 height 7
